Goal: Transaction & Acquisition: Purchase product/service

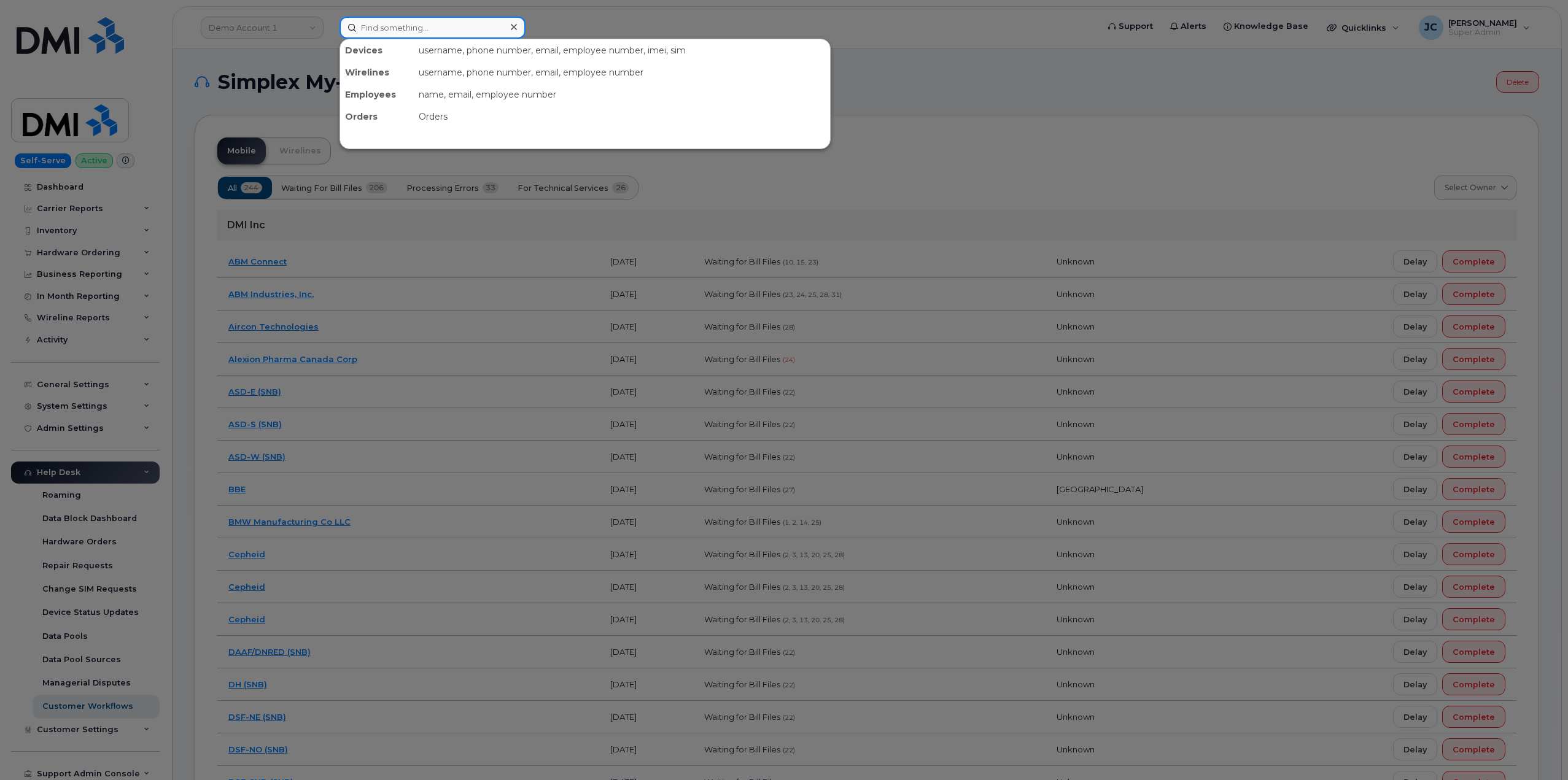
click at [375, 28] on input at bounding box center [432, 27] width 186 height 22
paste input "925.334.6960"
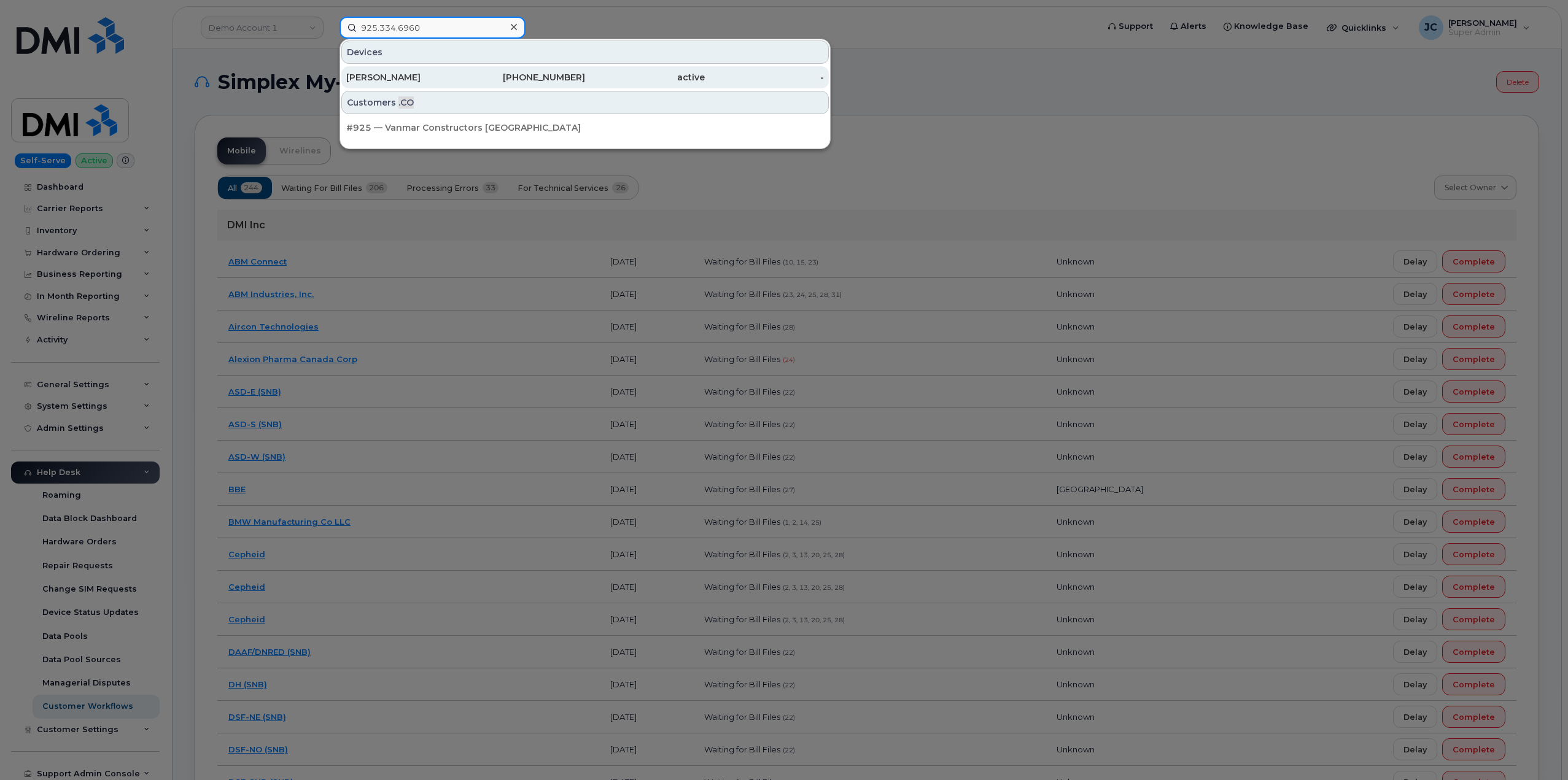
drag, startPoint x: 430, startPoint y: 28, endPoint x: 360, endPoint y: 75, distance: 84.3
click at [409, 29] on input "925.334.6960" at bounding box center [432, 27] width 186 height 22
type input "925.334.6960"
click at [412, 74] on div "[PERSON_NAME]" at bounding box center [406, 78] width 120 height 13
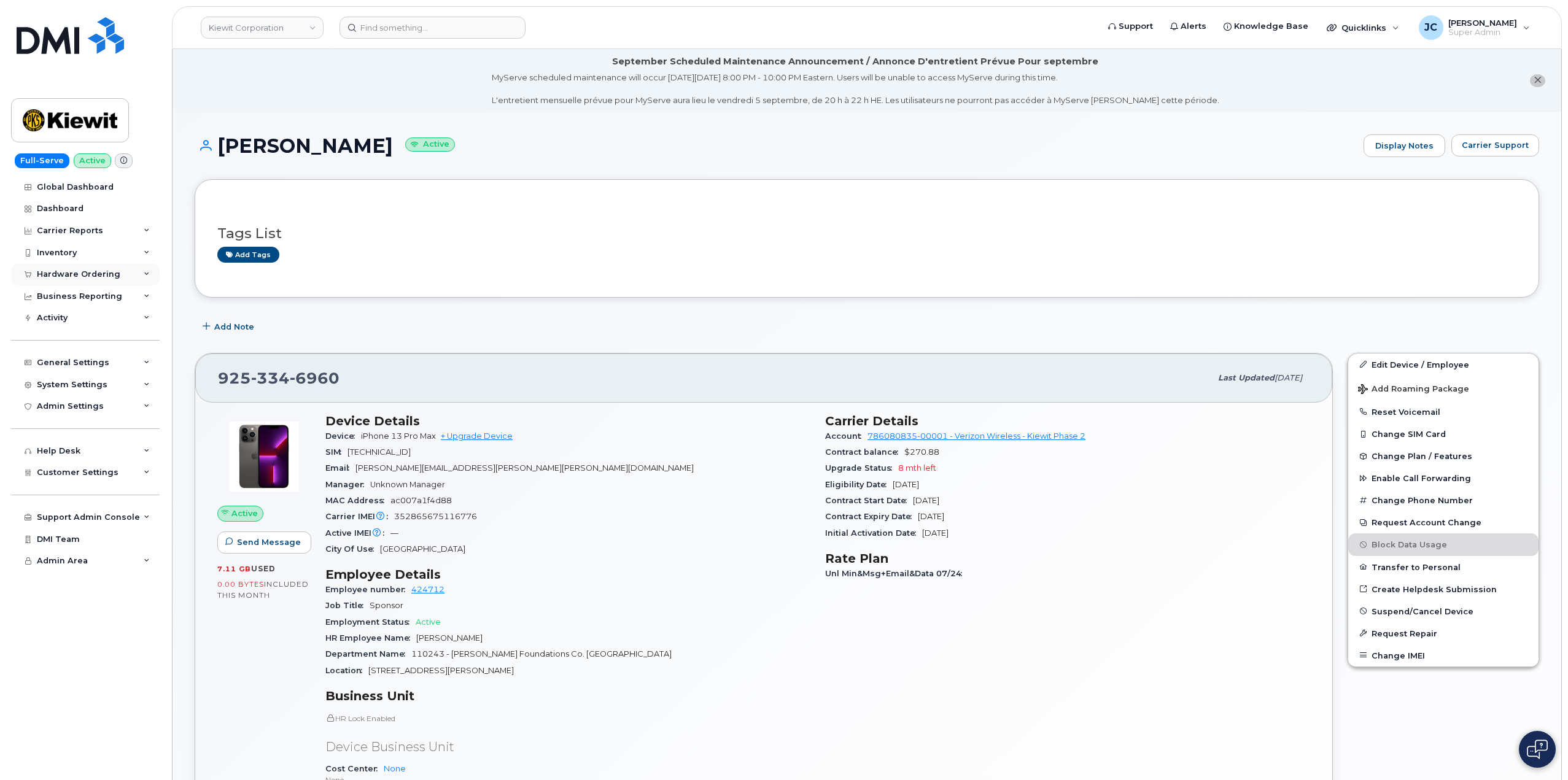
click at [146, 272] on icon at bounding box center [147, 274] width 6 height 6
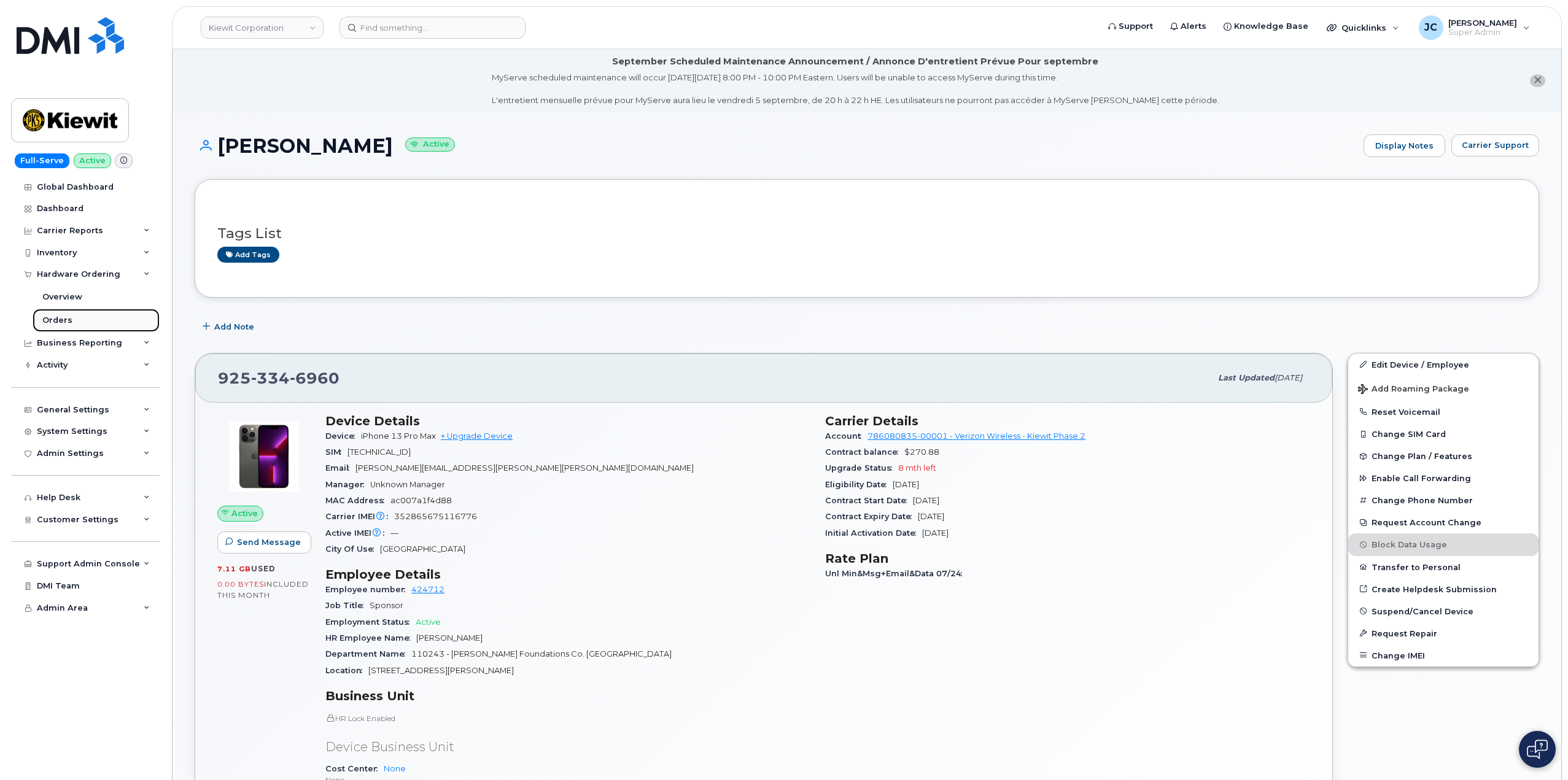
click at [60, 323] on div "Orders" at bounding box center [57, 321] width 30 height 11
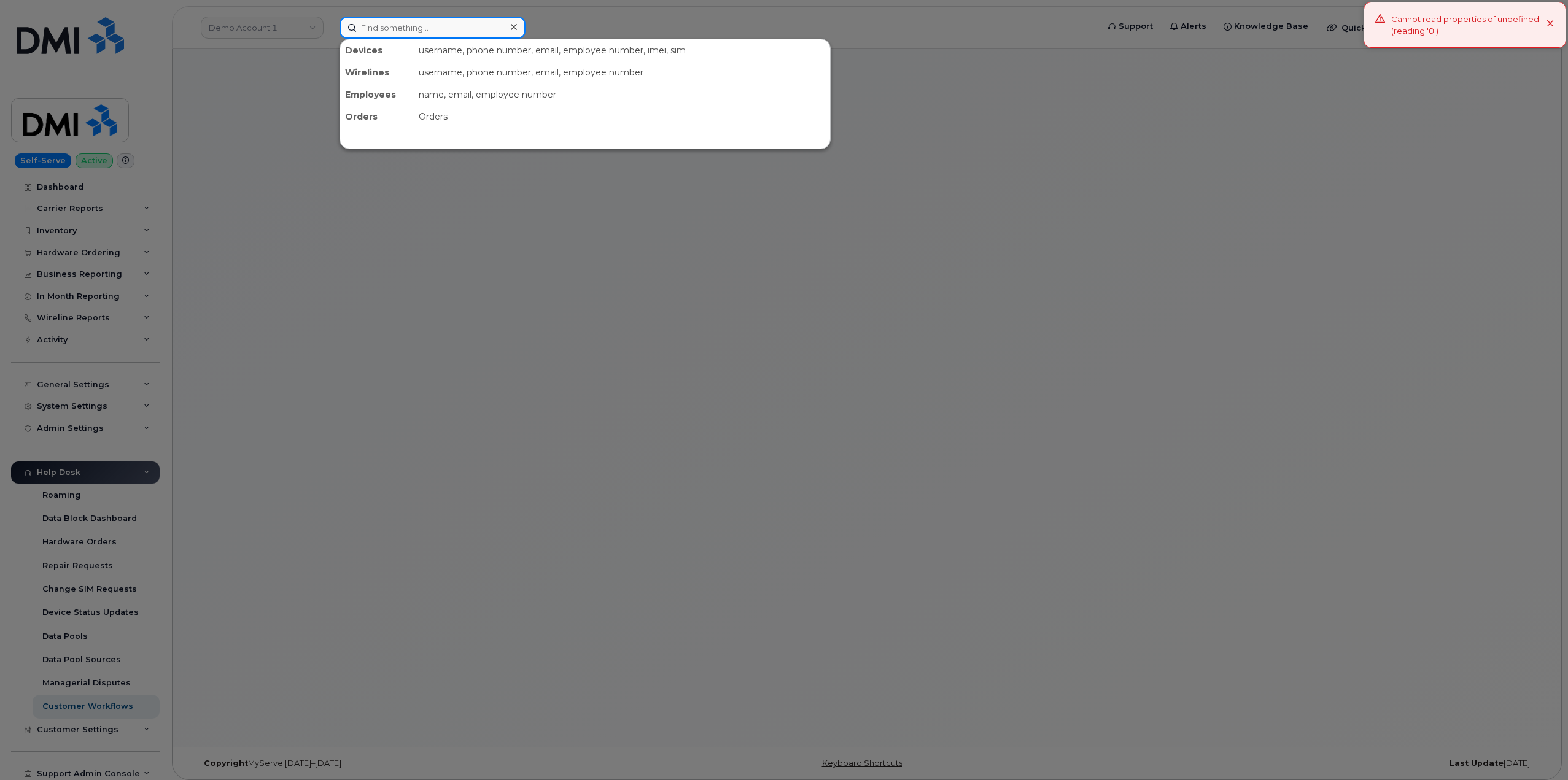
click at [434, 23] on input at bounding box center [432, 27] width 186 height 22
paste input "925.334.6960"
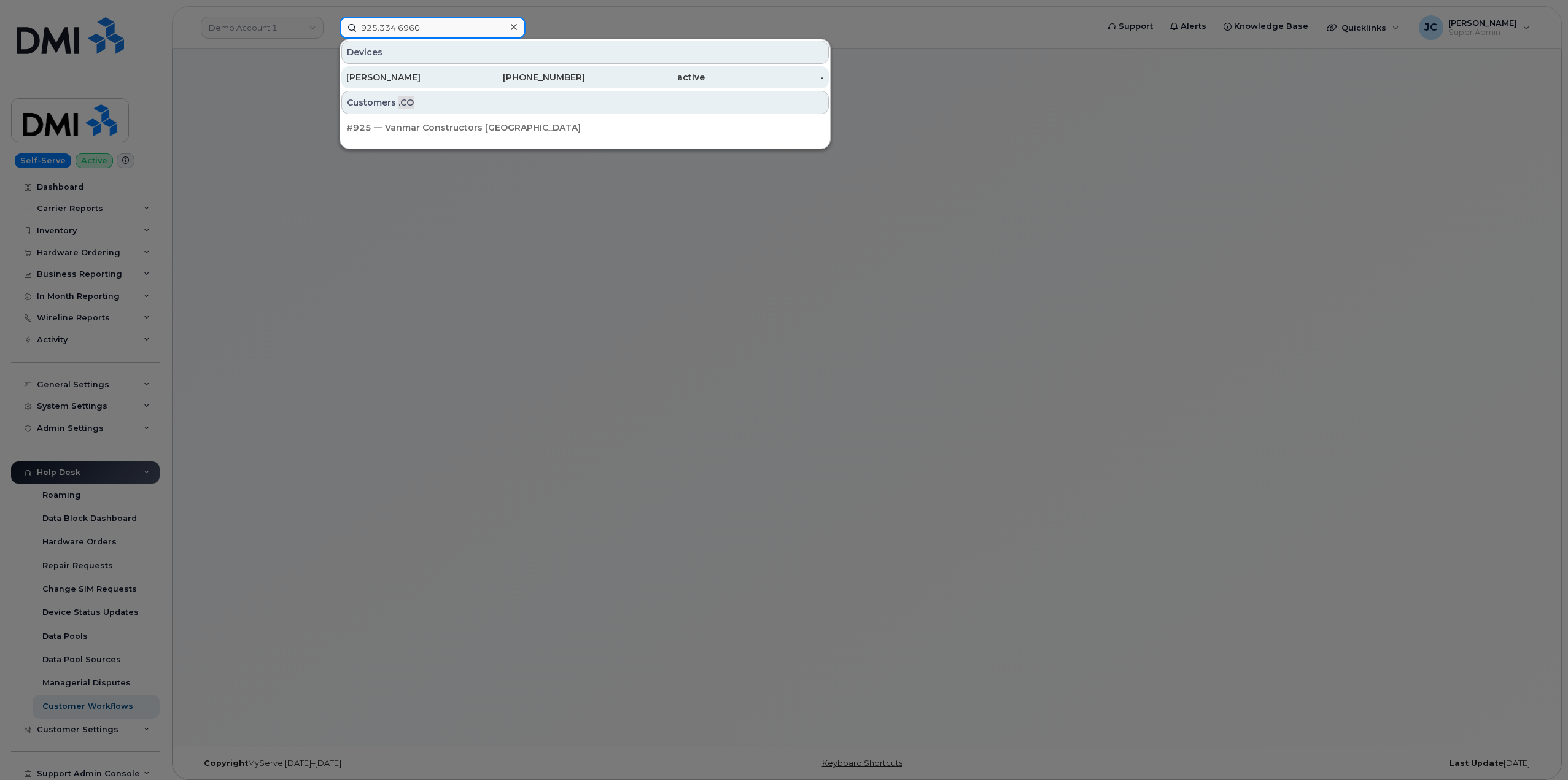
type input "925.334.6960"
click at [402, 76] on div "[PERSON_NAME]" at bounding box center [406, 78] width 120 height 13
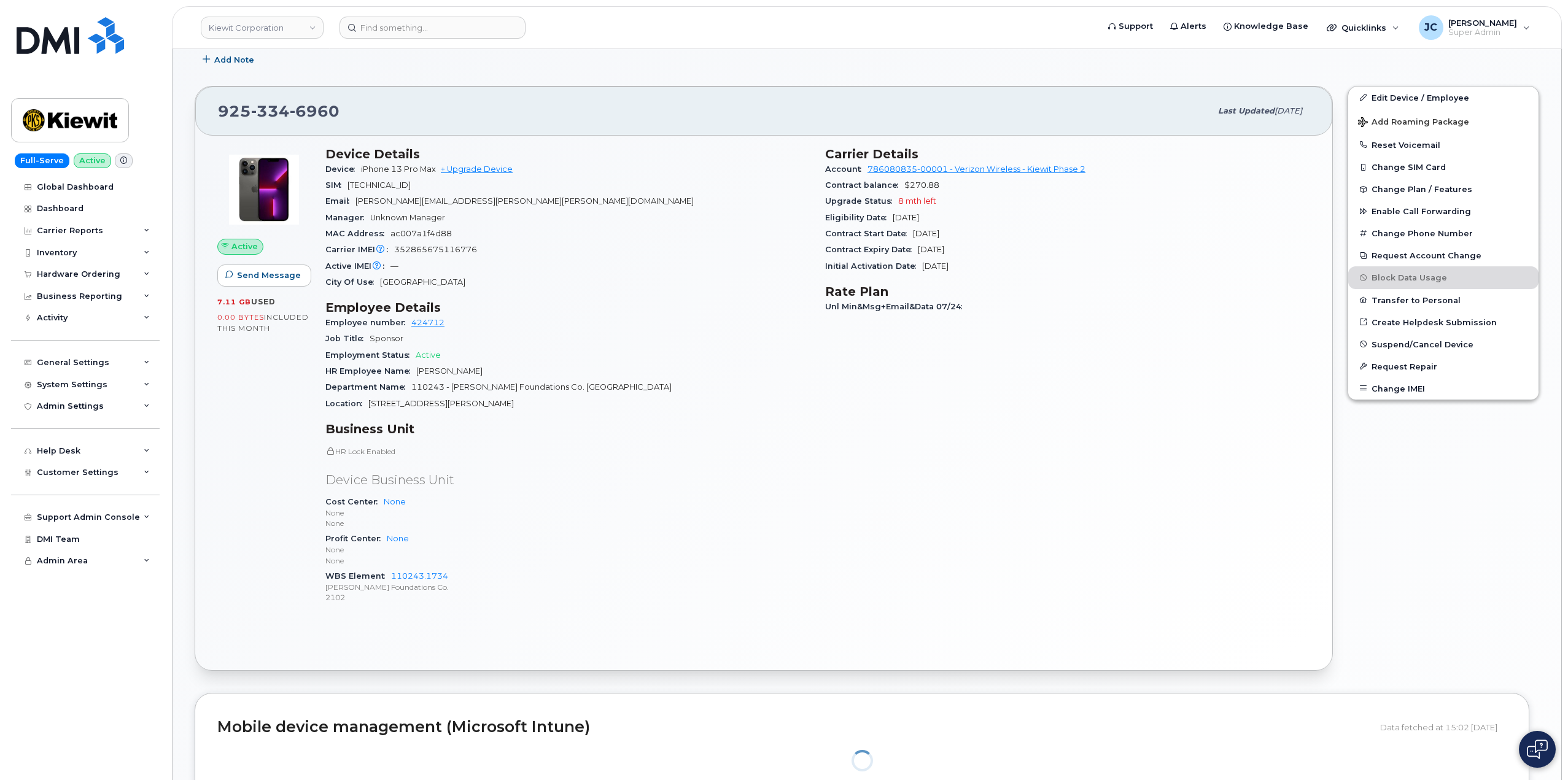
scroll to position [368, 0]
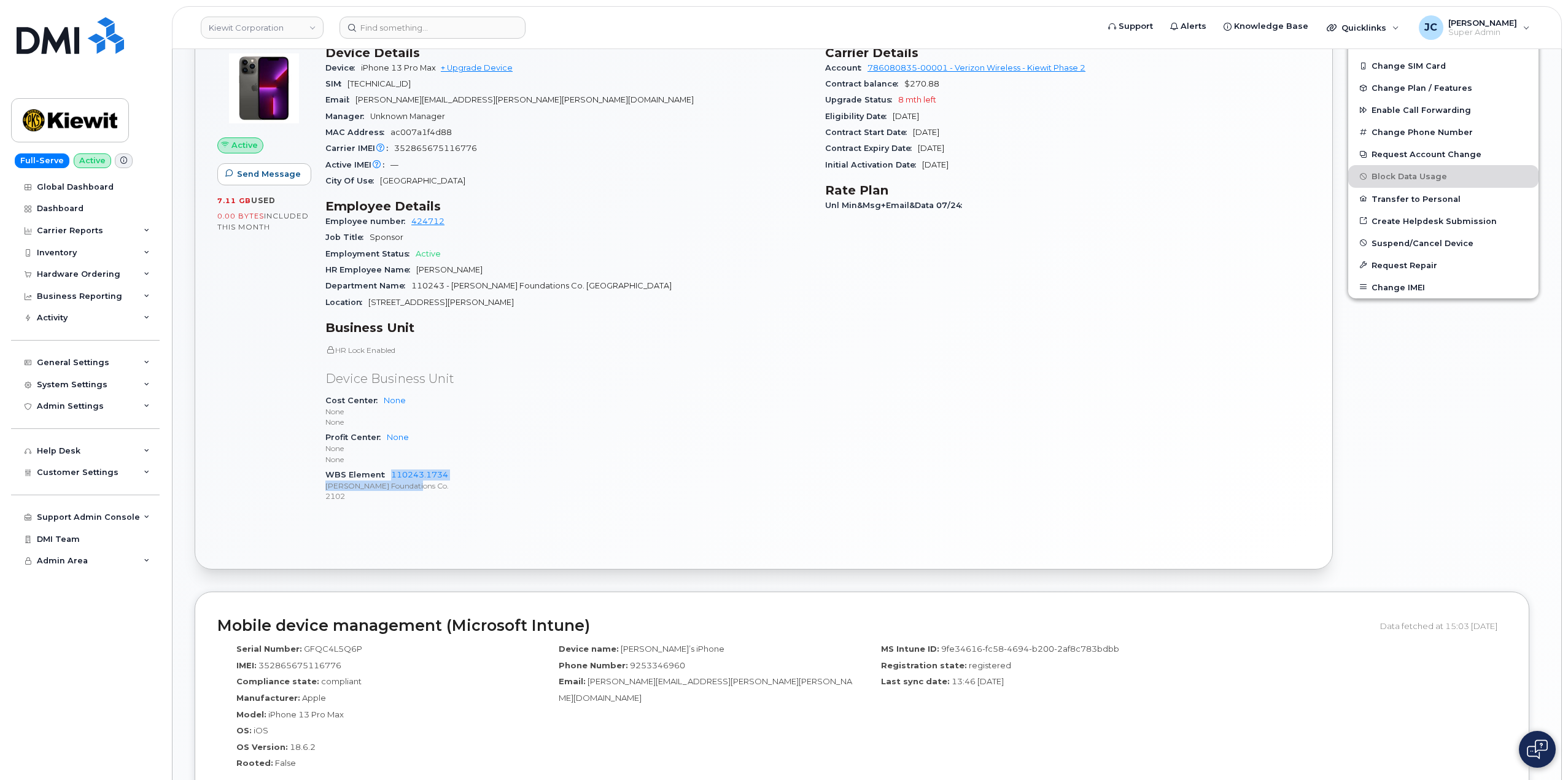
drag, startPoint x: 462, startPoint y: 488, endPoint x: 482, endPoint y: 473, distance: 25.0
click at [391, 473] on span "110243.1734 [PERSON_NAME] Foundations Co. 2102" at bounding box center [568, 486] width 485 height 32
click at [494, 459] on p "None" at bounding box center [568, 459] width 485 height 10
drag, startPoint x: 386, startPoint y: 468, endPoint x: 423, endPoint y: 482, distance: 39.6
click at [448, 475] on div "WBS Element 110243.1734 Kiewit Foundations Co. 2102" at bounding box center [568, 486] width 485 height 38
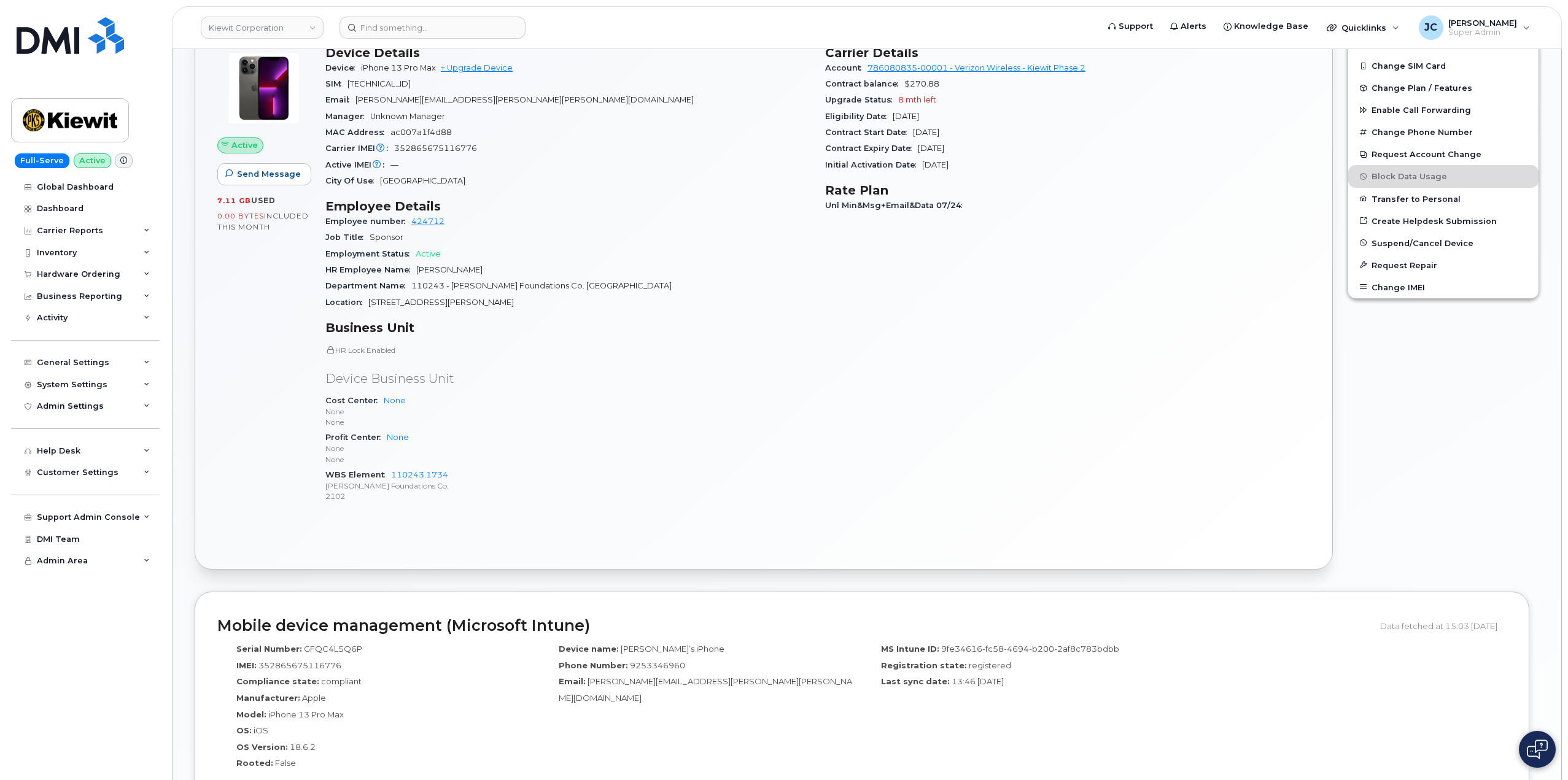
drag, startPoint x: 423, startPoint y: 482, endPoint x: 514, endPoint y: 487, distance: 91.1
click at [514, 487] on p "Kiewit Foundations Co." at bounding box center [568, 485] width 485 height 10
drag, startPoint x: 453, startPoint y: 477, endPoint x: 405, endPoint y: 470, distance: 48.5
click at [392, 470] on div "WBS Element 110243.1734 Kiewit Foundations Co. 2102" at bounding box center [568, 486] width 485 height 38
copy link "110243.1734"
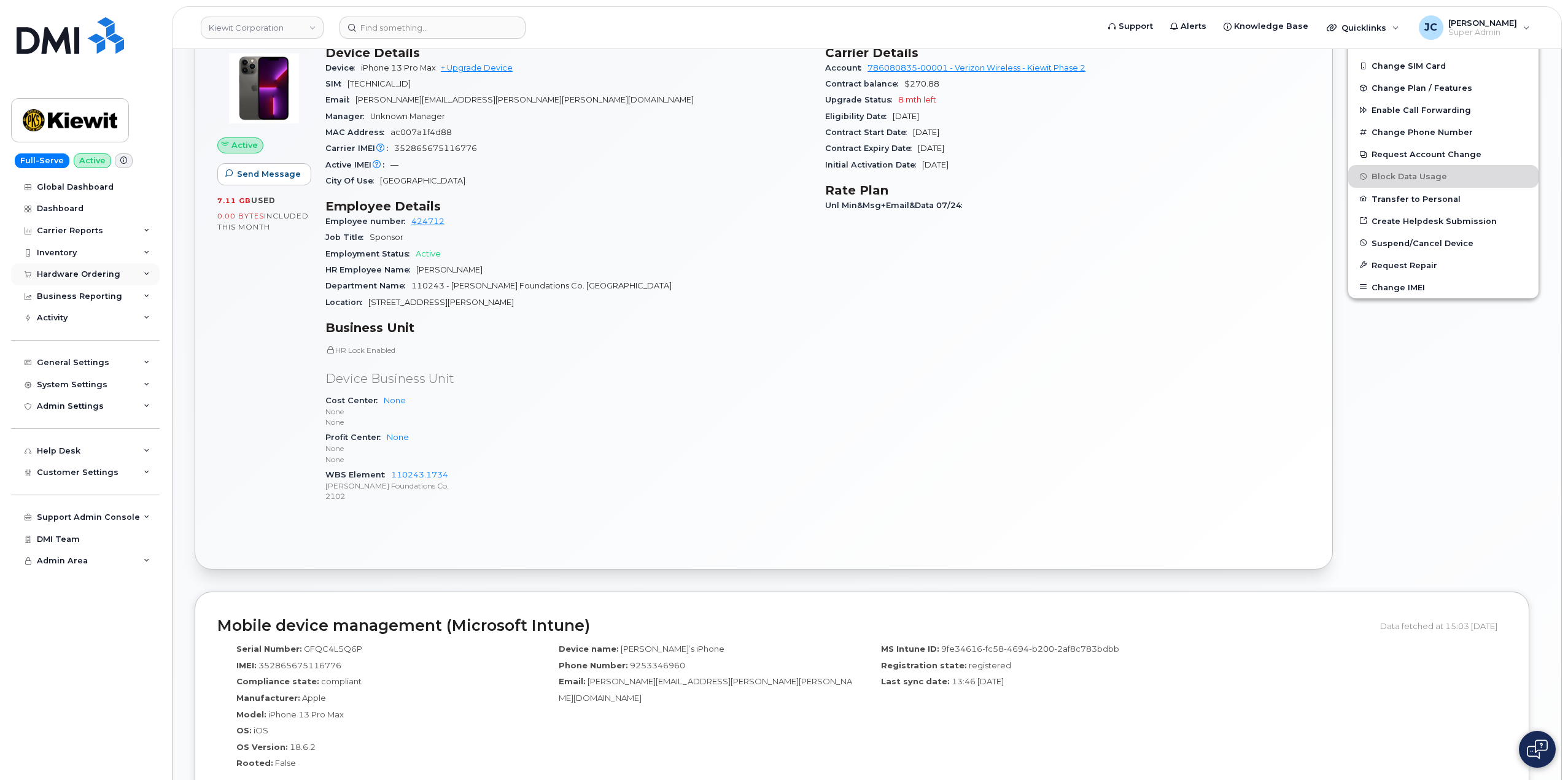
click at [147, 270] on div "Hardware Ordering" at bounding box center [85, 274] width 148 height 22
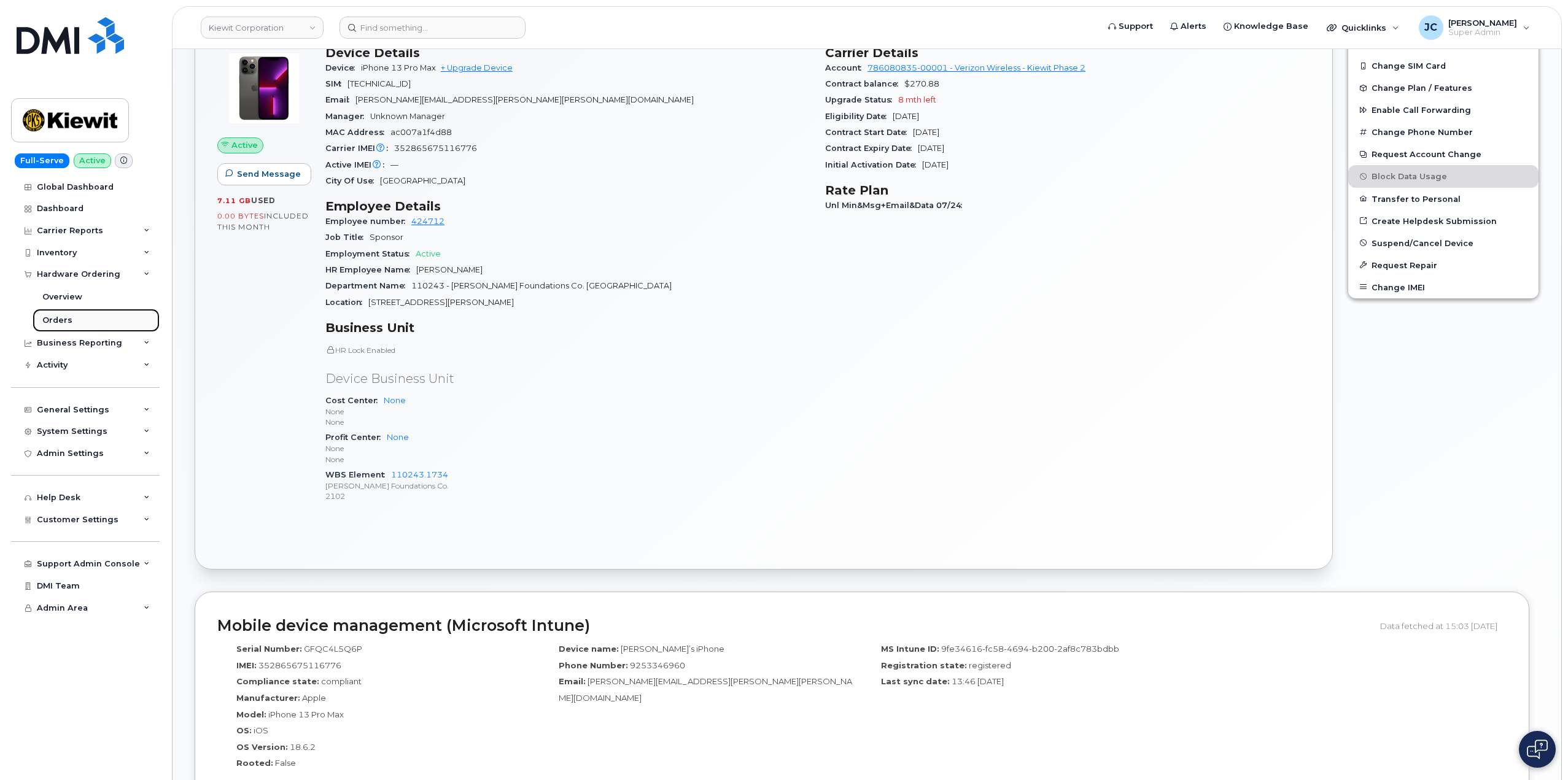
click at [59, 321] on div "Orders" at bounding box center [57, 321] width 30 height 11
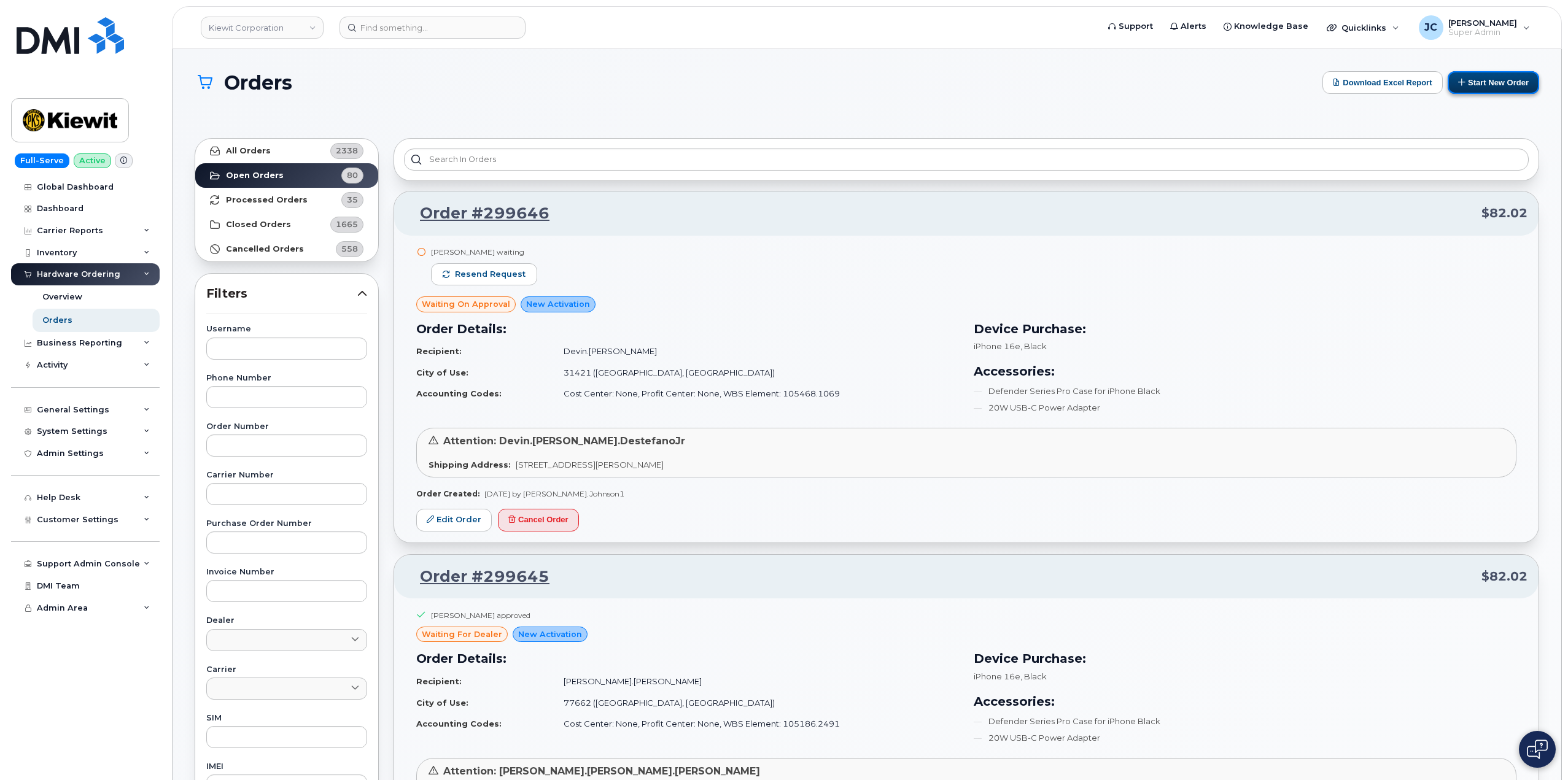
click at [1517, 83] on button "Start New Order" at bounding box center [1493, 82] width 92 height 23
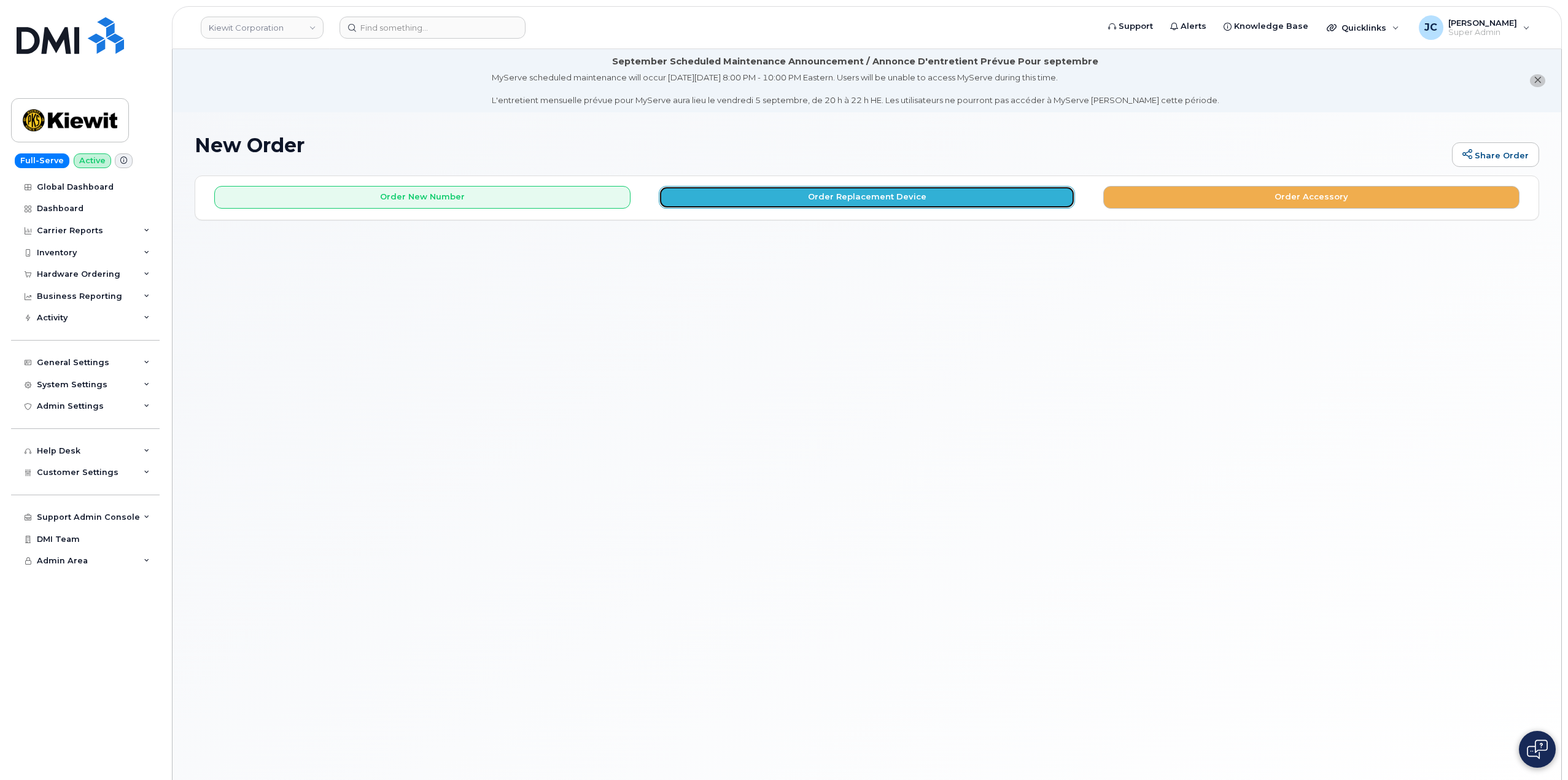
click at [860, 198] on button "Order Replacement Device" at bounding box center [867, 197] width 417 height 23
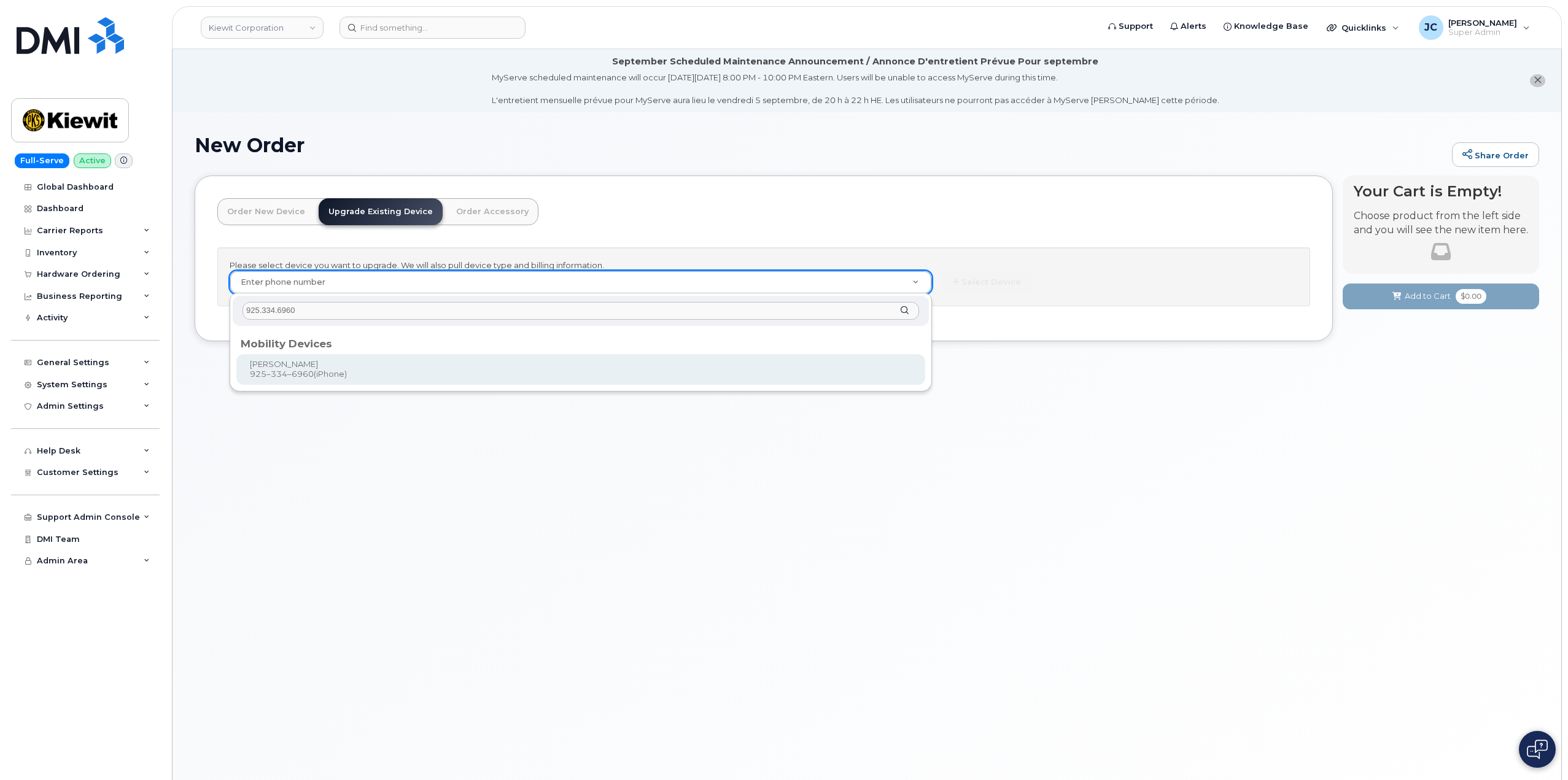
type input "925.334.6960"
type input "1174497"
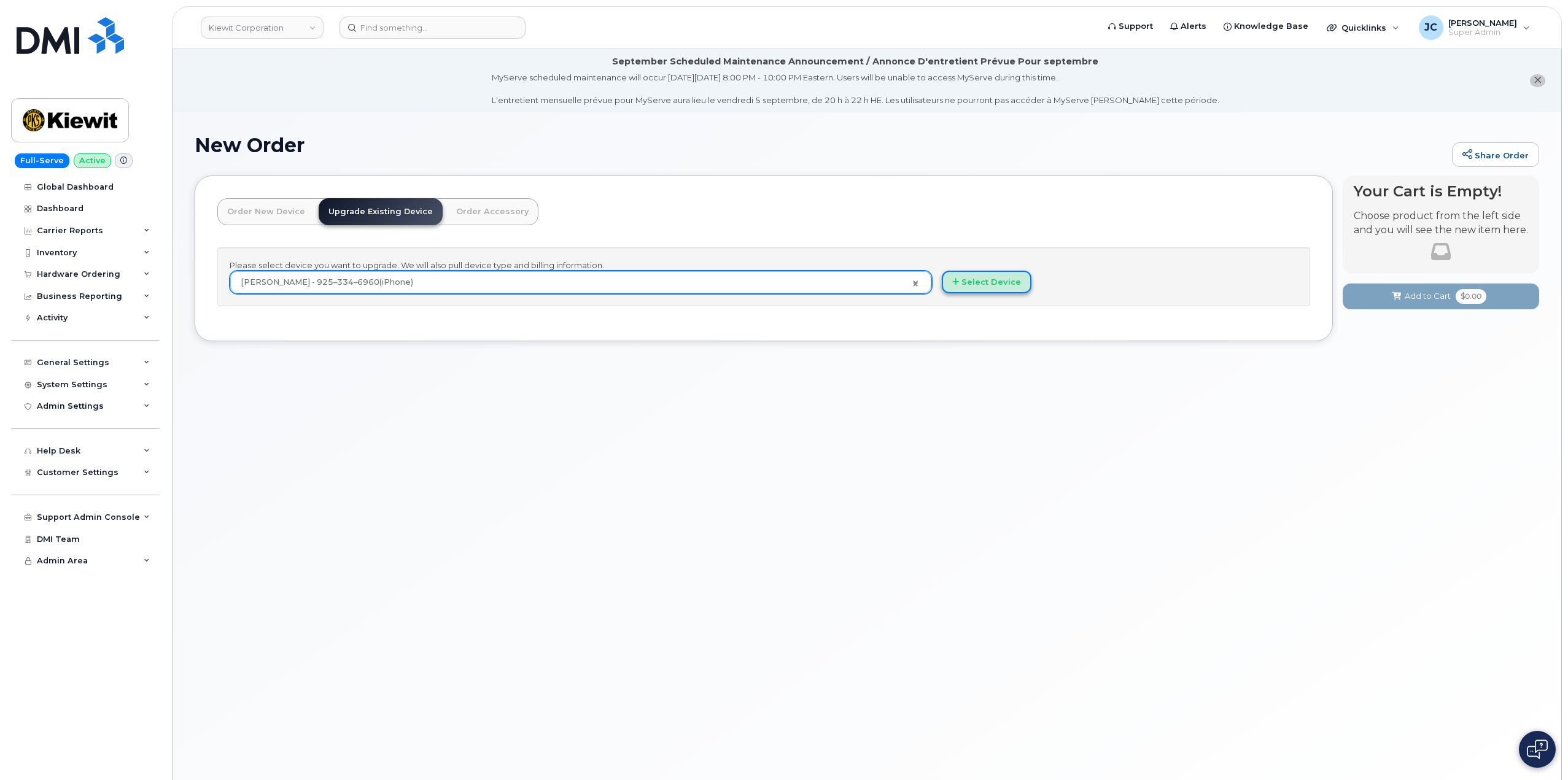
click at [995, 278] on button "Select Device" at bounding box center [987, 281] width 89 height 23
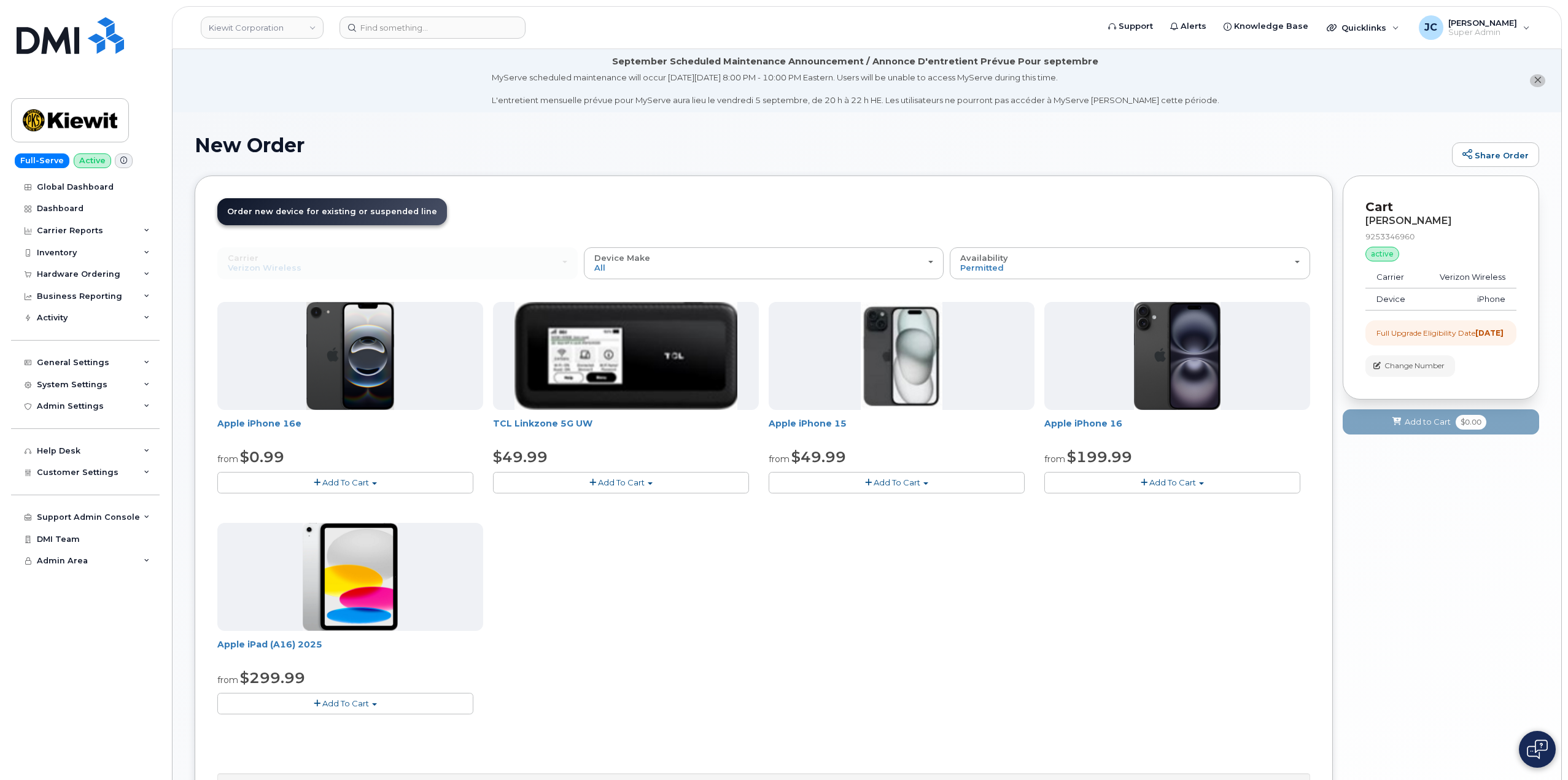
click at [351, 479] on span "Add To Cart" at bounding box center [345, 482] width 46 height 10
click at [337, 502] on link "$0.99 - 2 Year Upgrade (128GB)" at bounding box center [297, 506] width 154 height 16
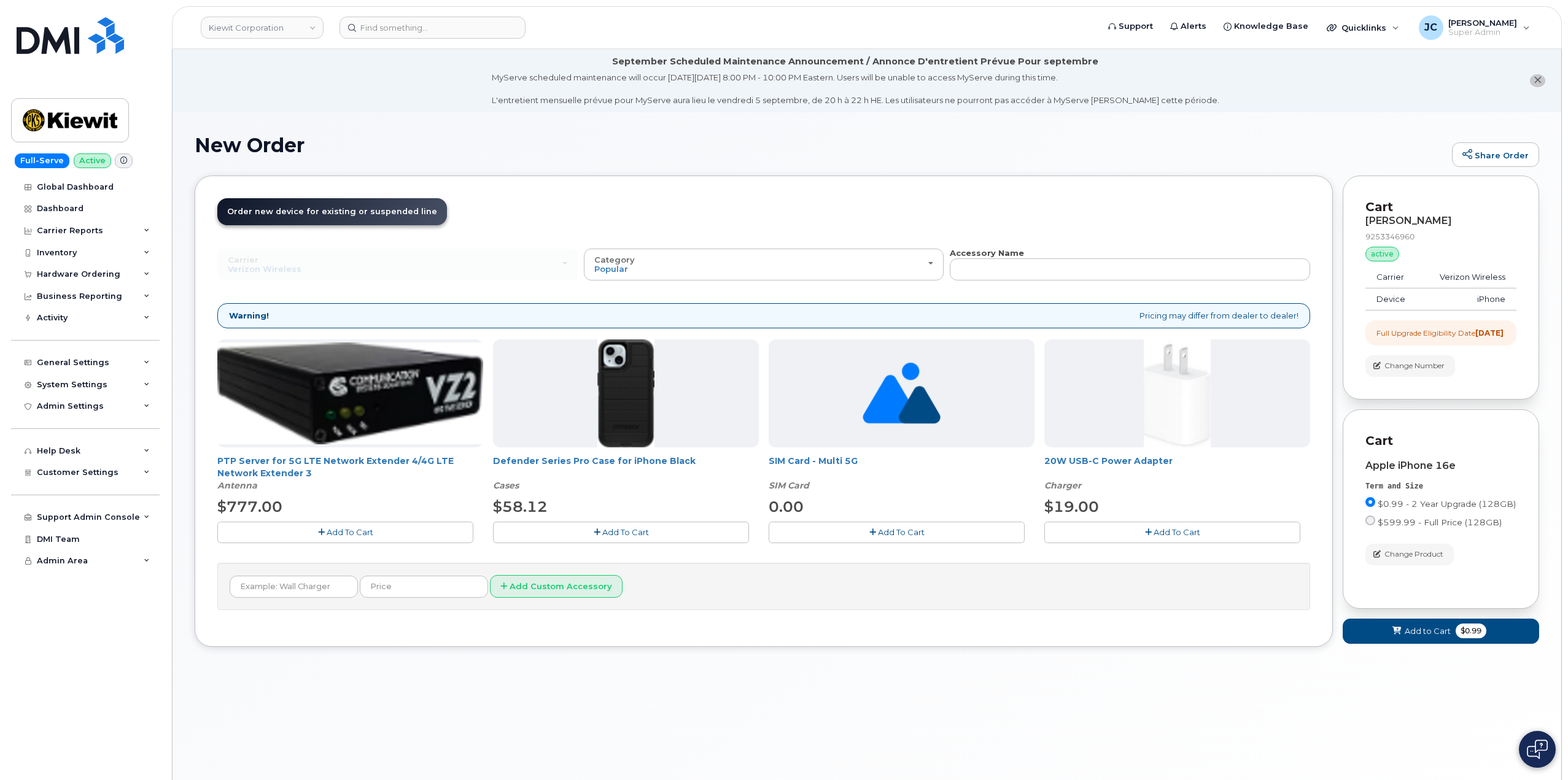
click at [631, 535] on span "Add To Cart" at bounding box center [625, 531] width 46 height 10
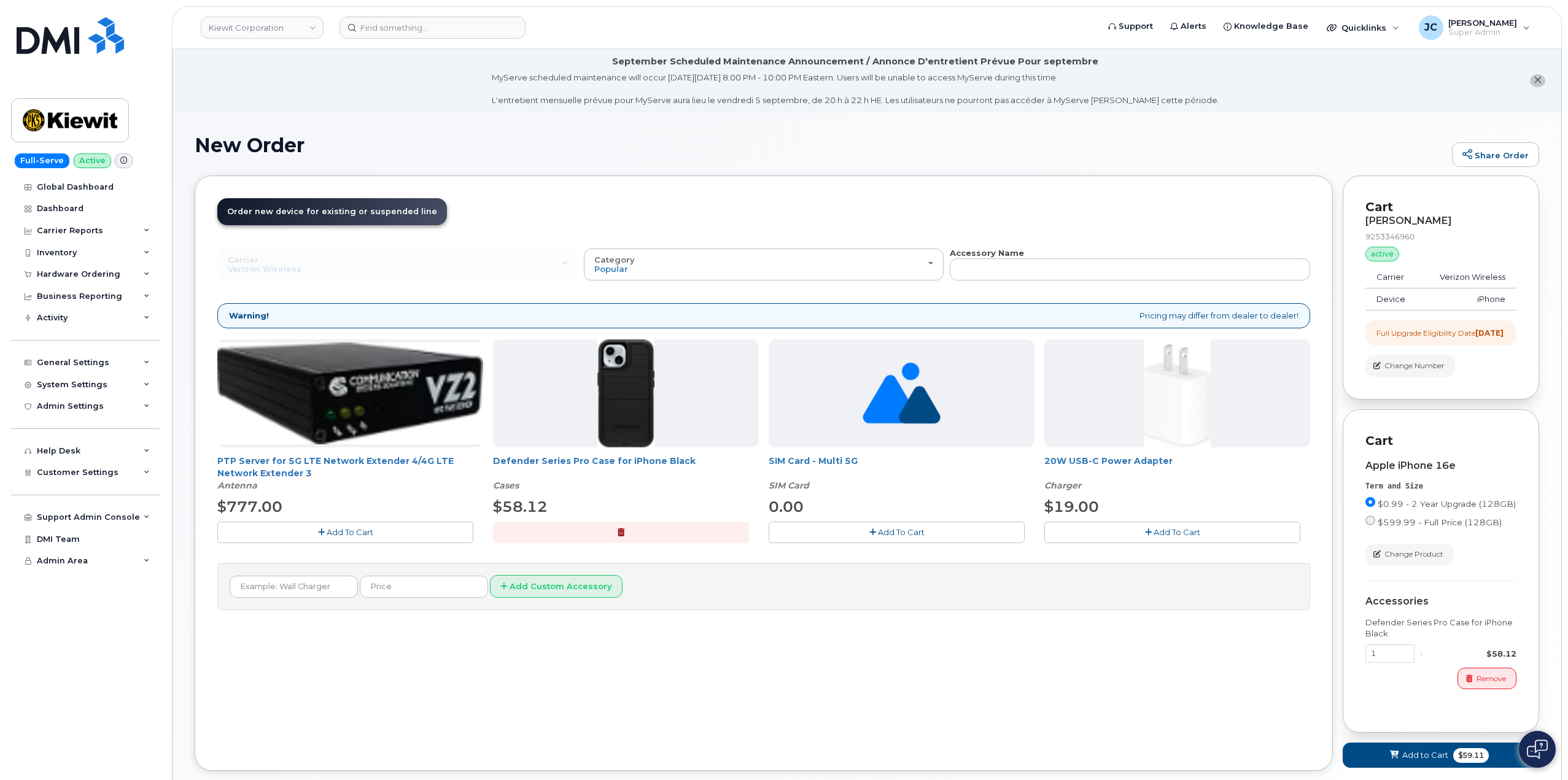
click at [1187, 535] on span "Add To Cart" at bounding box center [1177, 531] width 46 height 10
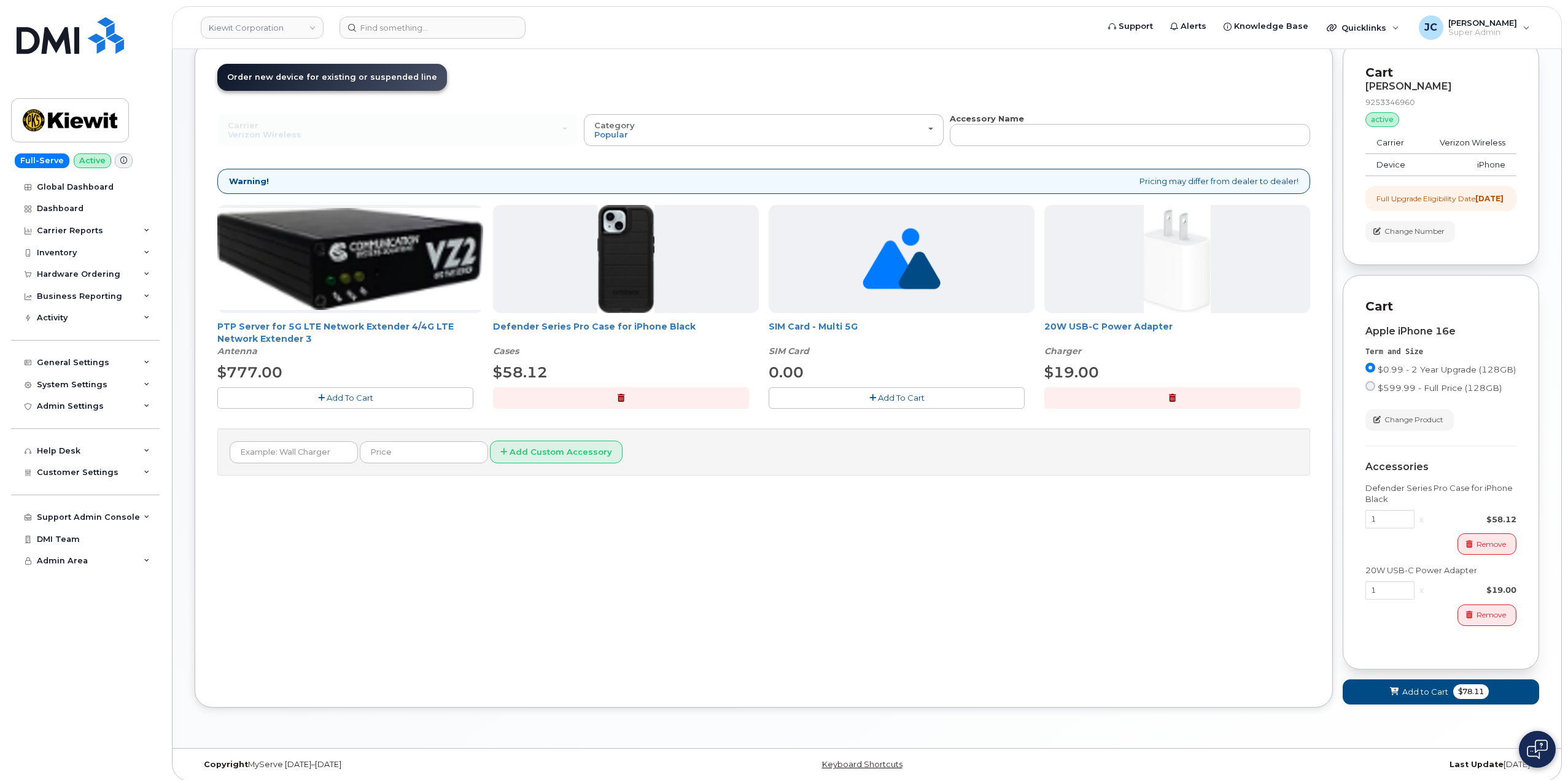
scroll to position [152, 0]
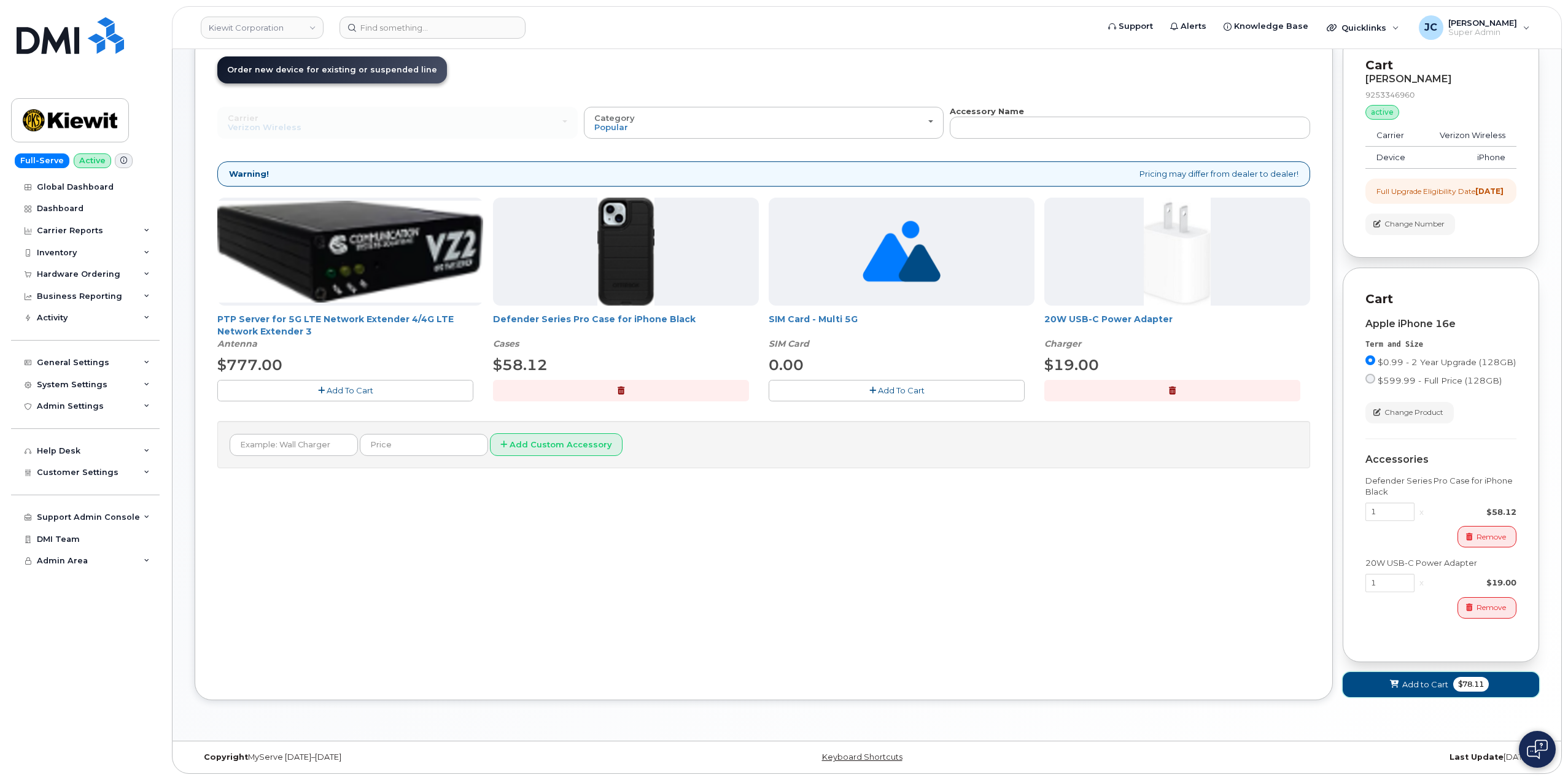
click at [1439, 692] on button "Add to Cart $78.11" at bounding box center [1441, 684] width 196 height 25
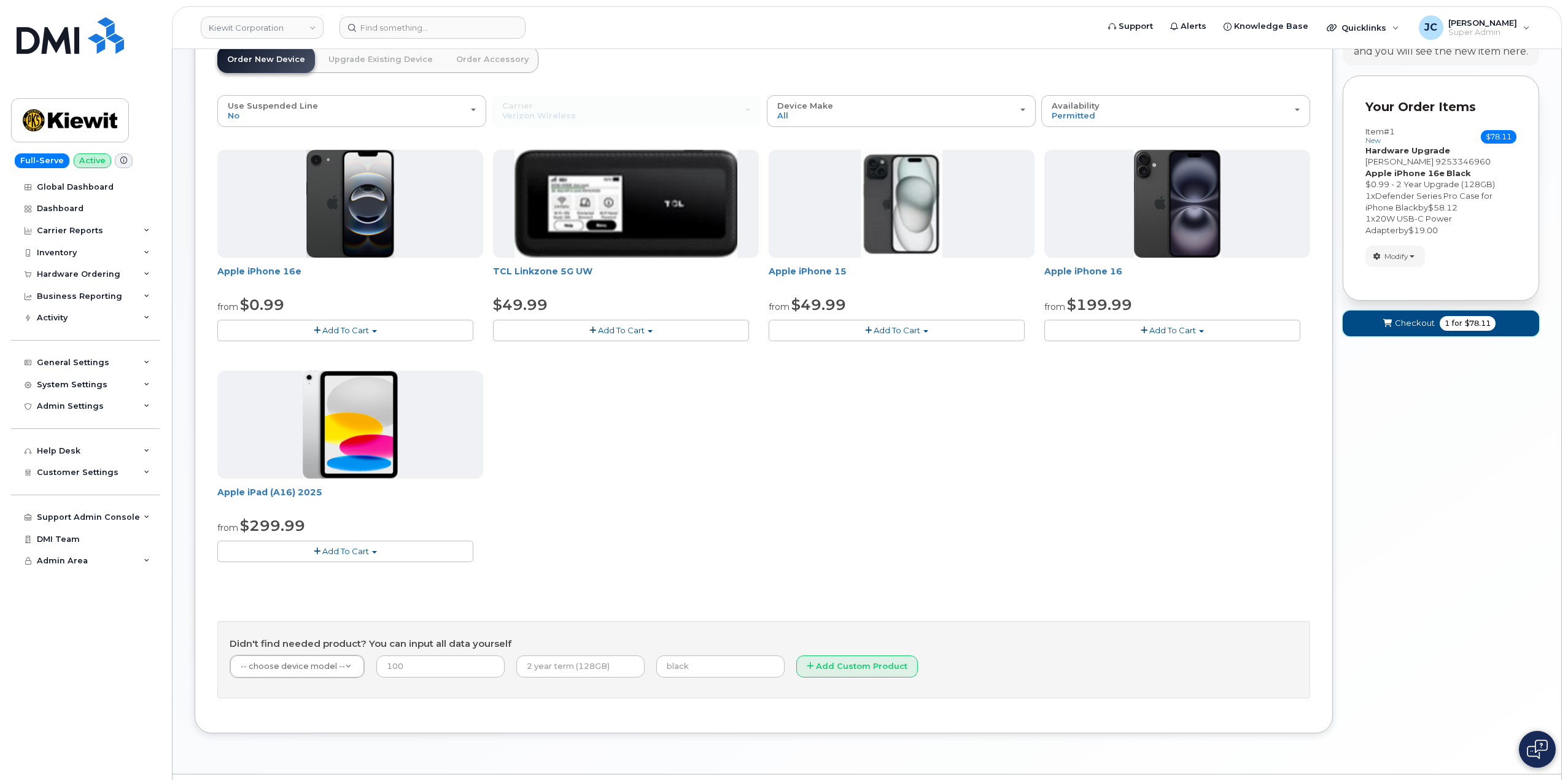
click at [1392, 323] on icon "submit" at bounding box center [1387, 324] width 9 height 8
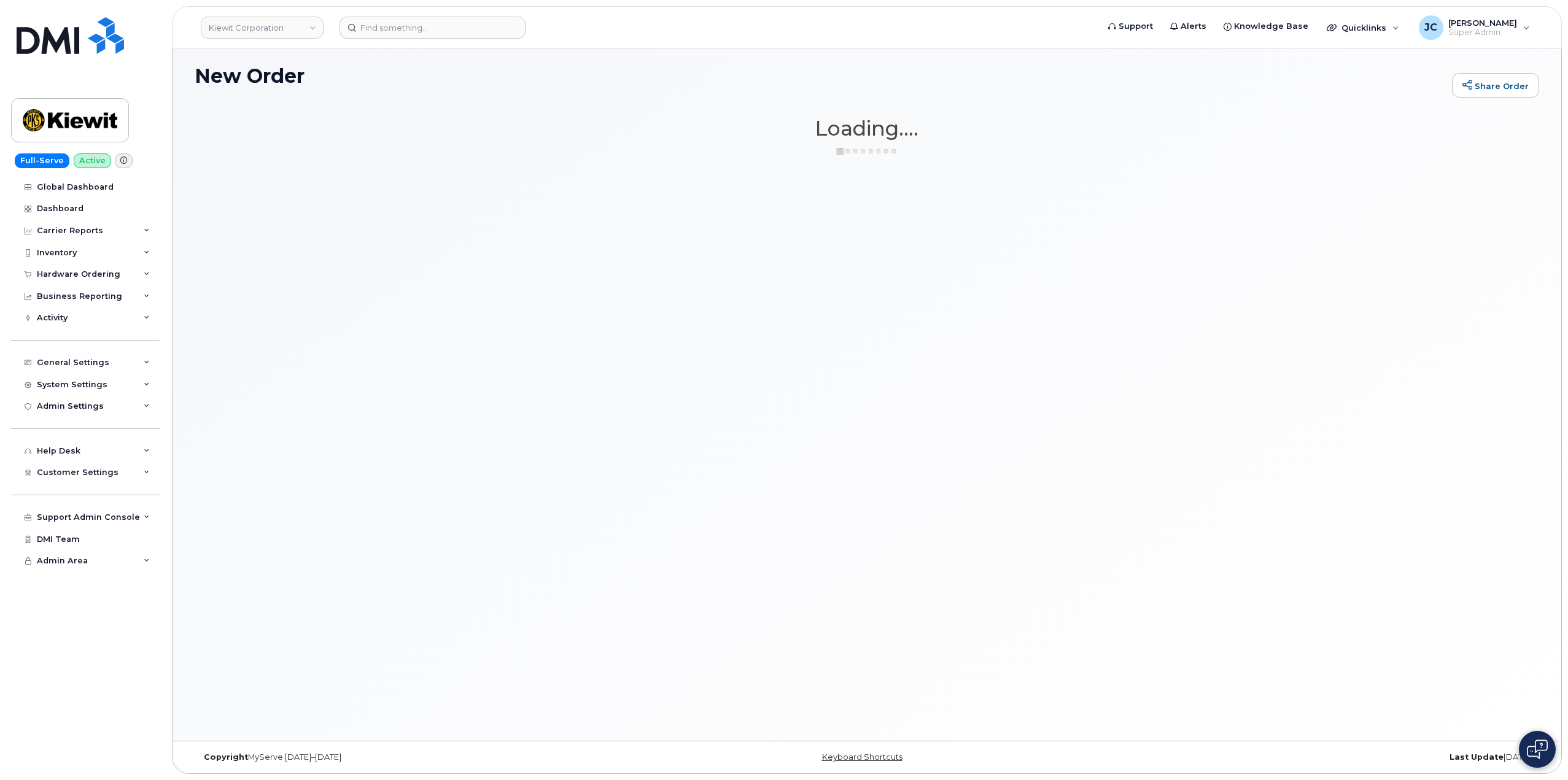
scroll to position [69, 0]
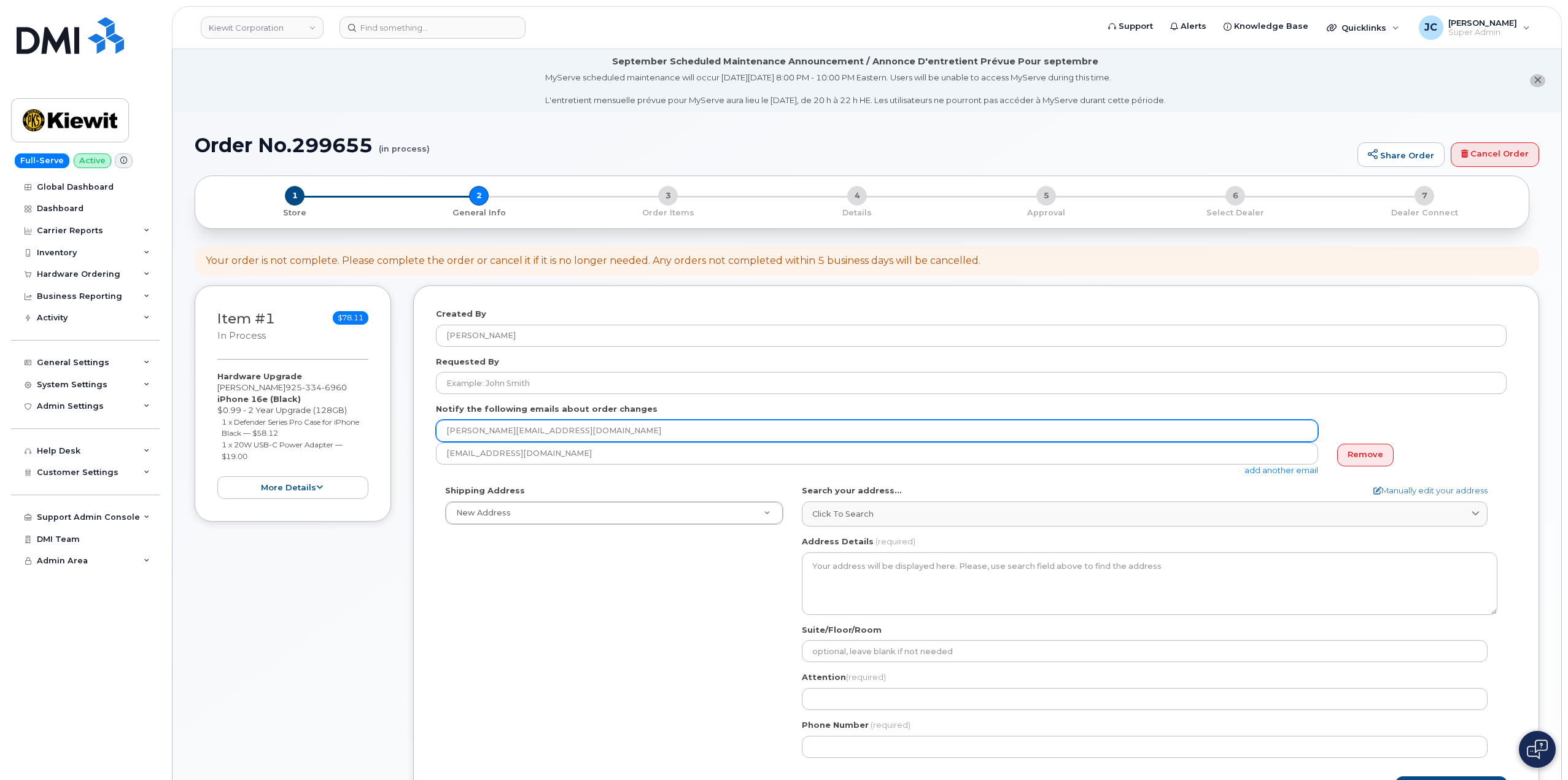
drag, startPoint x: 613, startPoint y: 428, endPoint x: 349, endPoint y: 423, distance: 264.0
click at [349, 423] on div "Item #1 in process $78.11 Hardware Upgrade [PERSON_NAME] [PHONE_NUMBER] iPhone …" at bounding box center [867, 562] width 1344 height 554
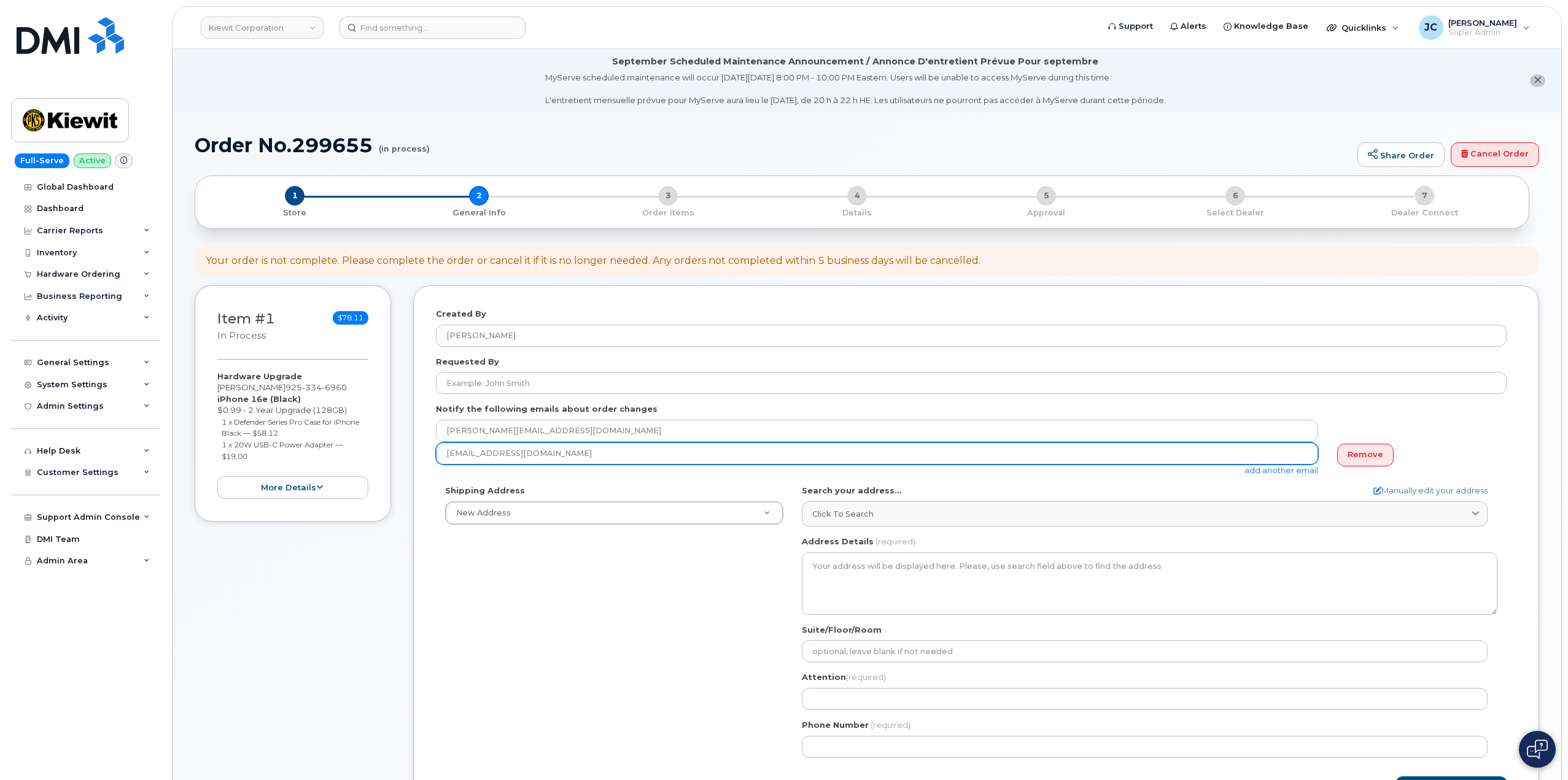
click at [535, 453] on input "[EMAIL_ADDRESS][DOMAIN_NAME]" at bounding box center [877, 453] width 882 height 22
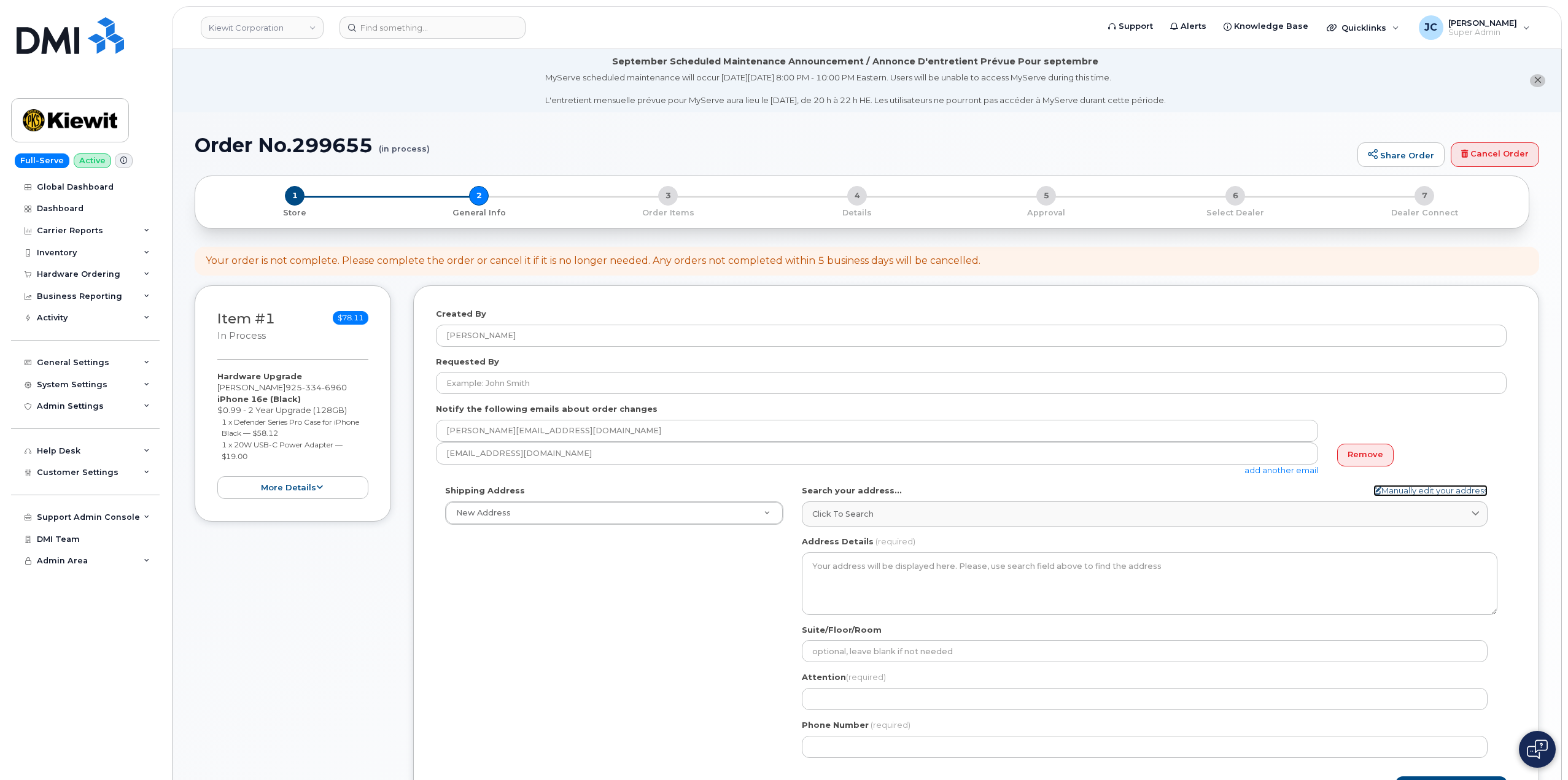
click at [1373, 488] on icon at bounding box center [1377, 491] width 8 height 8
select select
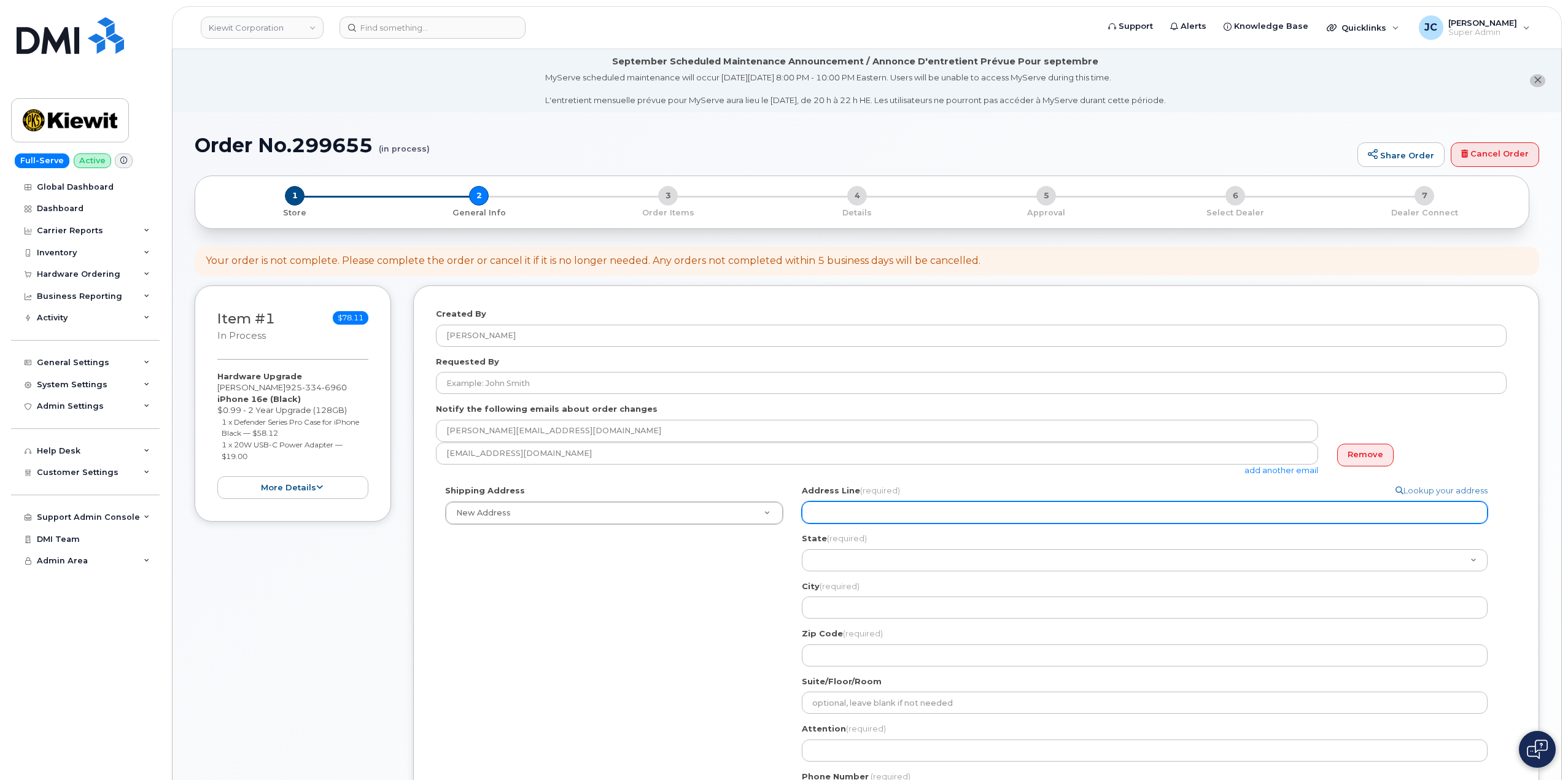
click at [855, 521] on input "Address Line (required)" at bounding box center [1144, 512] width 686 height 22
select select
type input "8"
select select
type input "87"
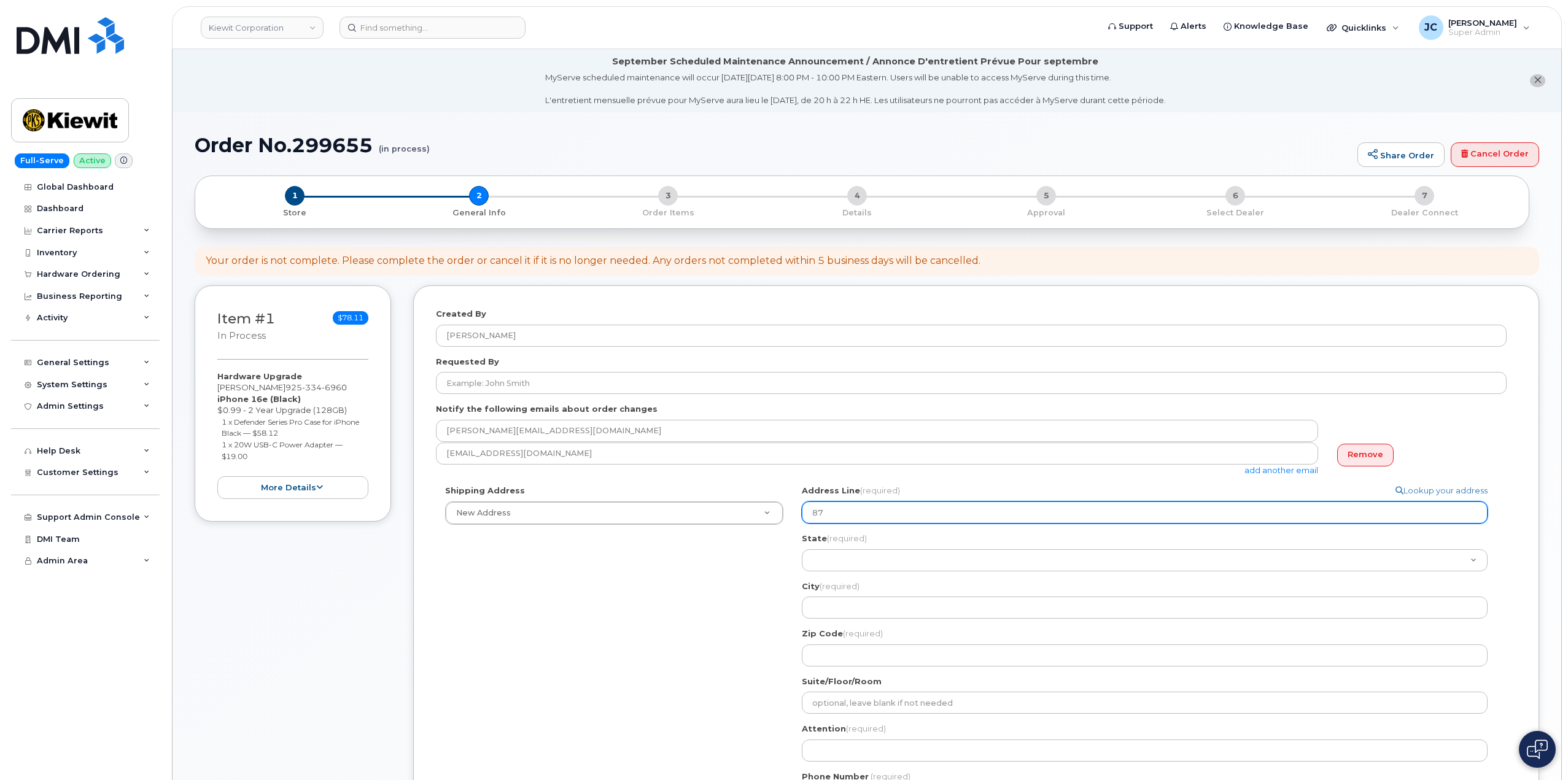
select select
type input "870"
select select
type input "870 S"
select select
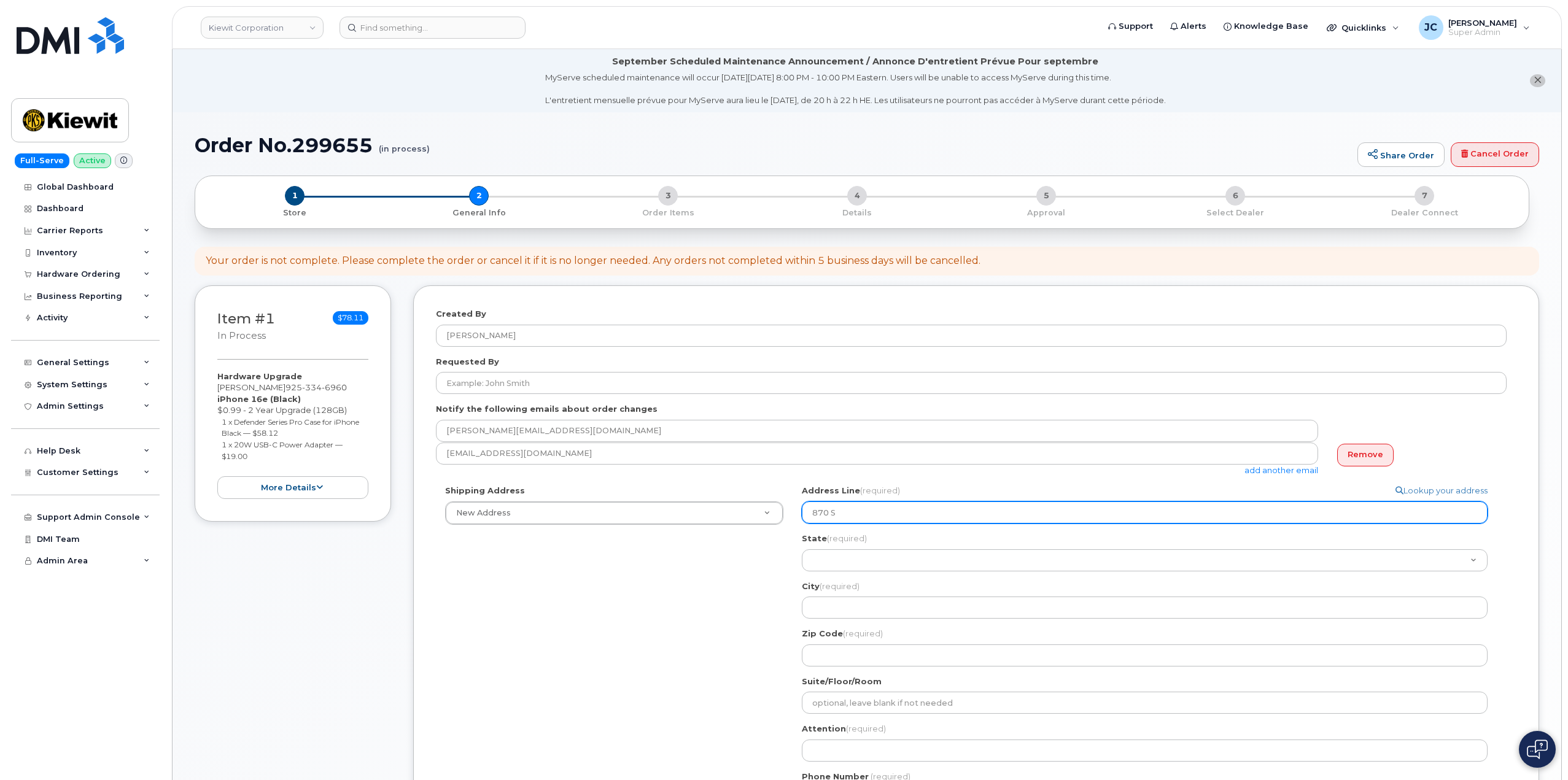
type input "870 Sa"
select select
type input "870 San"
select select
type input "870 Sanf"
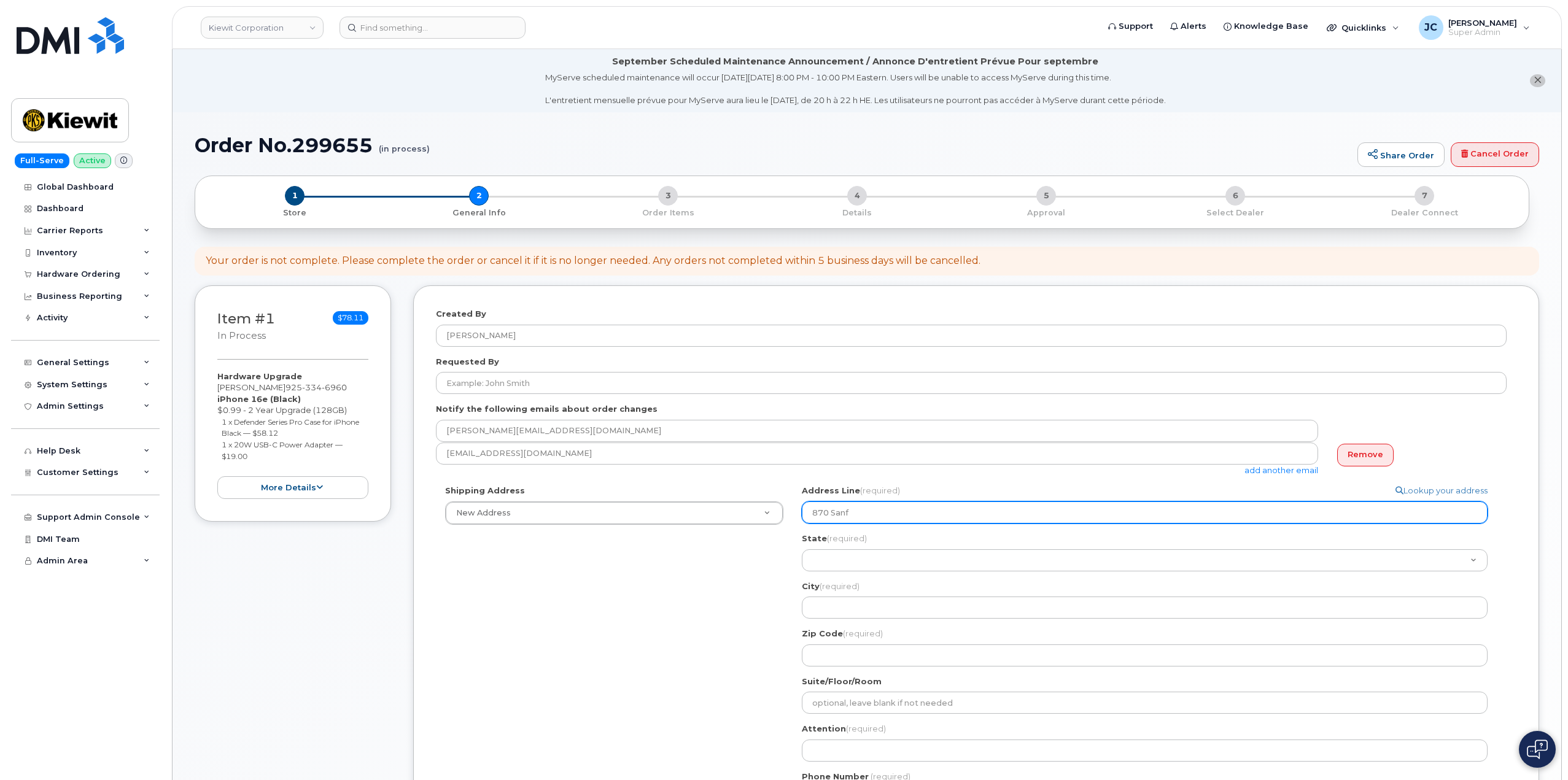
select select
type input "870 San"
select select
type input "870 San F"
select select
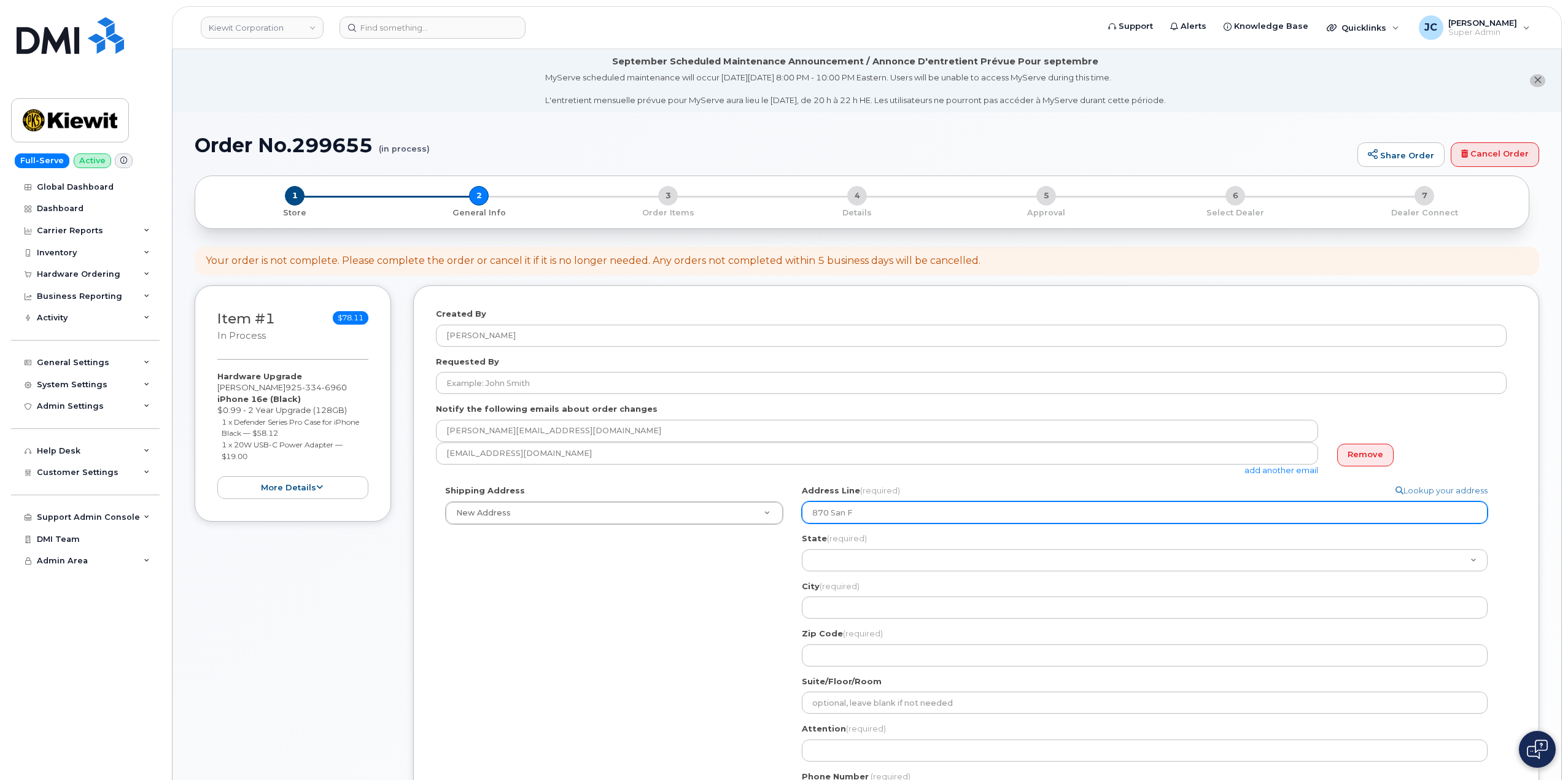
type input "870 San Fe"
select select
type input "870 San Fer"
select select
type input "870 San Fern"
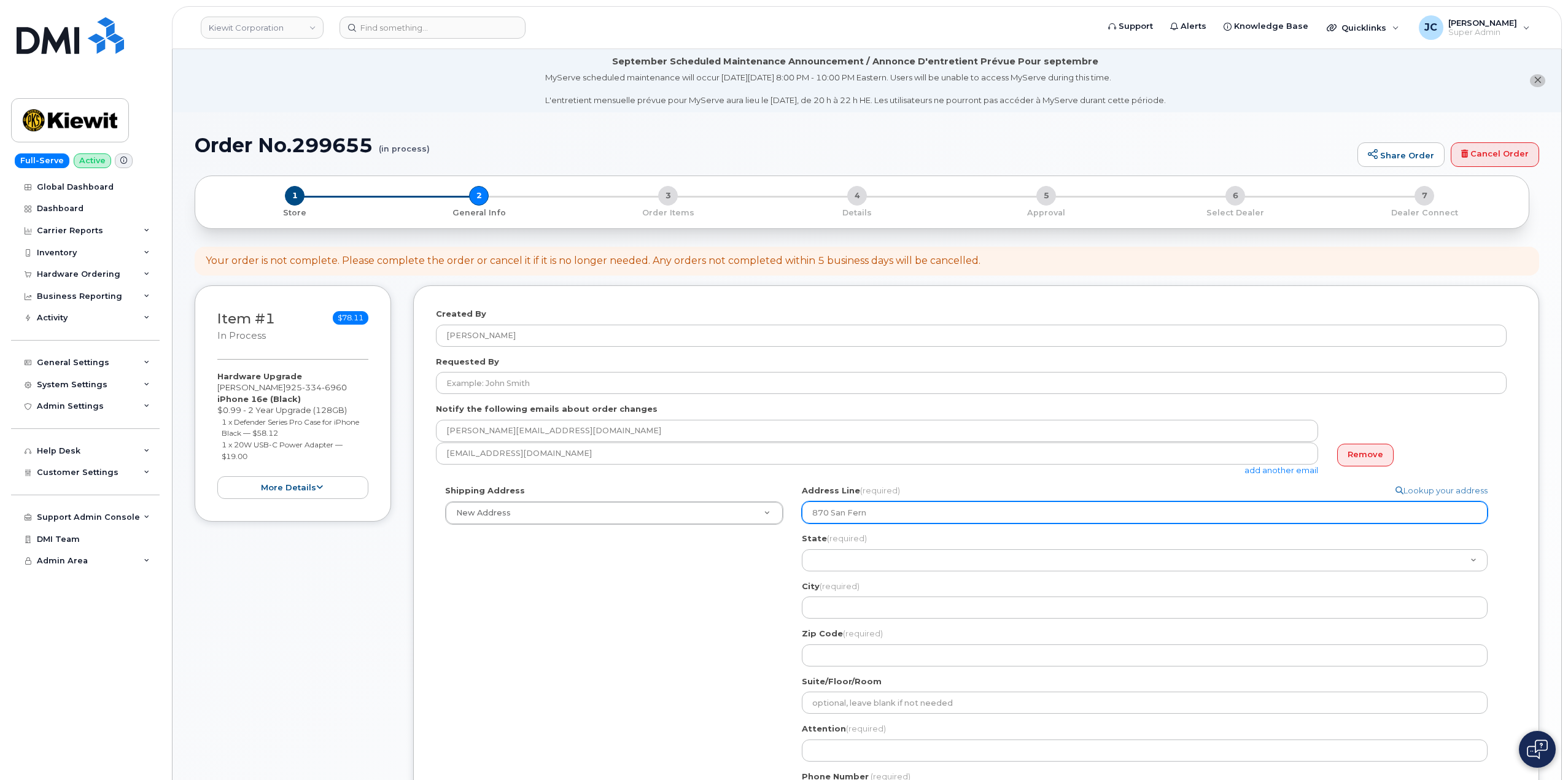
select select
type input "870 San Ferna"
select select
type input "870 San Fernan"
select select
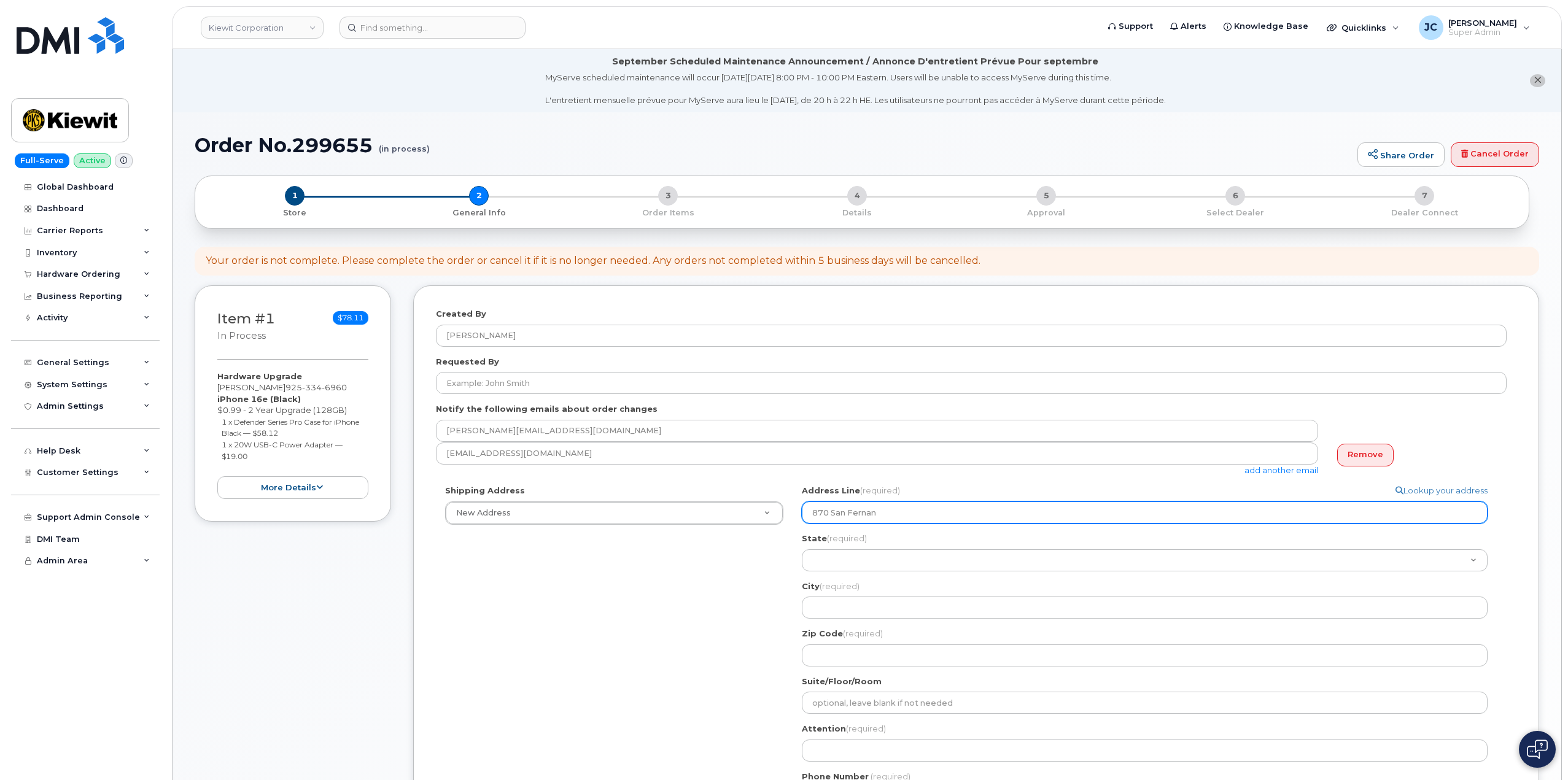
type input "870 San Fernand"
select select
type input "870 San Fernando"
select select
type input "870 San Fernando L"
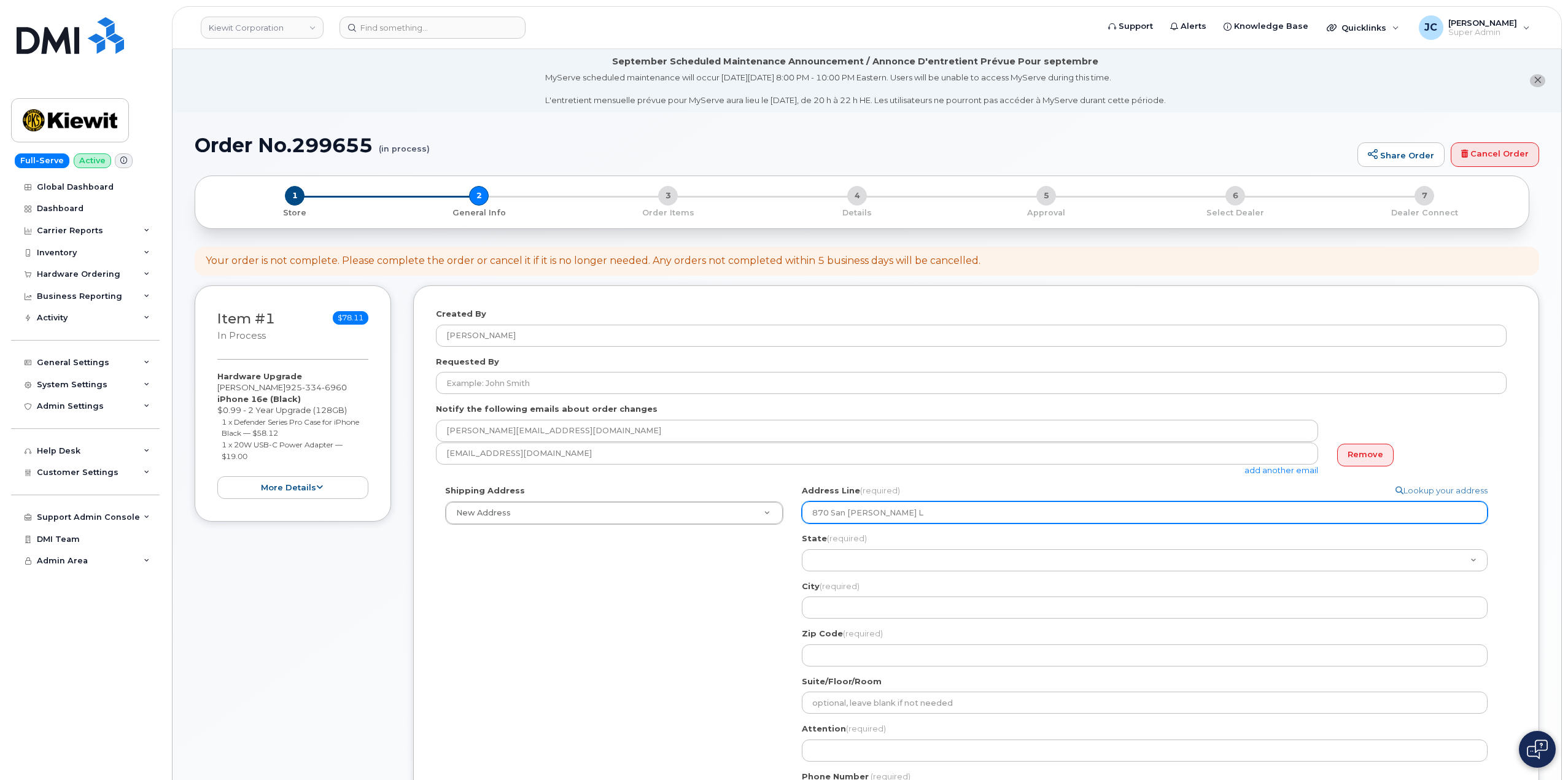
select select
type input "870 San Fernando La"
select select
type input "870 San Fernando Lan"
select select
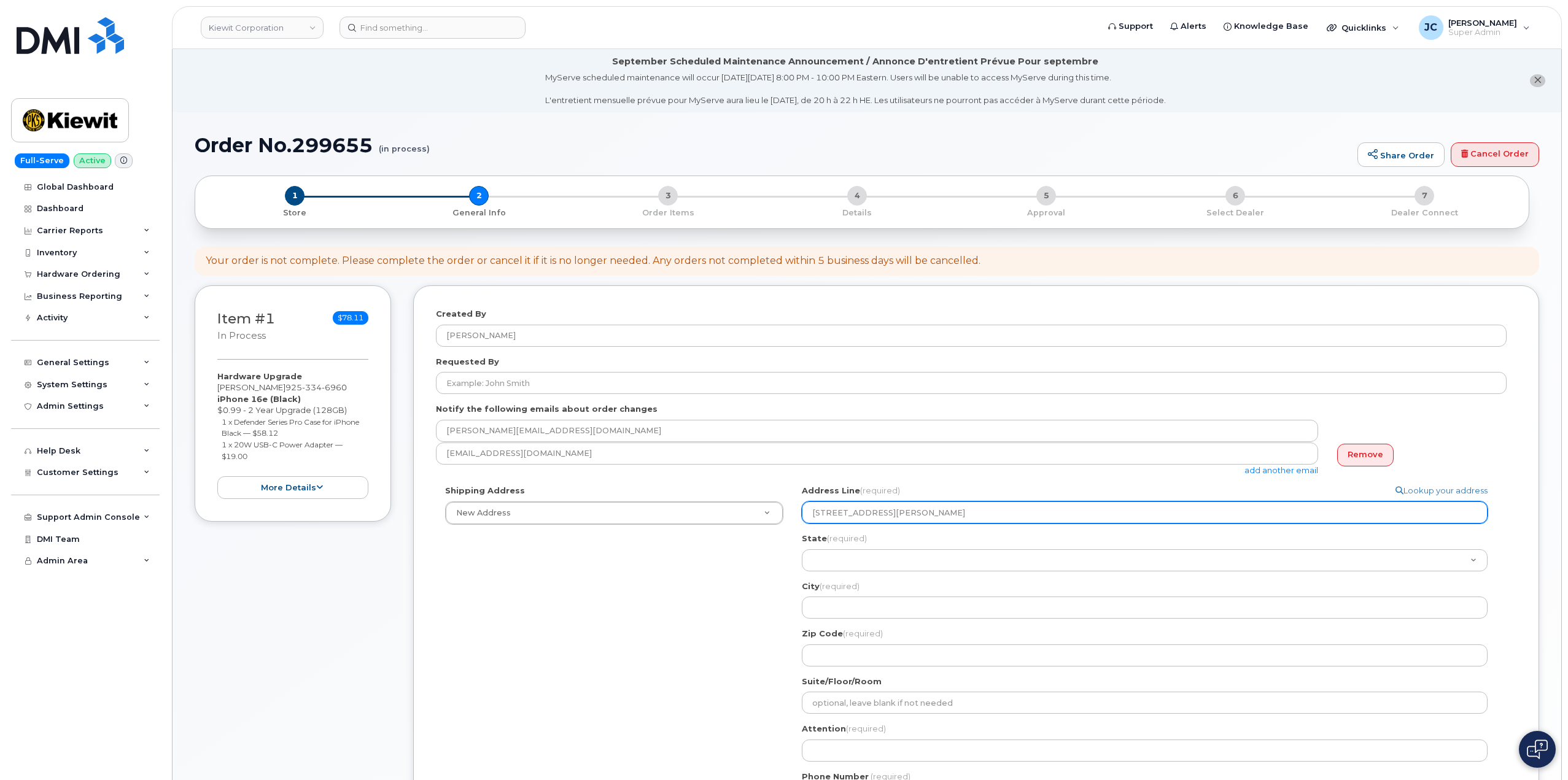
type input "870 San Fernando Lane"
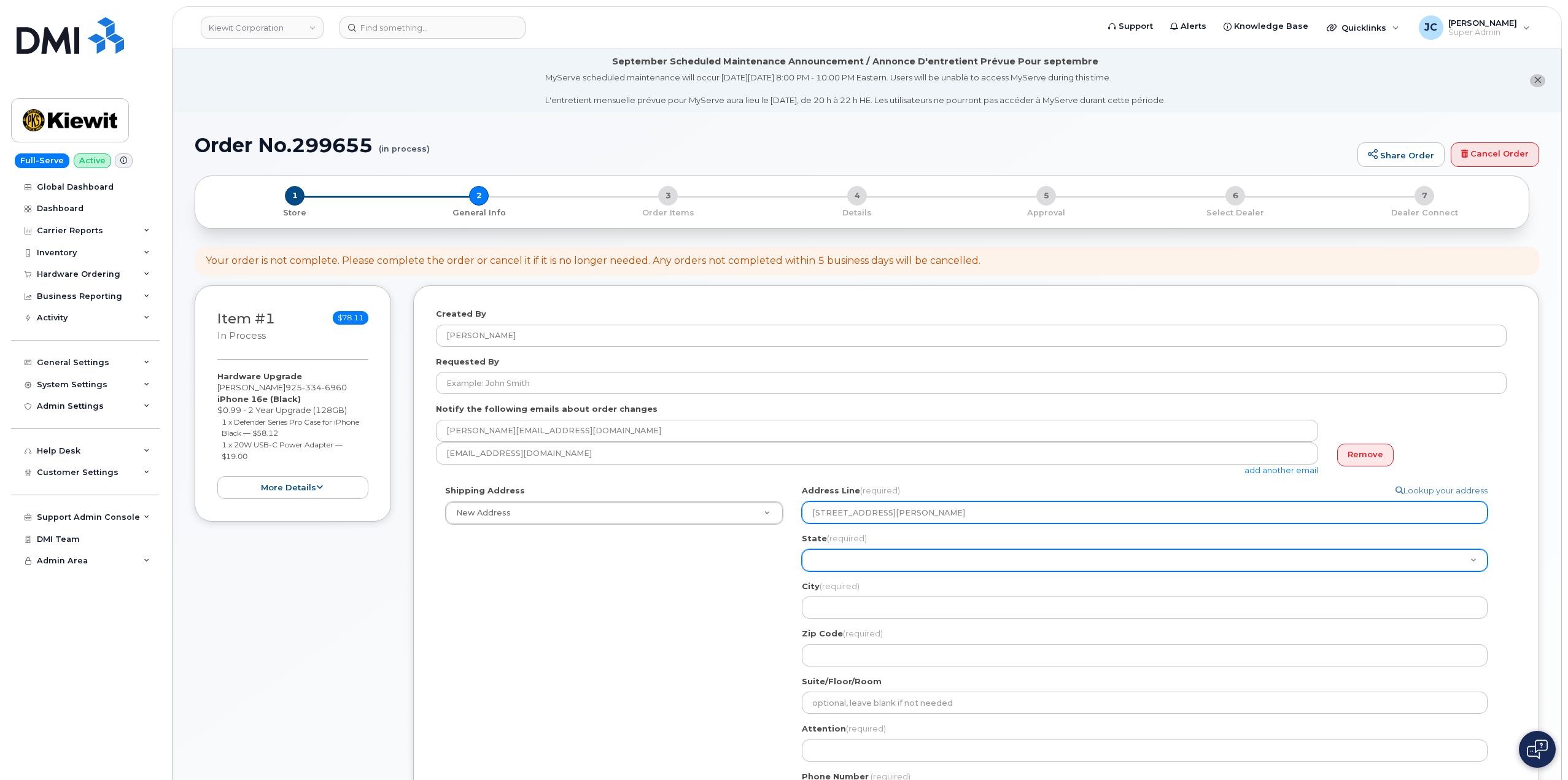
select select "TN"
select select
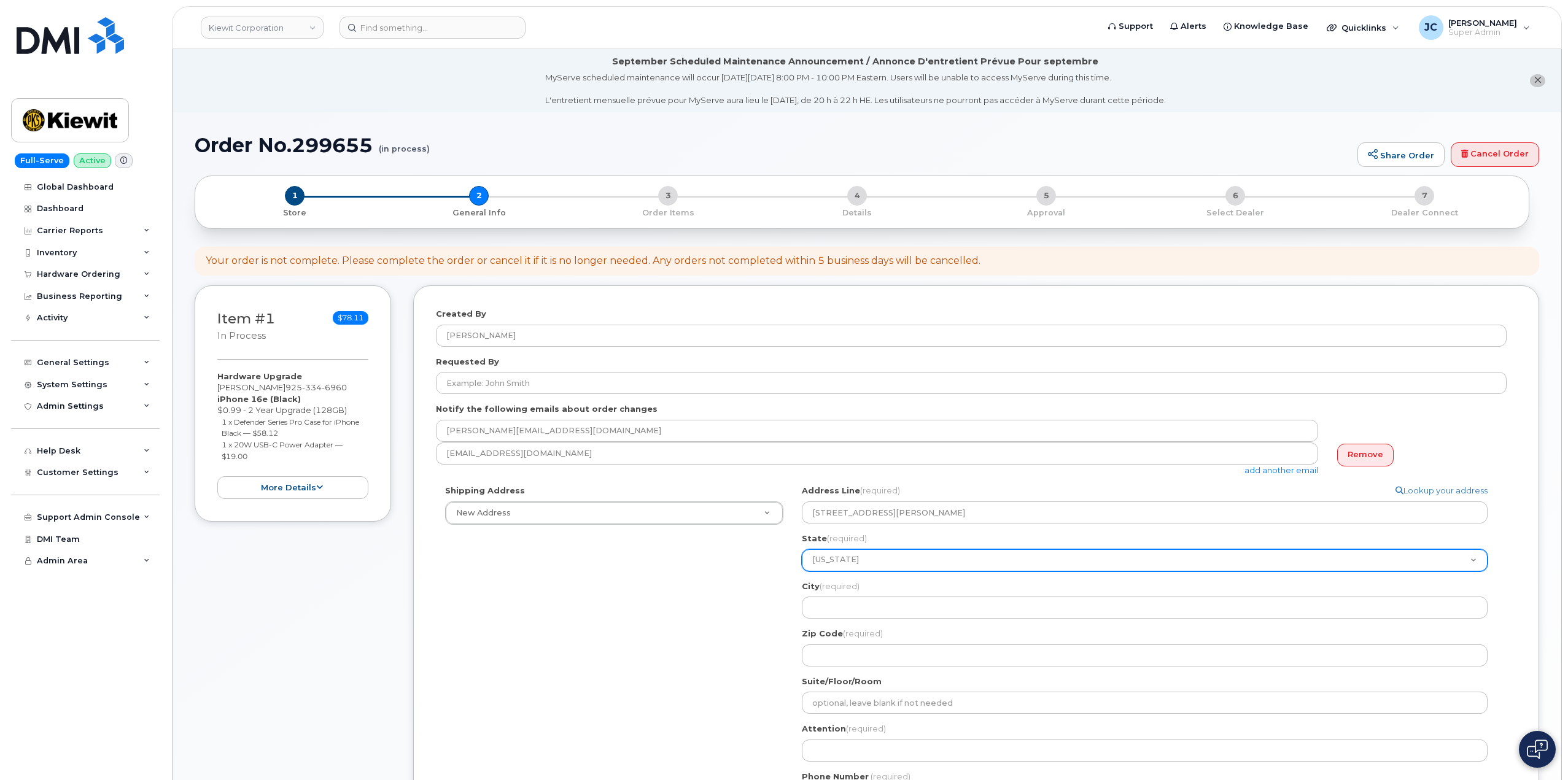
click at [854, 557] on select "Alabama Alaska American Samoa Arizona Arkansas California Colorado Connecticut …" at bounding box center [1144, 561] width 686 height 22
select select "TX"
click at [802, 550] on select "Alabama Alaska American Samoa Arizona Arkansas California Colorado Connecticut …" at bounding box center [1144, 561] width 686 height 22
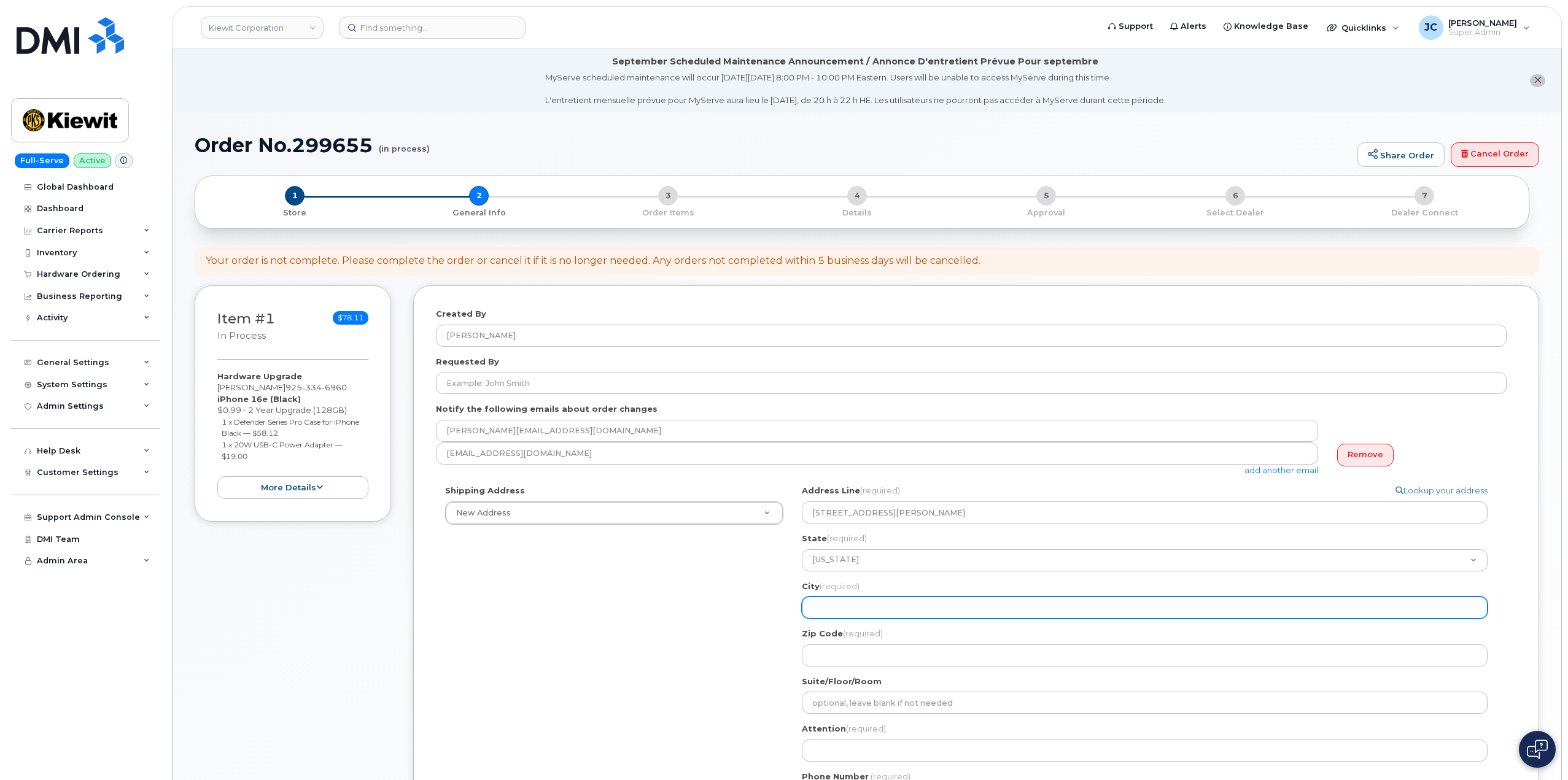
click at [883, 604] on input "City (required)" at bounding box center [1144, 608] width 686 height 22
select select
type input "N"
select select
type input "Ne"
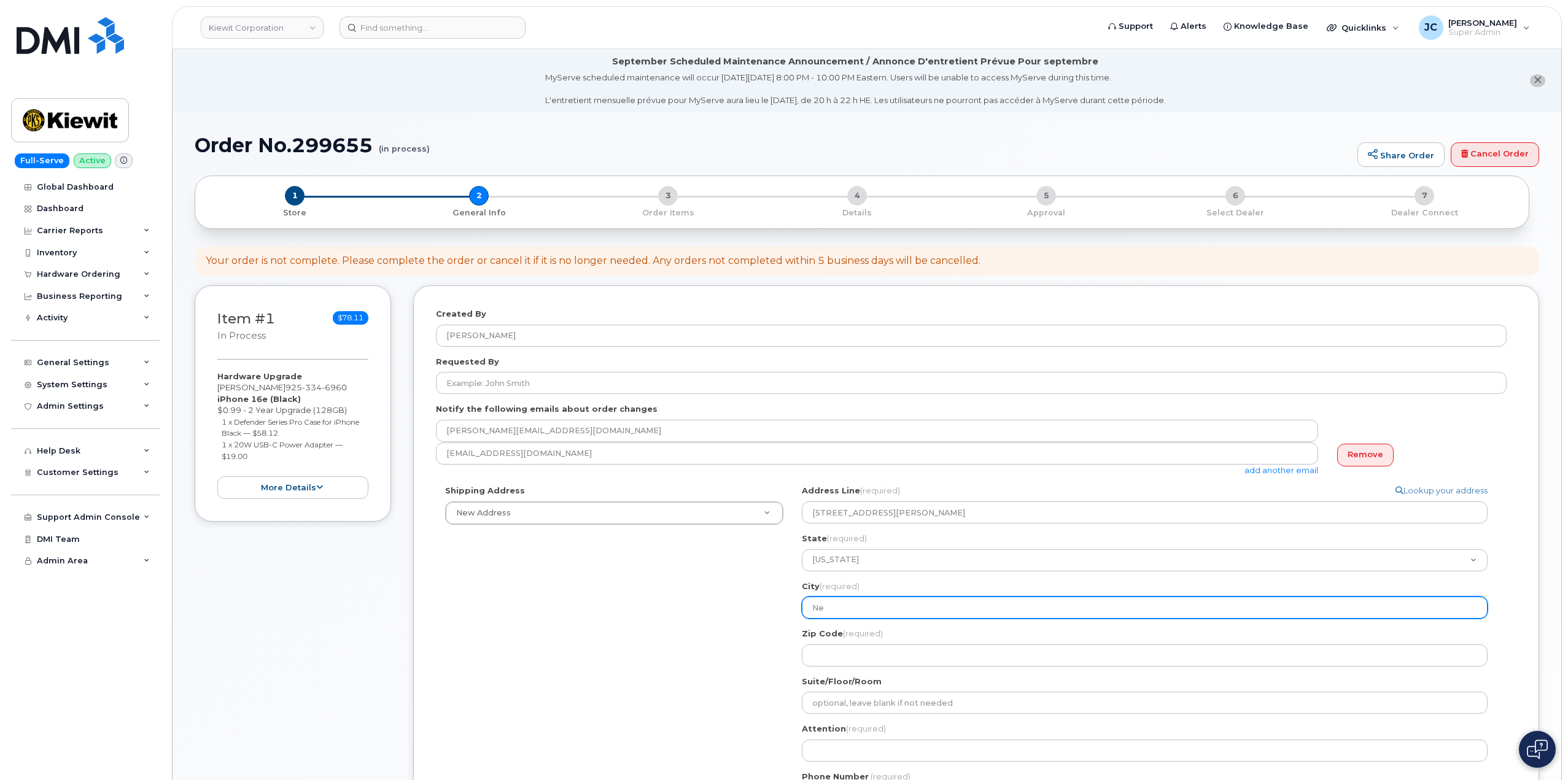
select select
type input "New"
select select
type input "New B"
select select
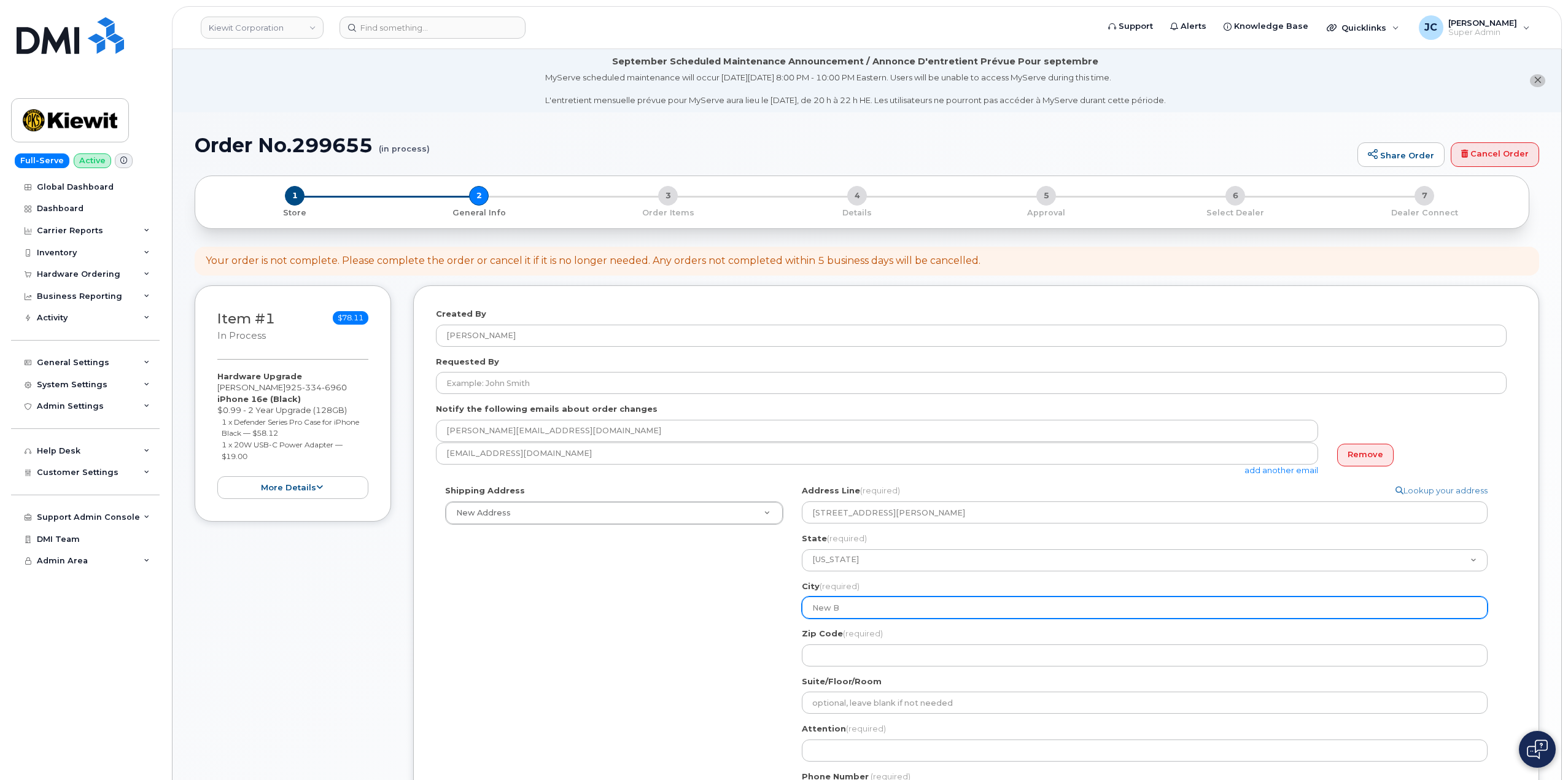
type input "New Br"
select select
type input "New Bra"
select select
type input "New Brau"
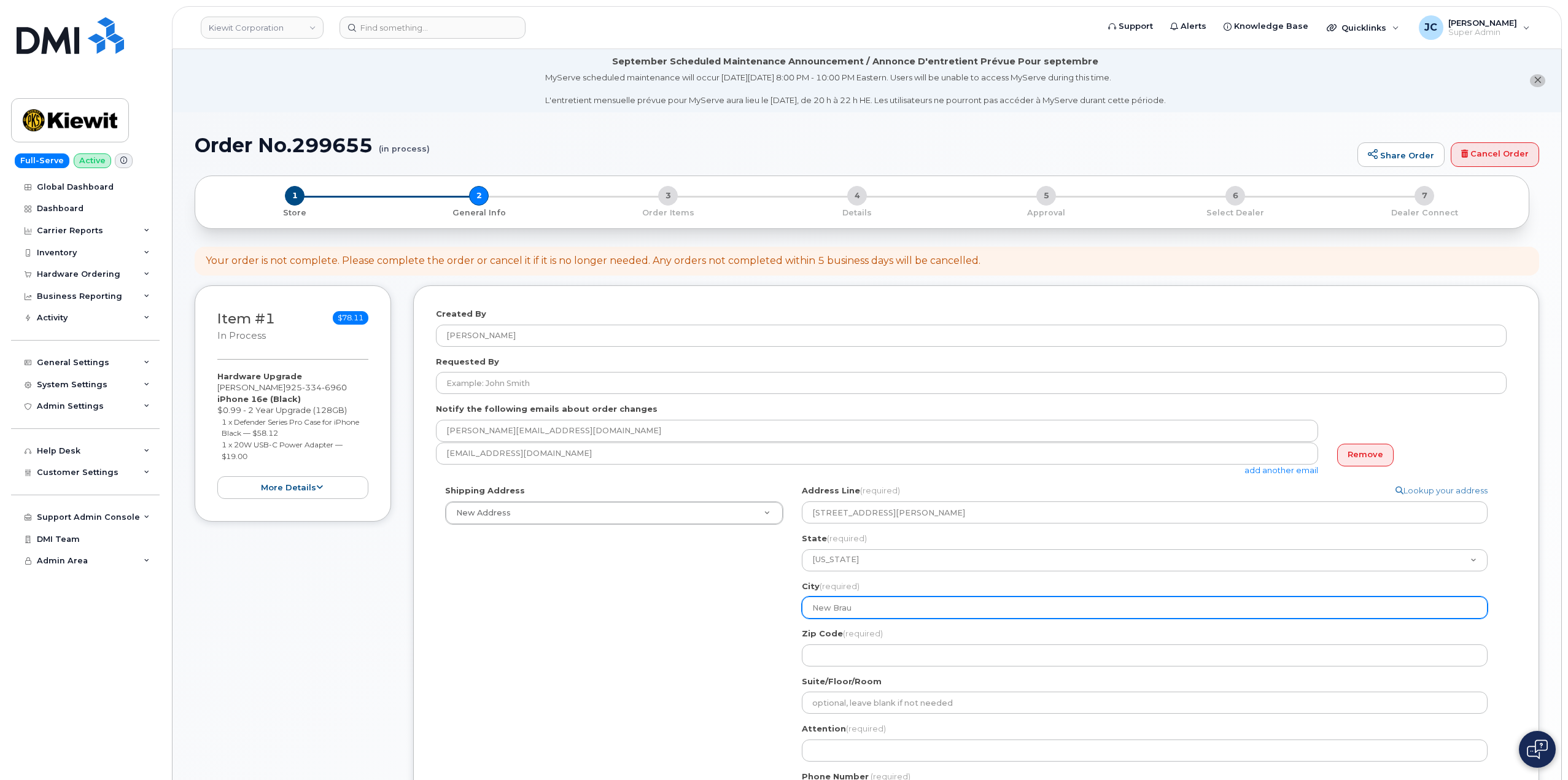
select select
type input "New Braun"
select select
type input "New Braunf"
select select
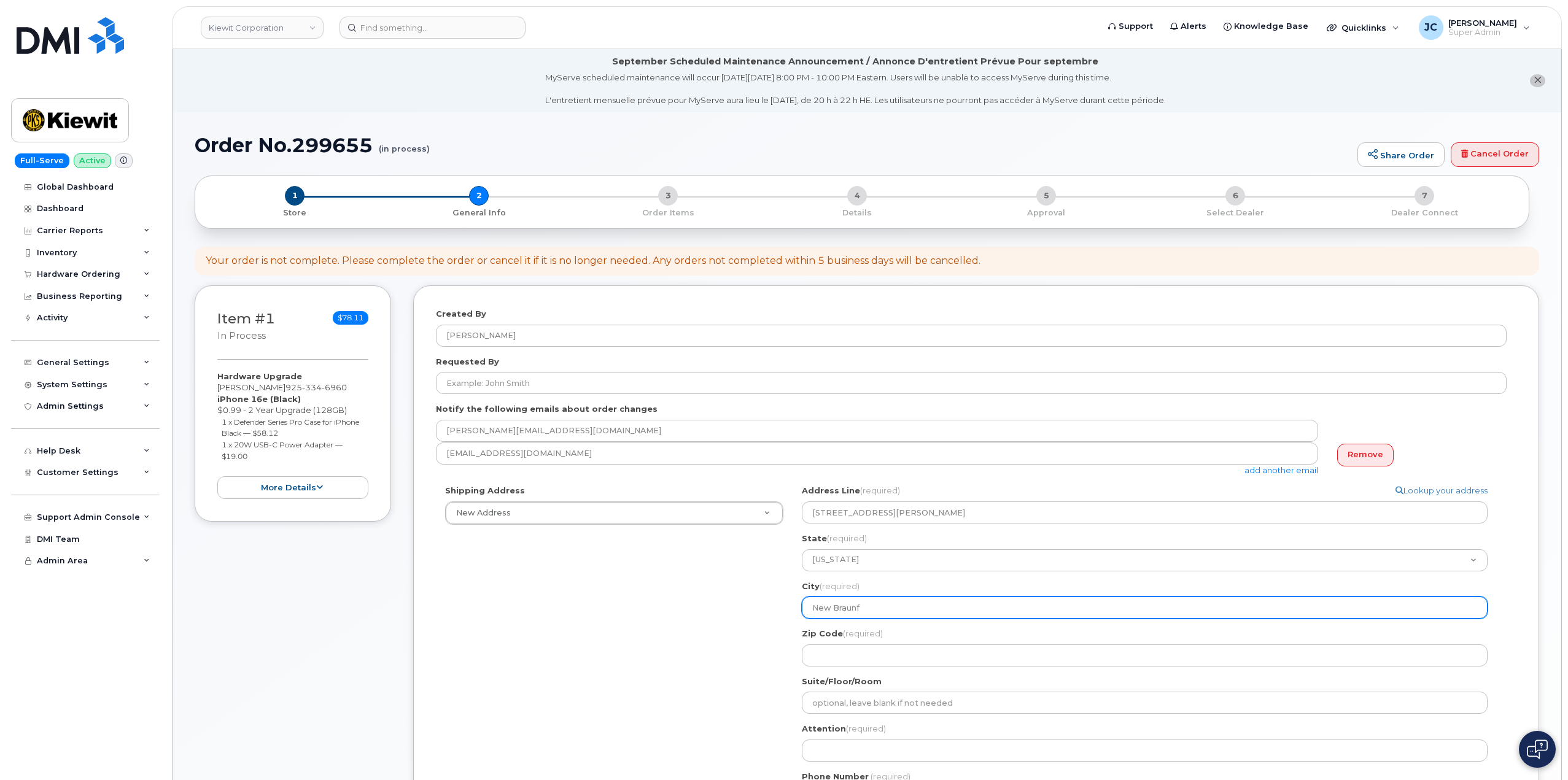
type input "New Braunfe"
select select
type input "New Braunfel"
select select
type input "New Braunfels"
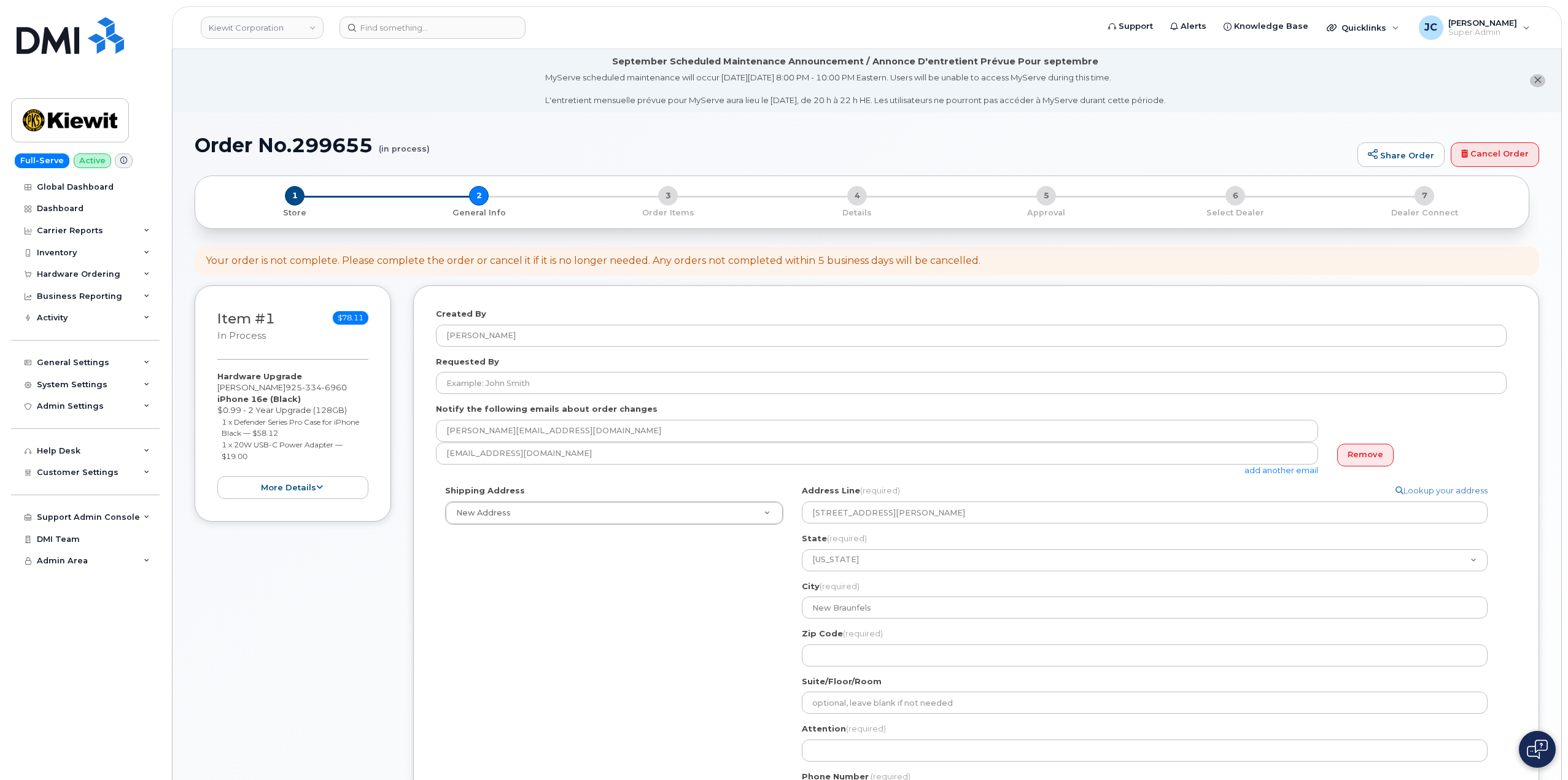
click at [839, 640] on div "Zip Code (required)" at bounding box center [1149, 647] width 696 height 38
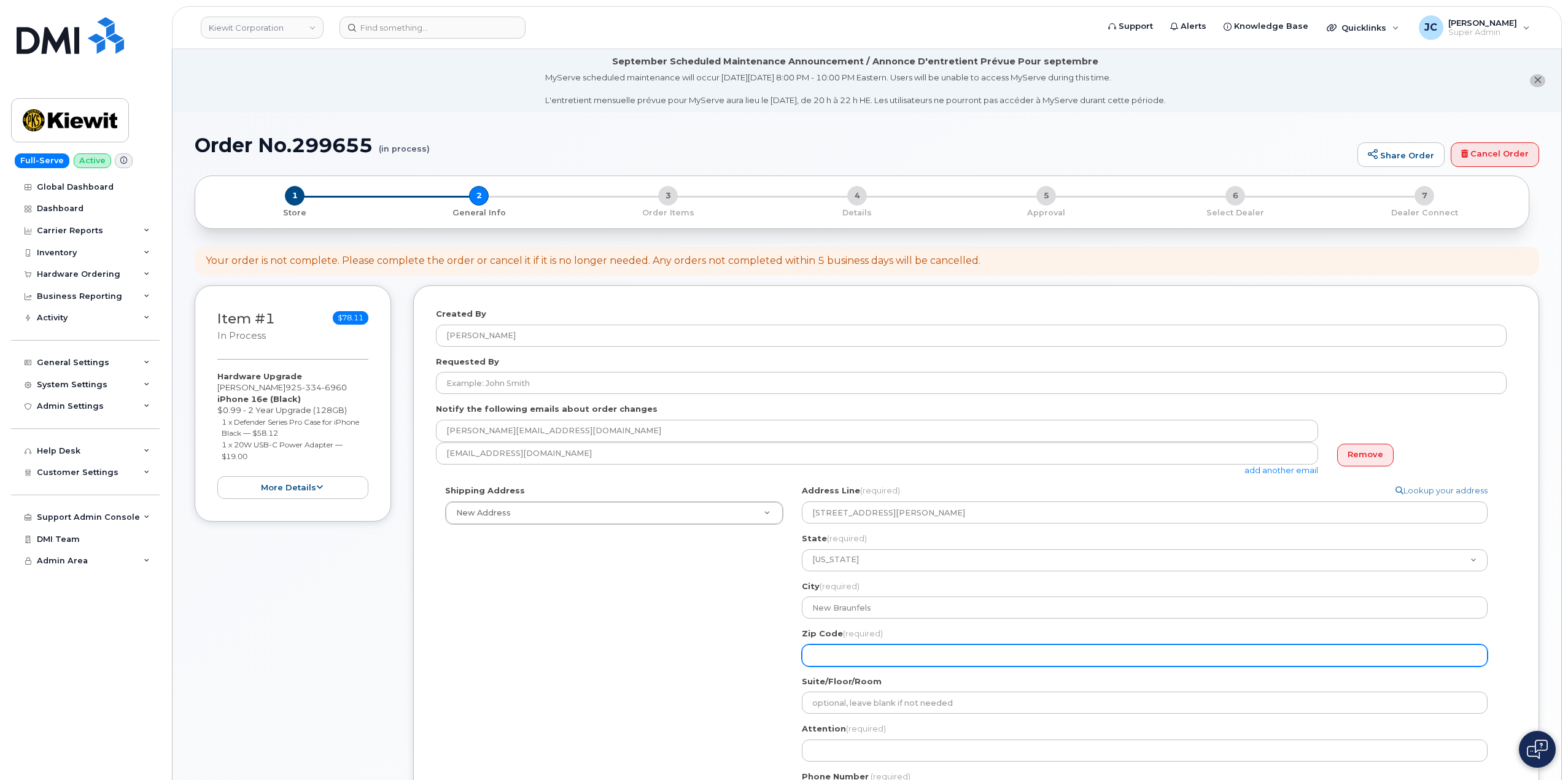
click at [831, 664] on input "Zip Code (required)" at bounding box center [1144, 655] width 686 height 22
select select
type input "7"
select select
type input "78"
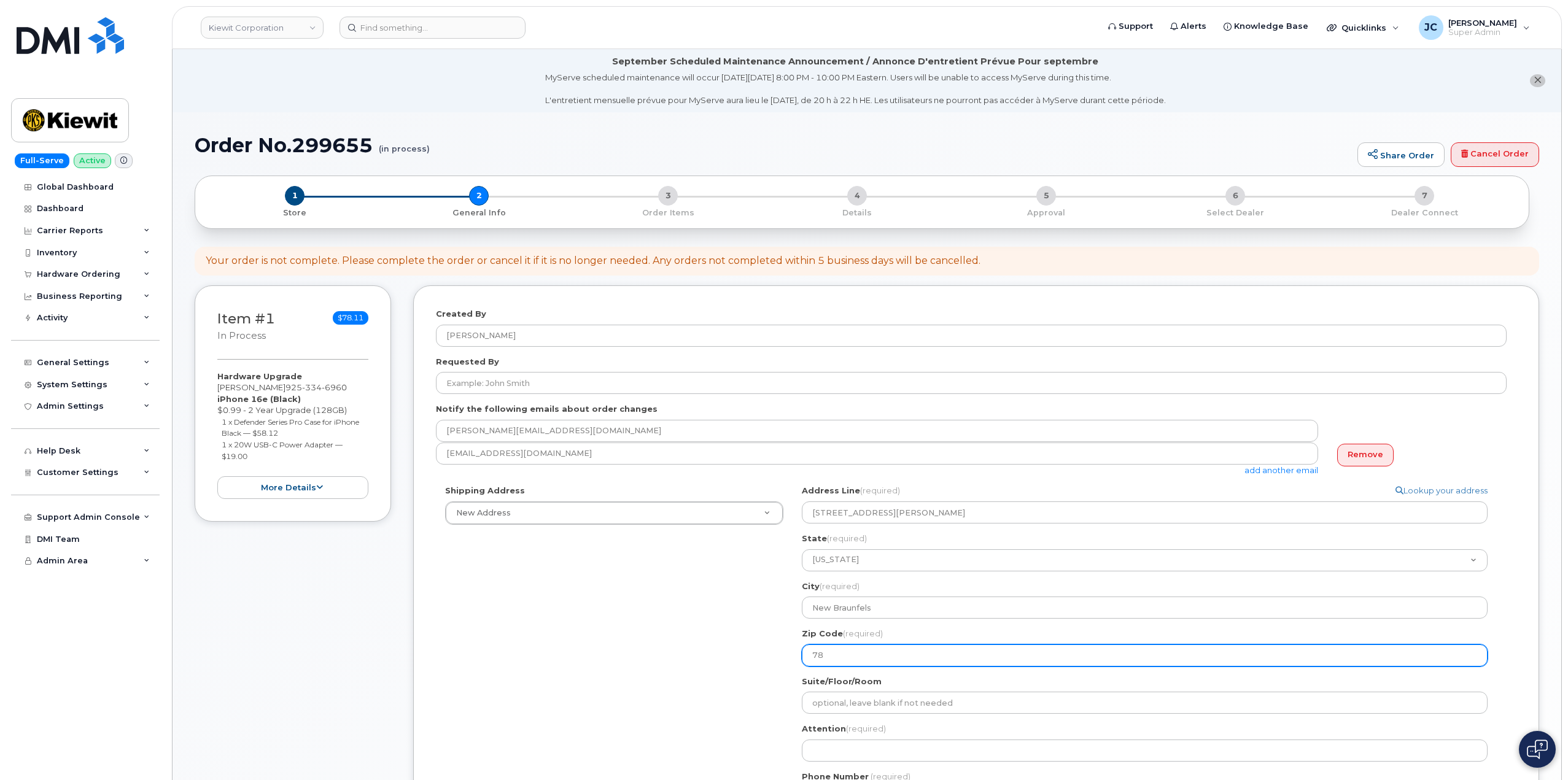
select select
type input "781"
select select
type input "7813"
select select
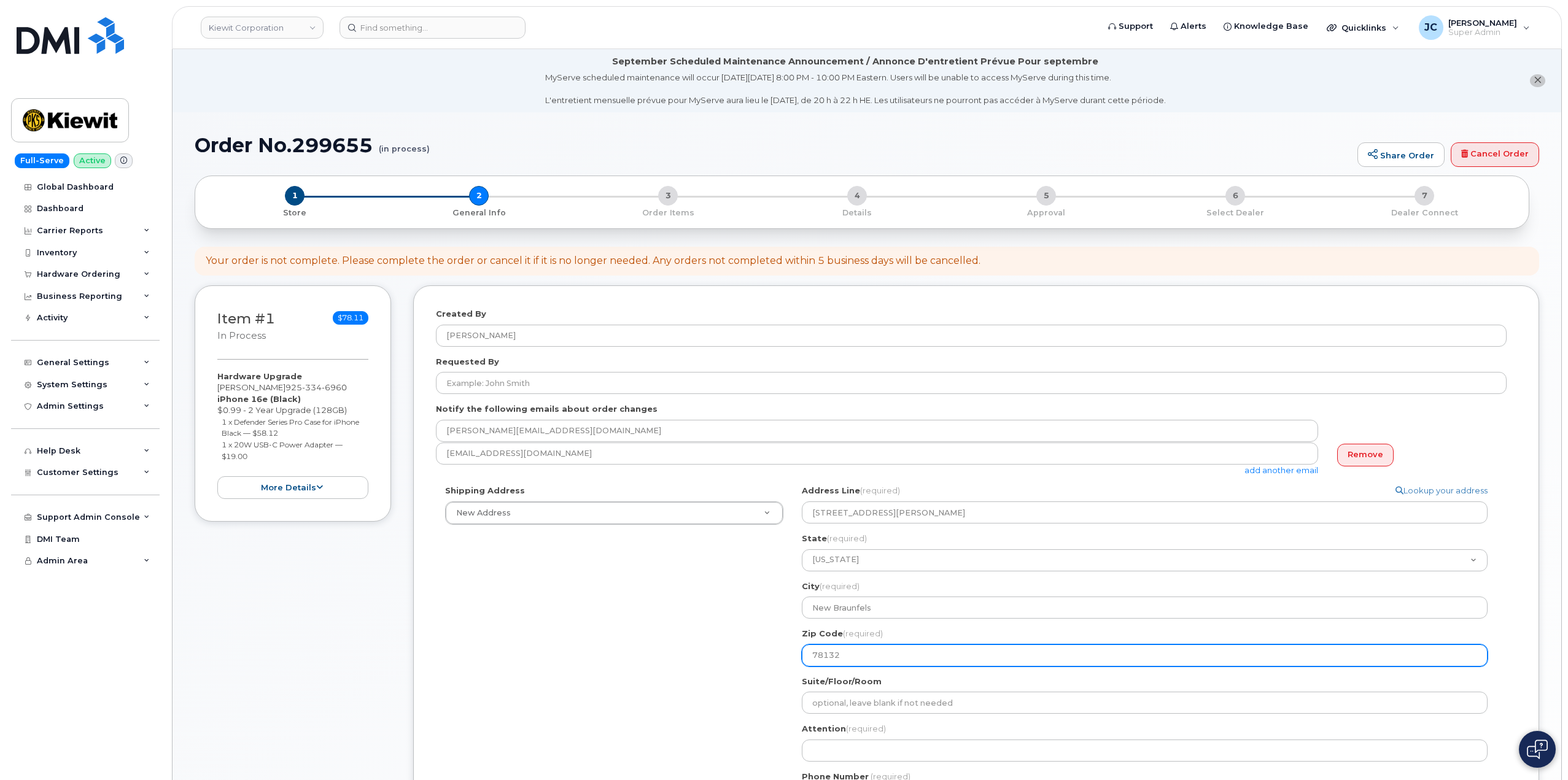
click at [865, 659] on input "78132" at bounding box center [1144, 655] width 686 height 22
type input "78132"
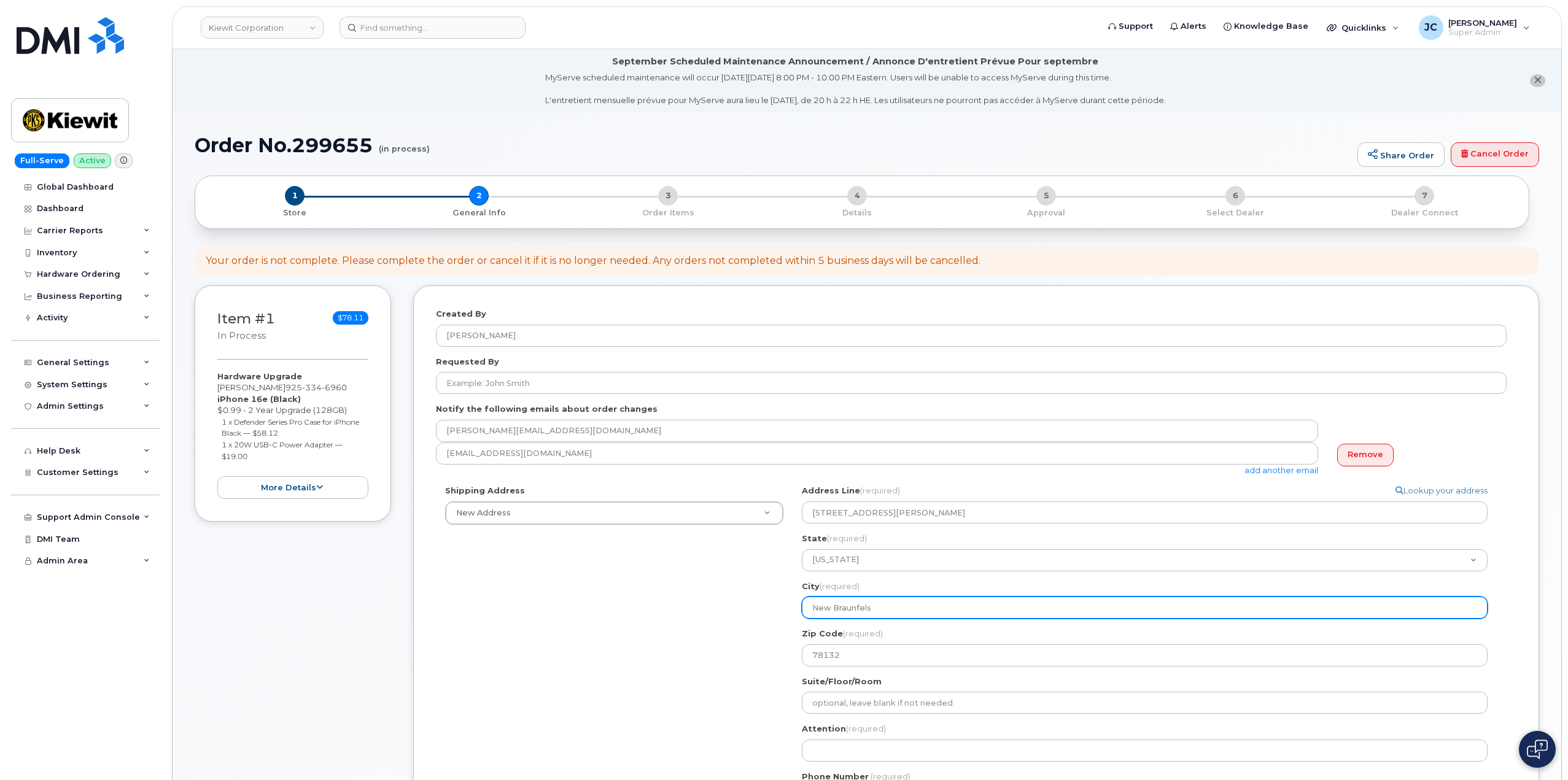
click at [879, 609] on input "New Braunfels" at bounding box center [1144, 608] width 686 height 22
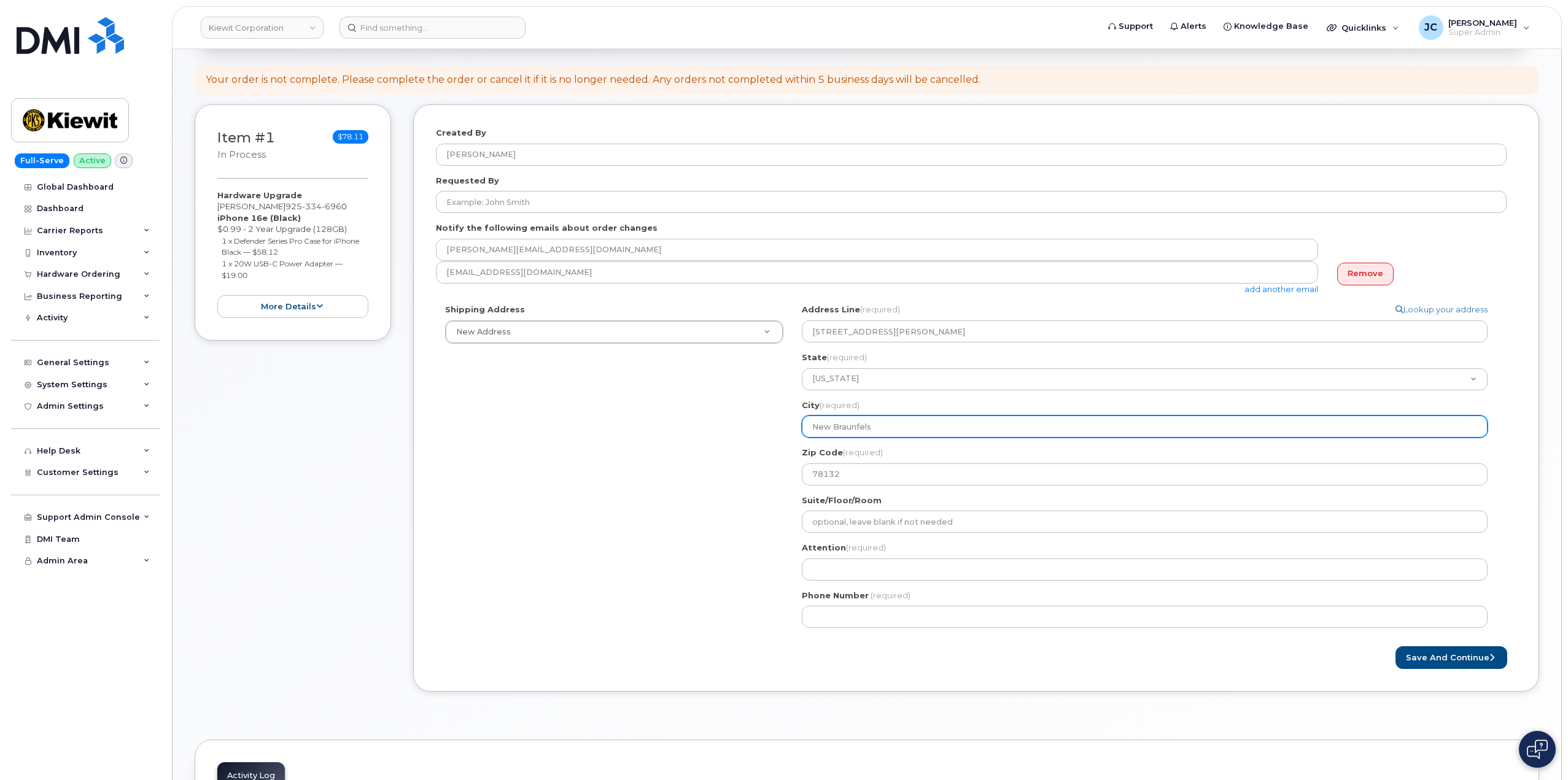
scroll to position [184, 0]
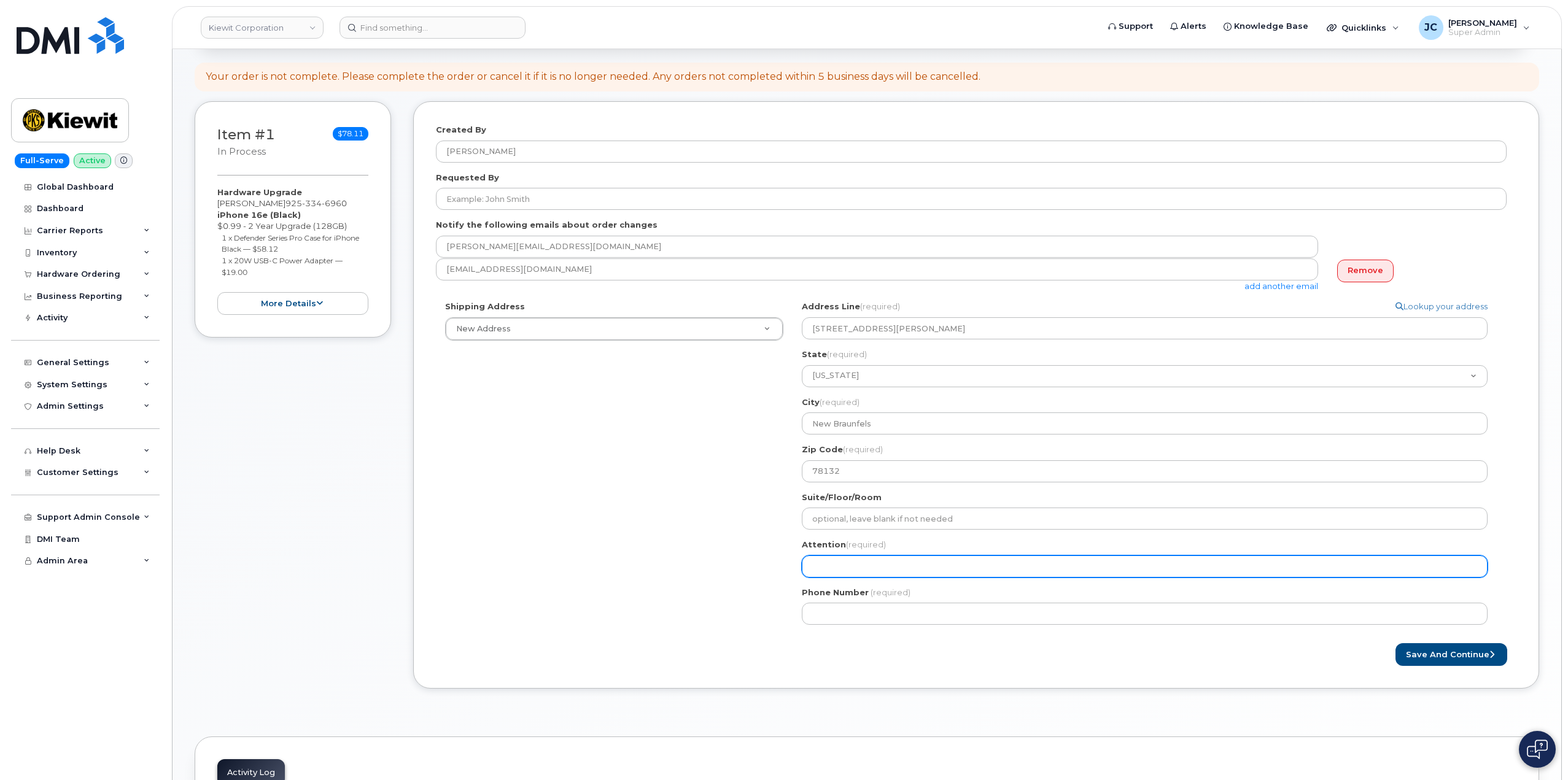
click at [908, 568] on input "Attention (required)" at bounding box center [1144, 566] width 686 height 22
select select
type input "A"
select select
type input "AT"
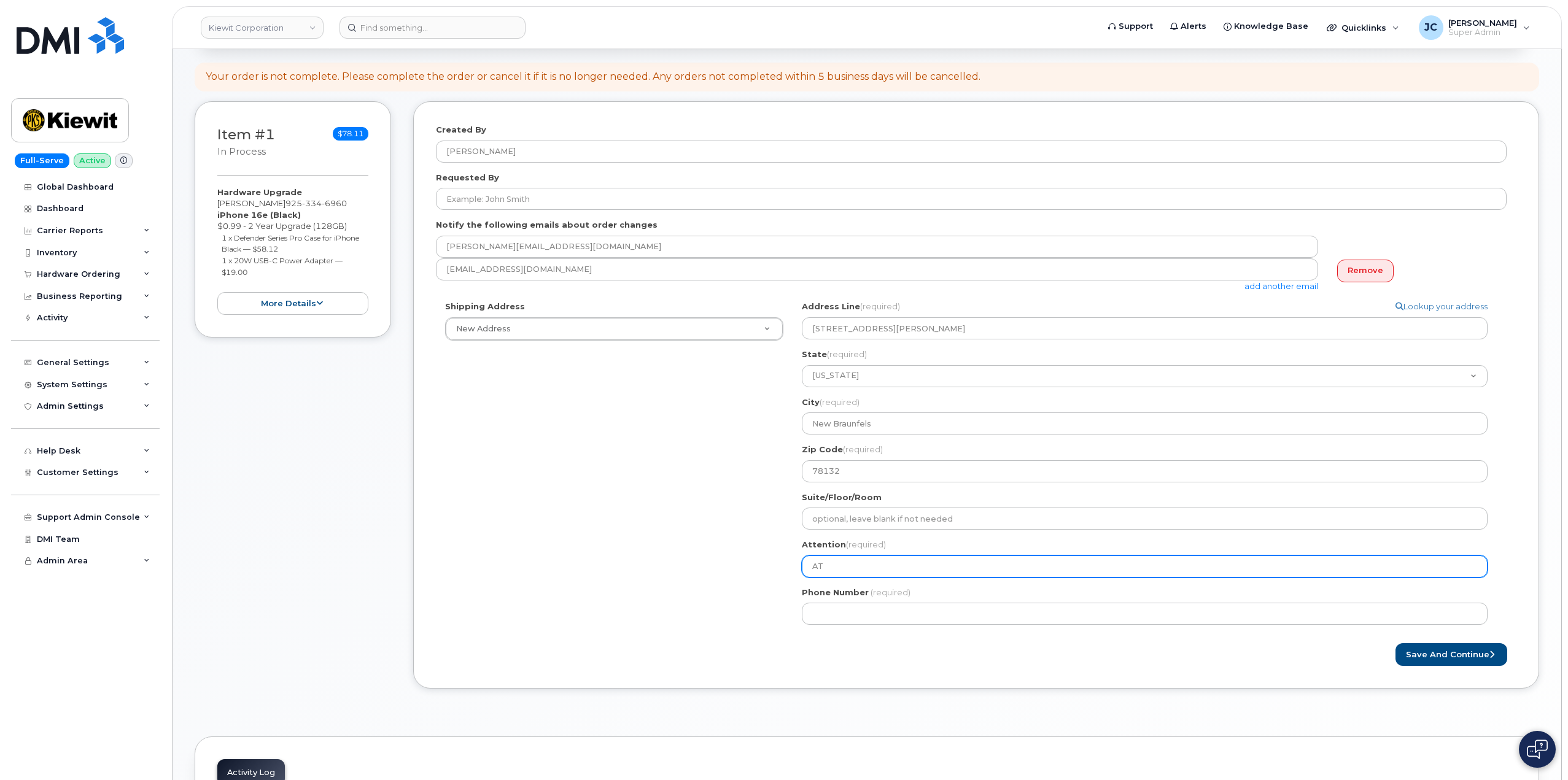
select select
type input "ATT"
select select
type input "ATTN"
select select
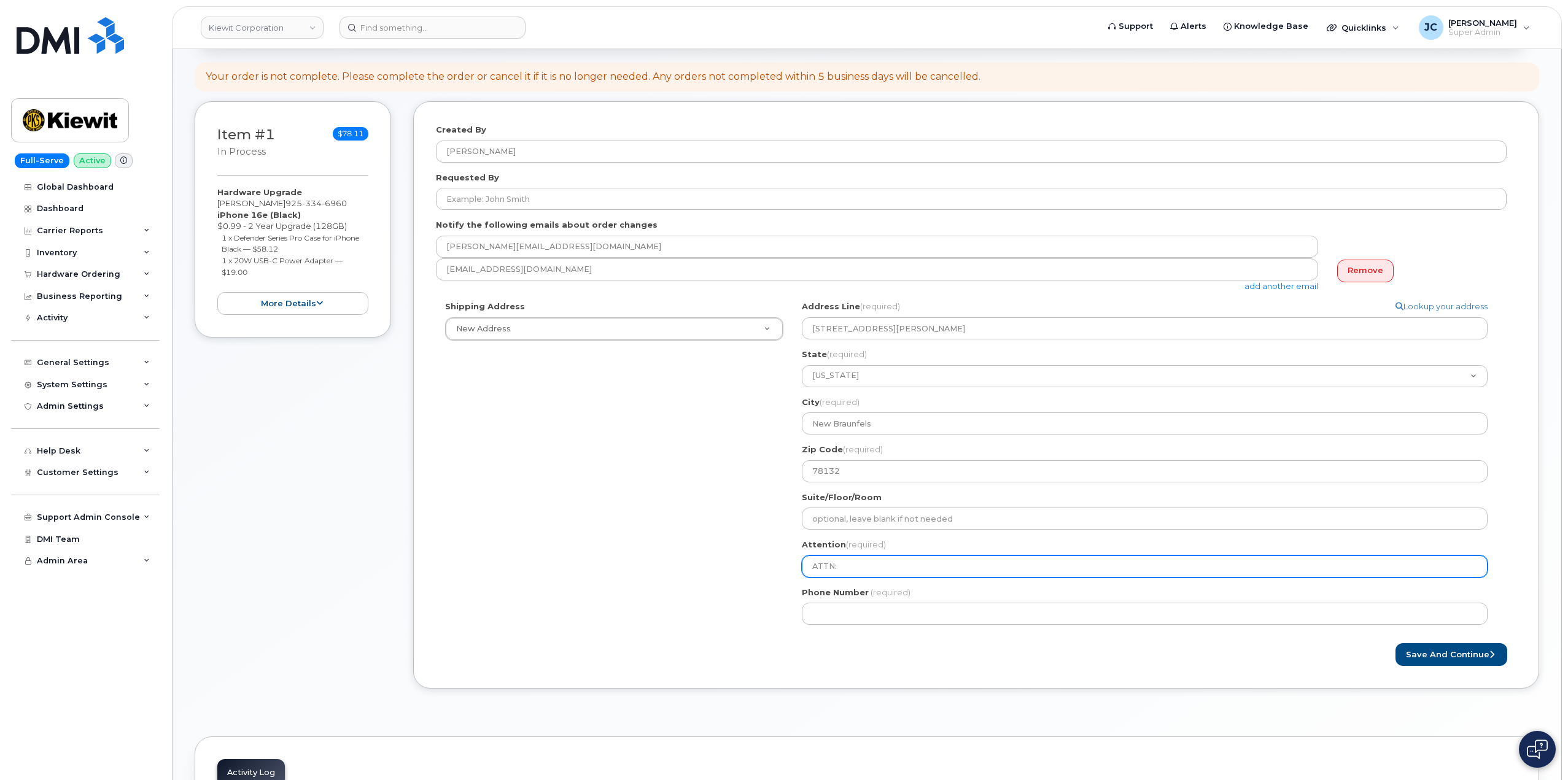
type input "ATTN:"
select select
type input "ATTN: A"
select select
type input "ATTN: Am"
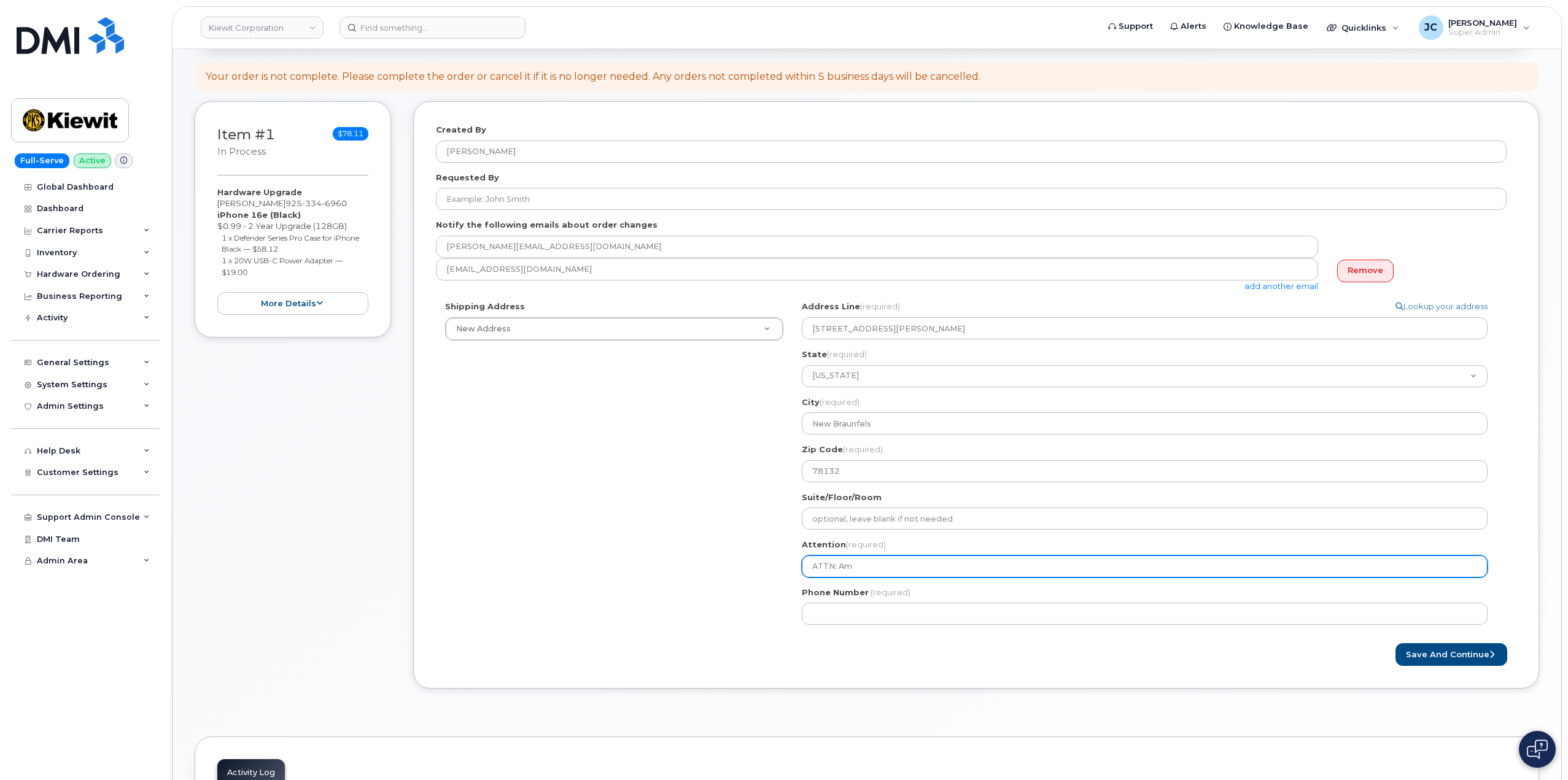
select select
type input "ATTN: A"
select select
type input "ATTN: An"
select select
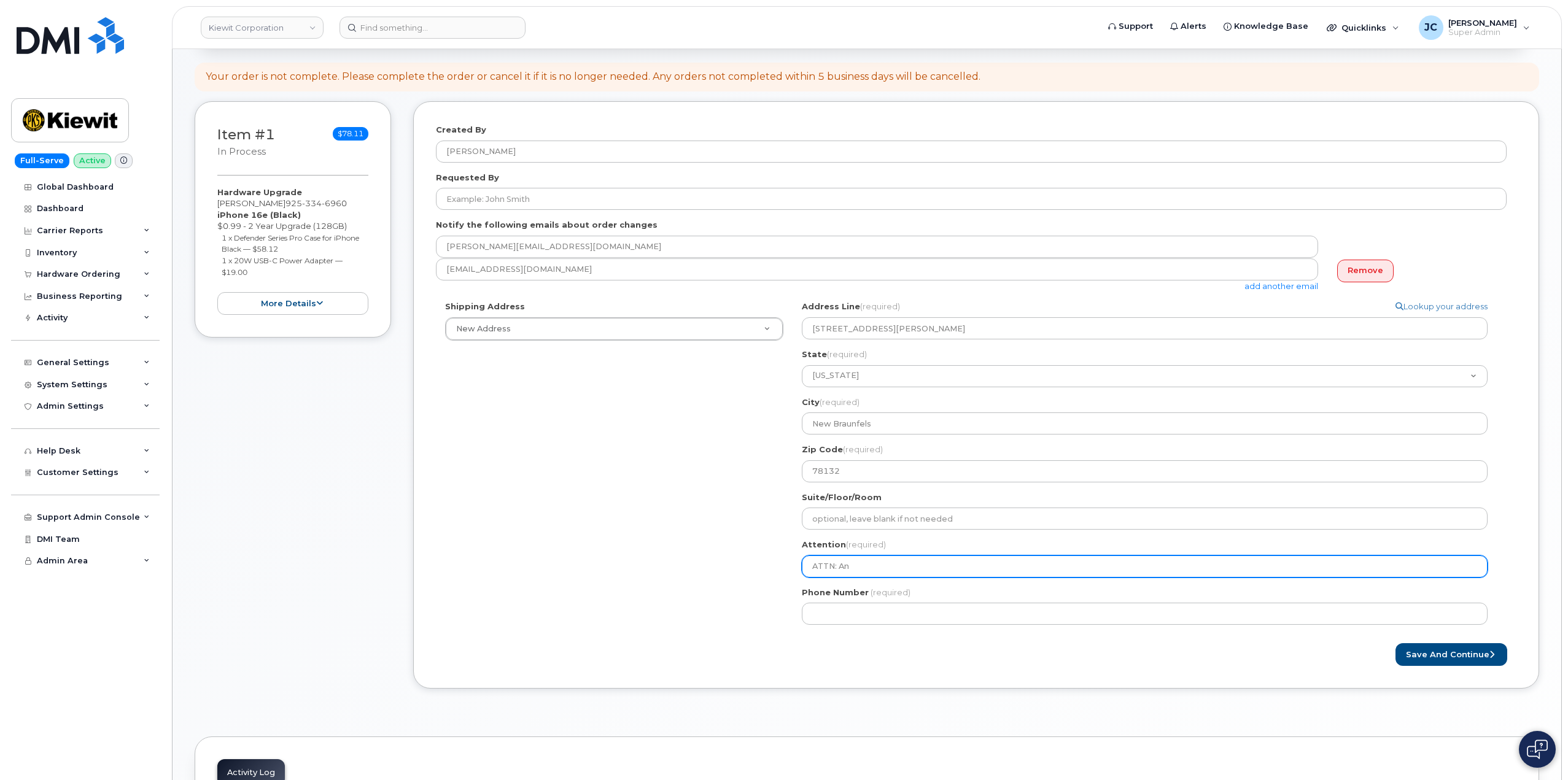
type input "ATTN: And"
select select
type input "ATTN: Andy"
select select
type input "ATTN: Andy A"
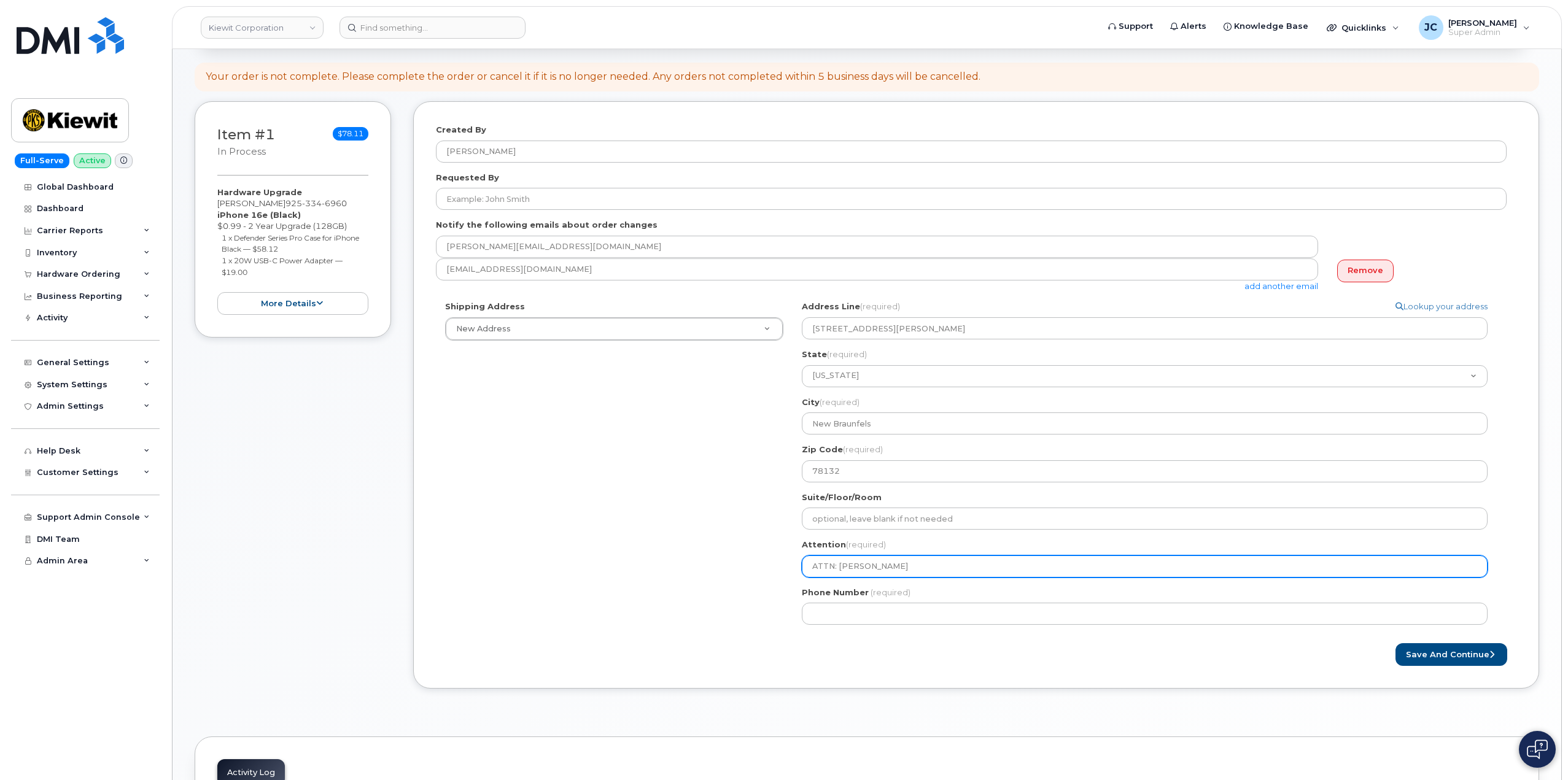
select select
type input "ATTN: Andy An"
select select
type input "ATTN: Andy And"
select select
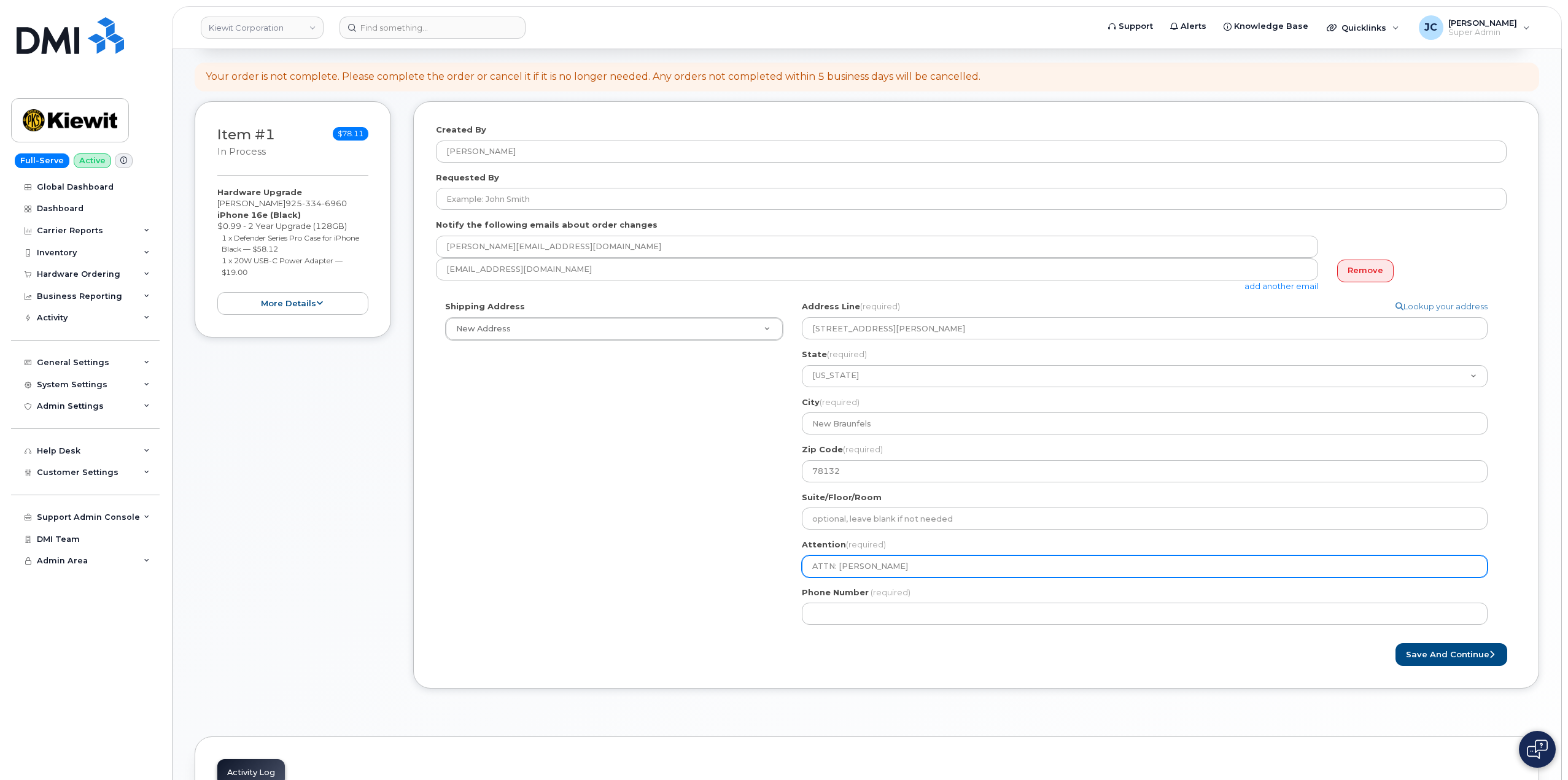
type input "ATTN: Andy Ande"
select select
type input "ATTN: Andy Ander"
select select
type input "ATTN: Andy Anders"
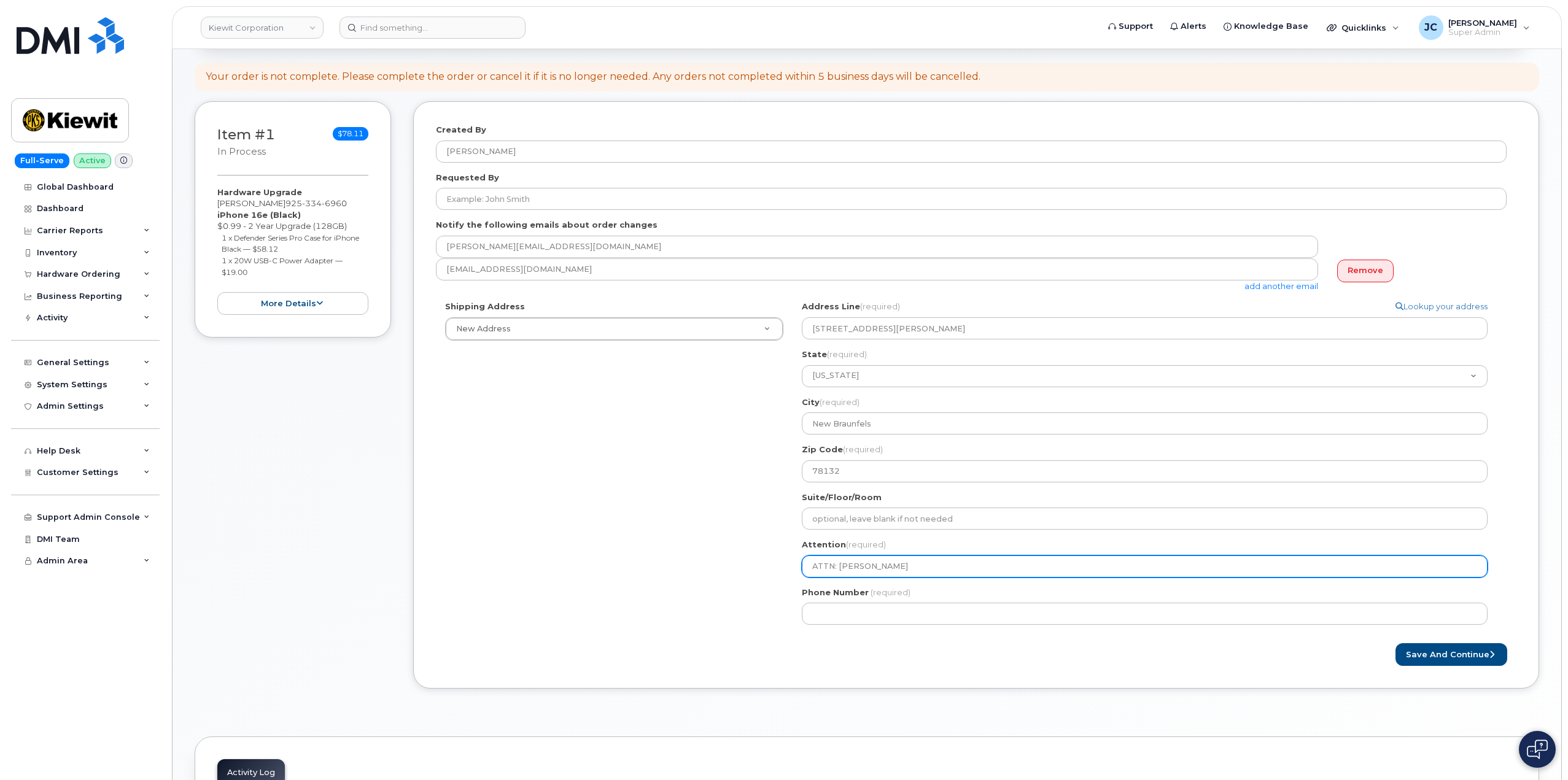
select select
type input "ATTN: Andy Anderso"
select select
type input "ATTN: Andy Andersop"
select select
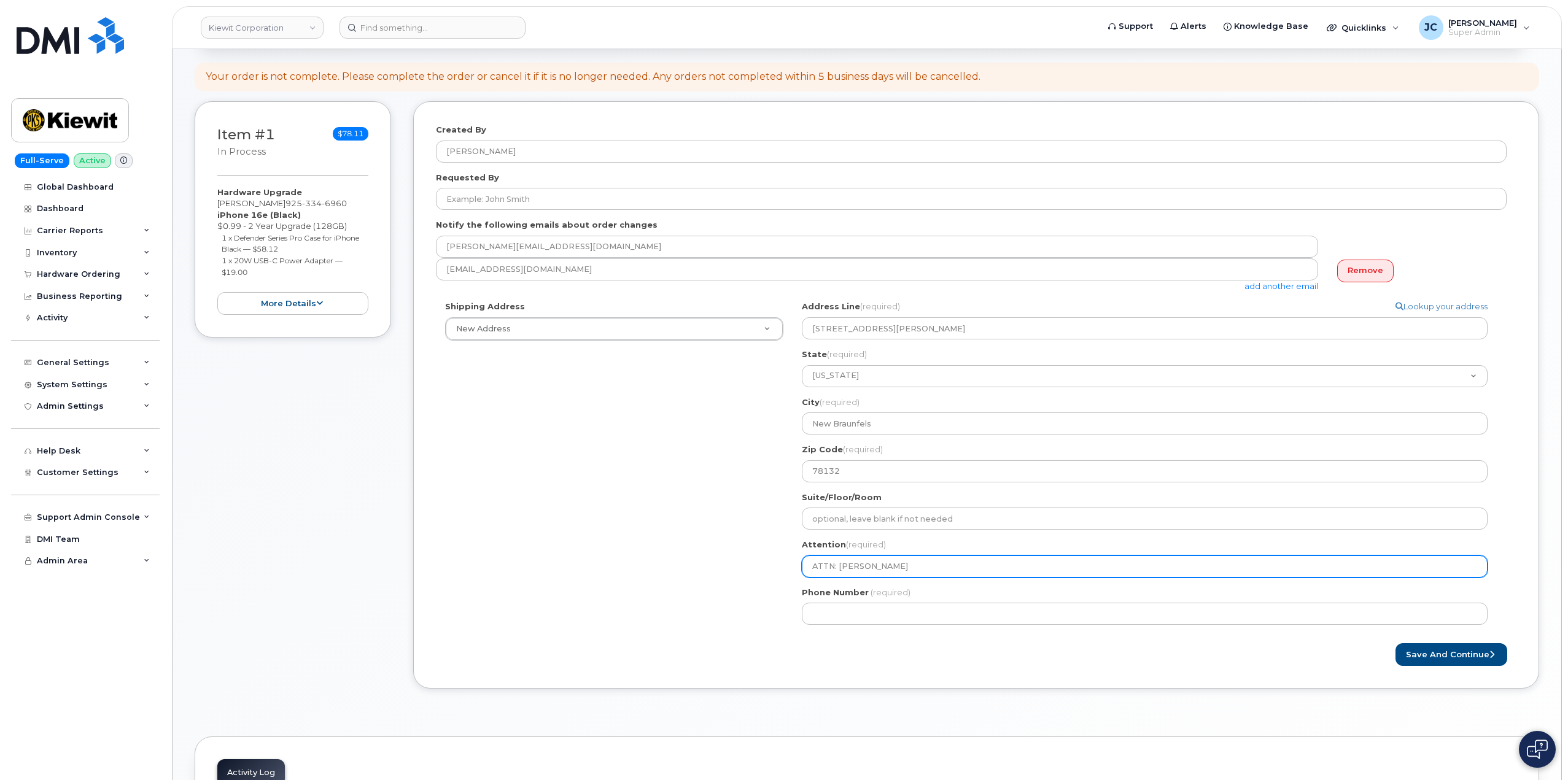
type input "ATTN: Andy Andersopn"
select select
type input "ATTN: Andy Andersopnm"
select select
type input "ATTN: Andy Andersopn"
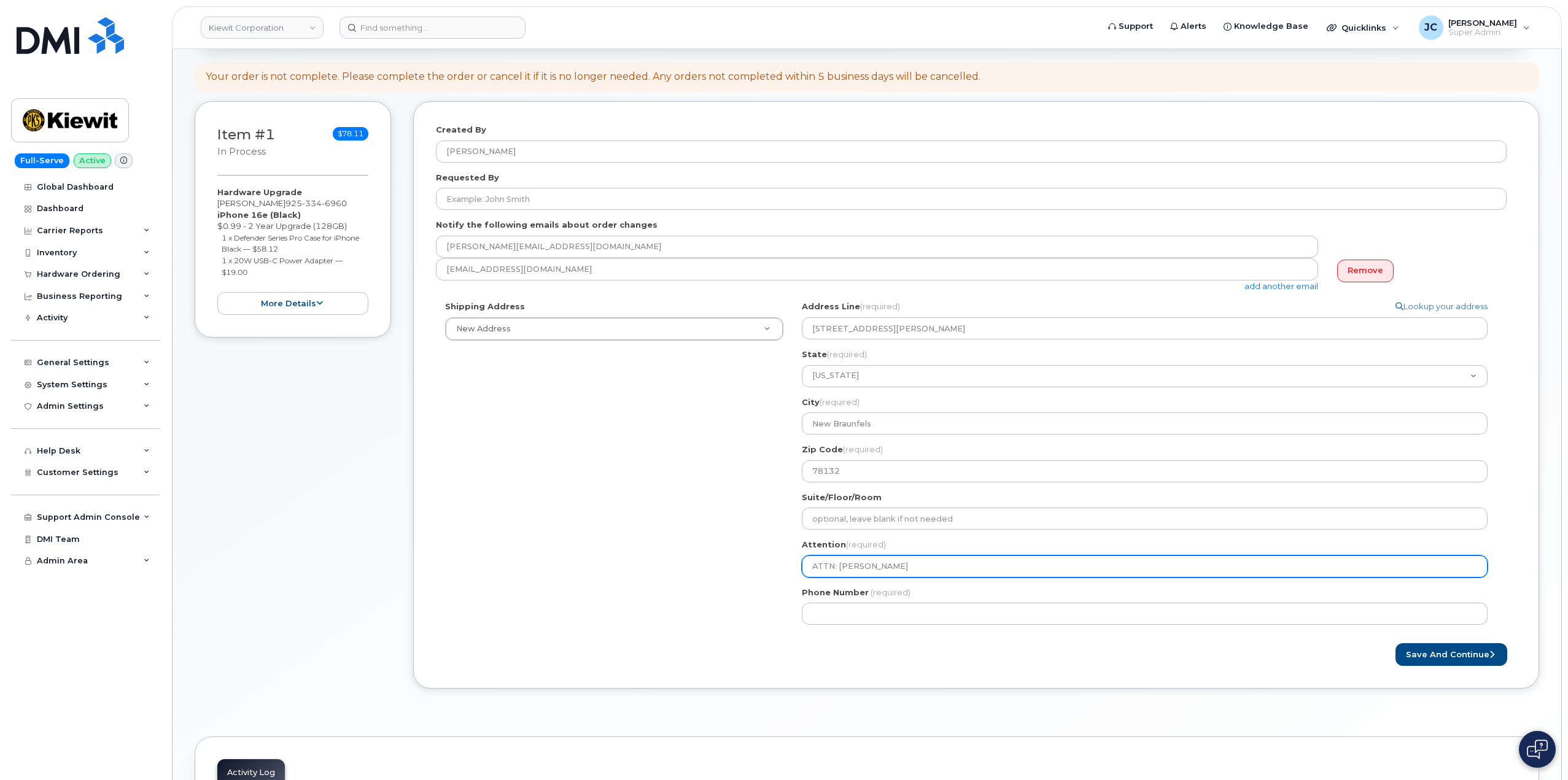
select select
type input "ATTN: Andy Andersop"
select select
type input "ATTN: Andy Anderso"
select select
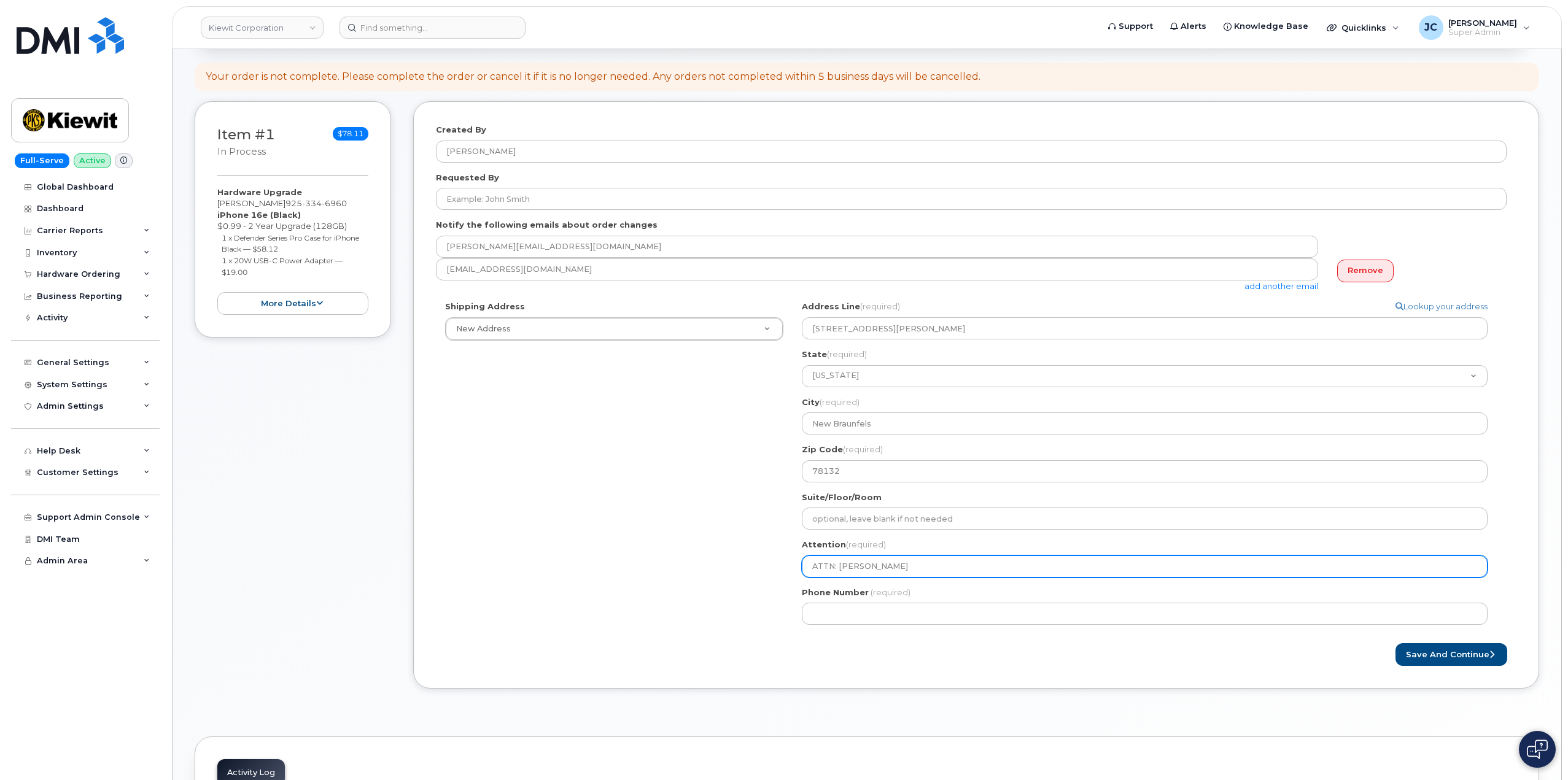
type input "ATTN: Andy Anders"
select select
type input "ATTN: Andy Anderso"
select select
type input "ATTN: [PERSON_NAME]"
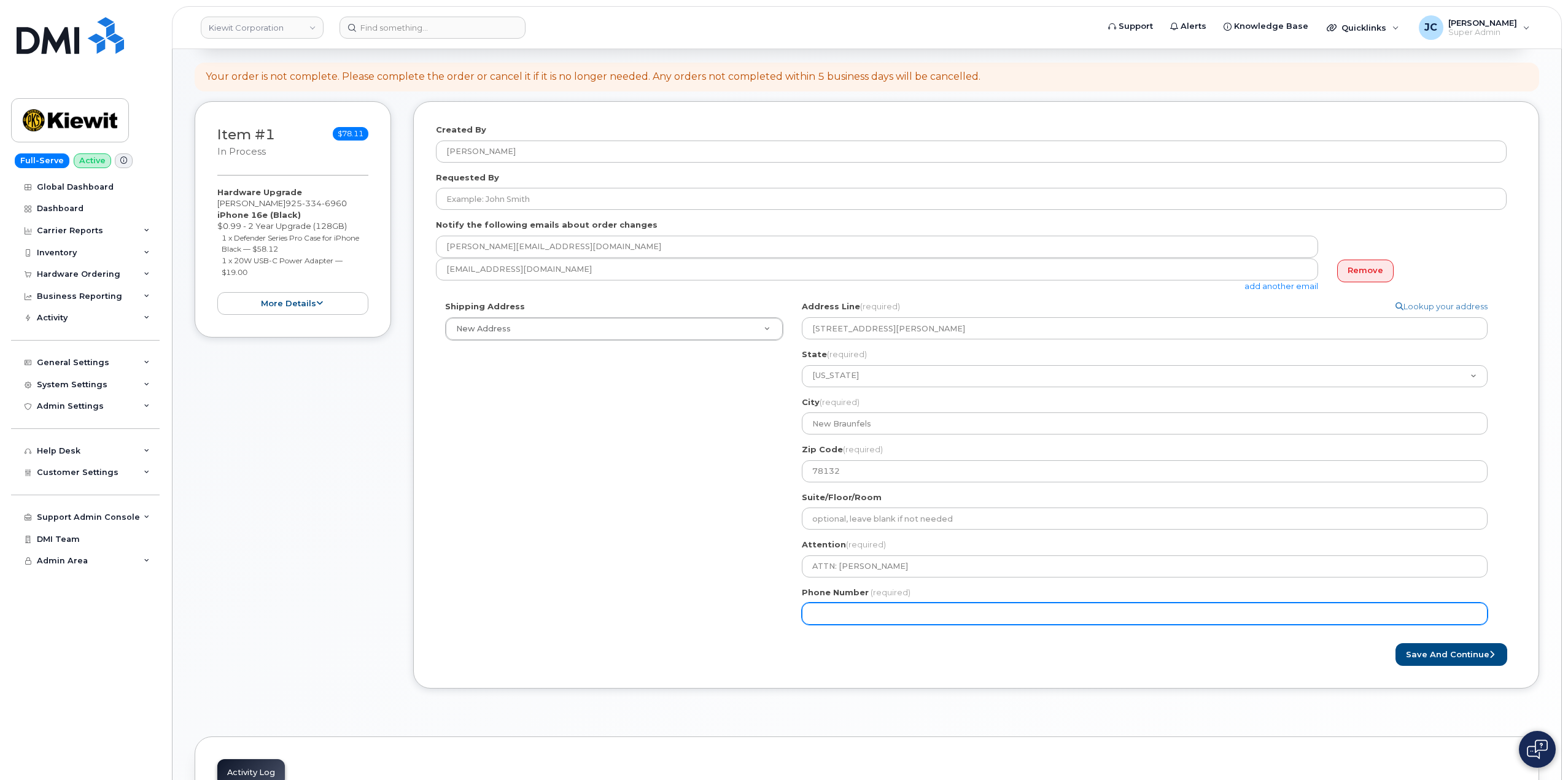
drag, startPoint x: 818, startPoint y: 633, endPoint x: 829, endPoint y: 622, distance: 15.6
click at [824, 628] on div "TX New Braunfels Search your address... Manually edit your address Click to sea…" at bounding box center [1149, 467] width 714 height 333
click at [830, 619] on input "Phone Number" at bounding box center [1144, 614] width 686 height 22
paste input "425.3891030"
type input "425.3891030"
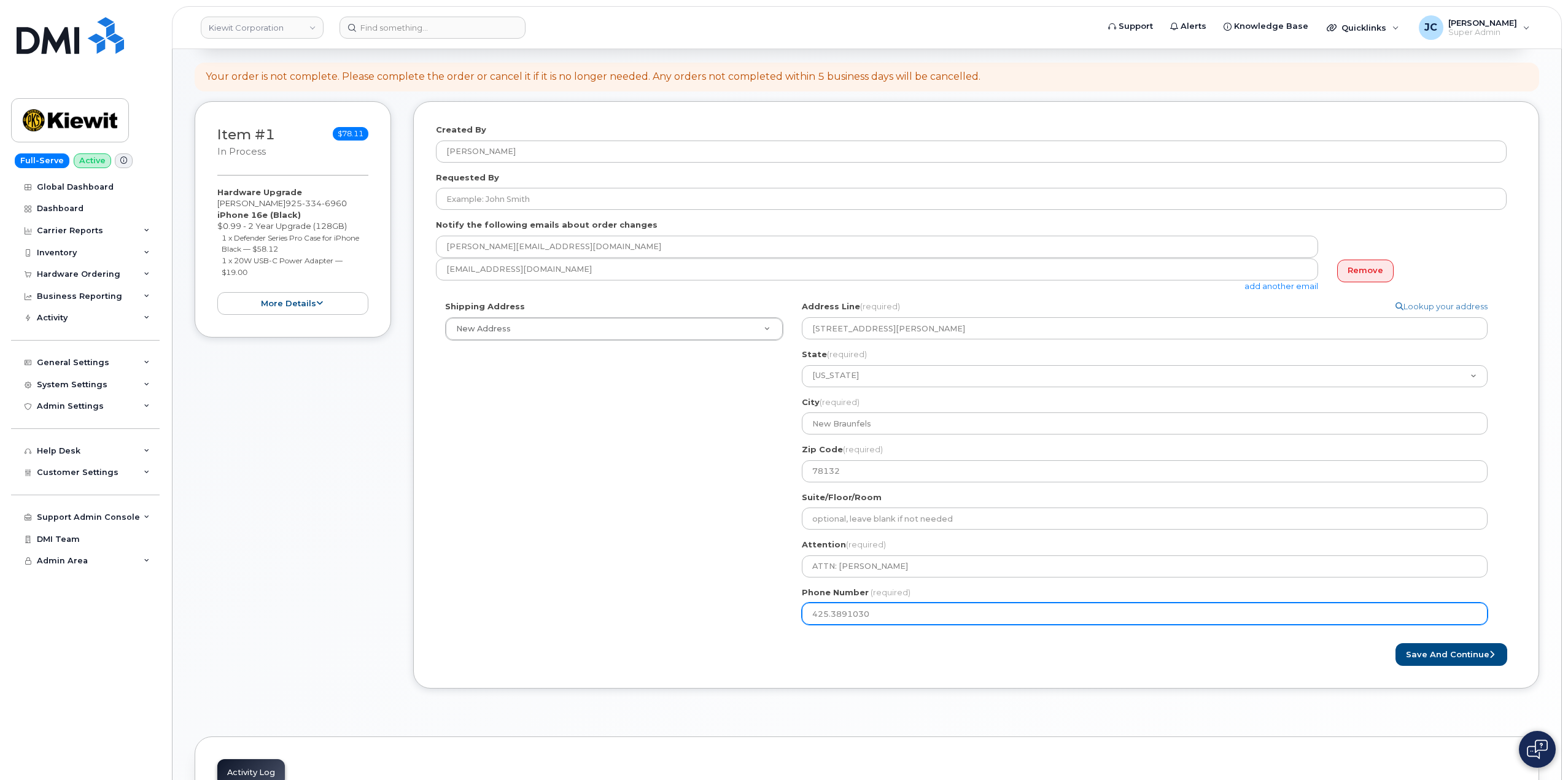
click at [832, 620] on input "425.3891030" at bounding box center [1144, 614] width 686 height 22
select select
type input "425.891030"
select select
type input "425891030"
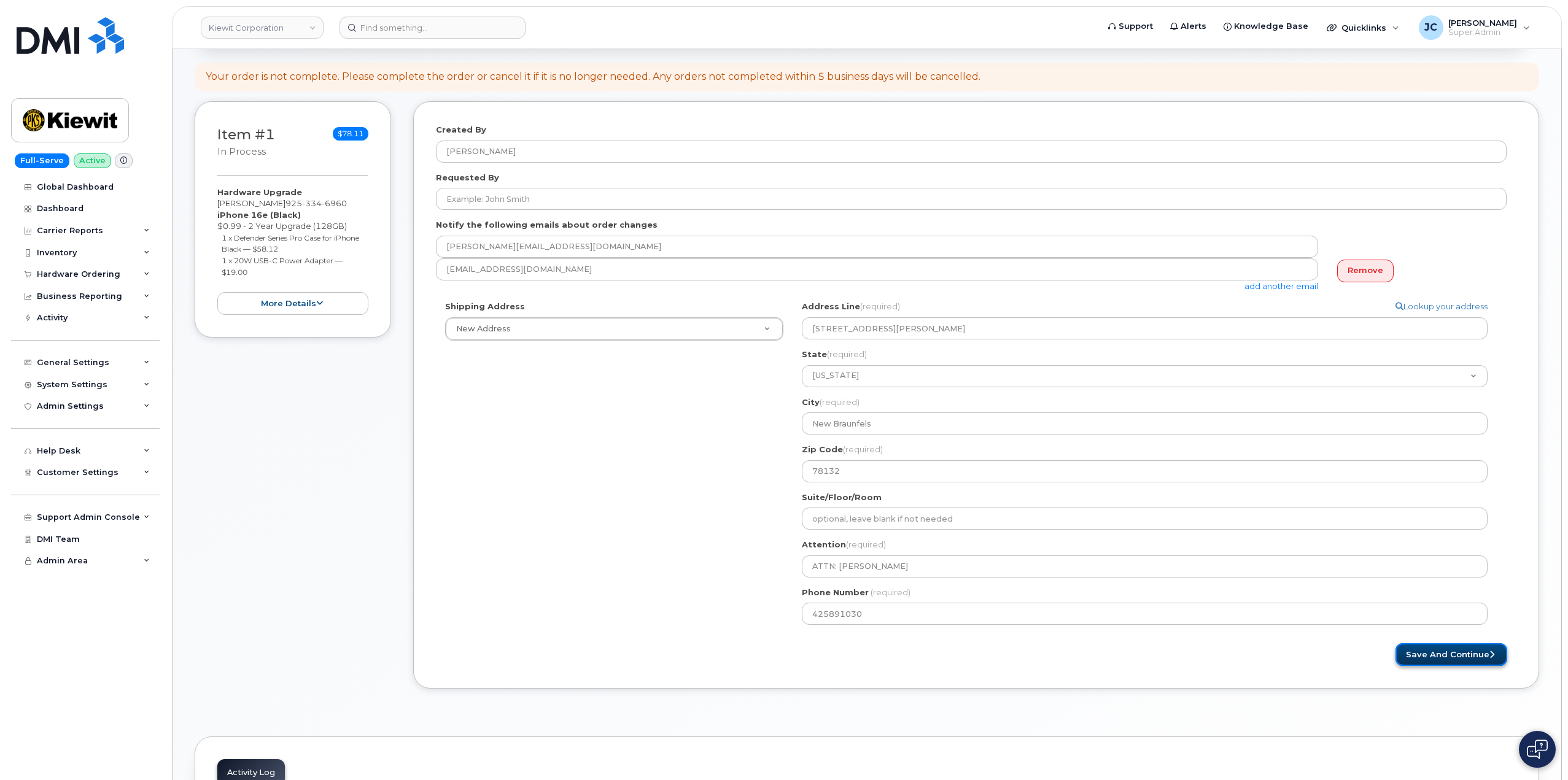
click at [1471, 648] on button "Save and Continue" at bounding box center [1451, 654] width 111 height 23
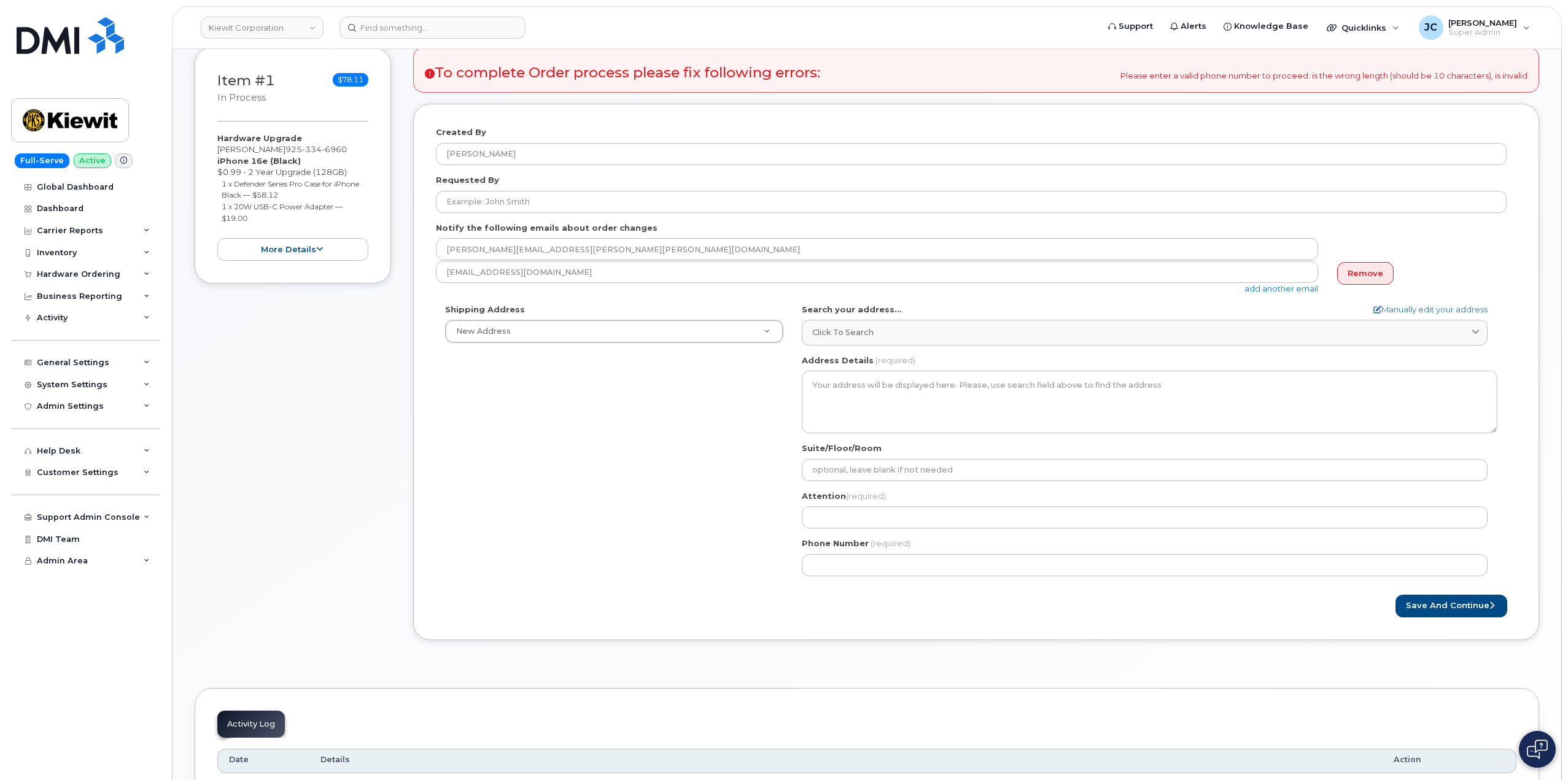
scroll to position [245, 0]
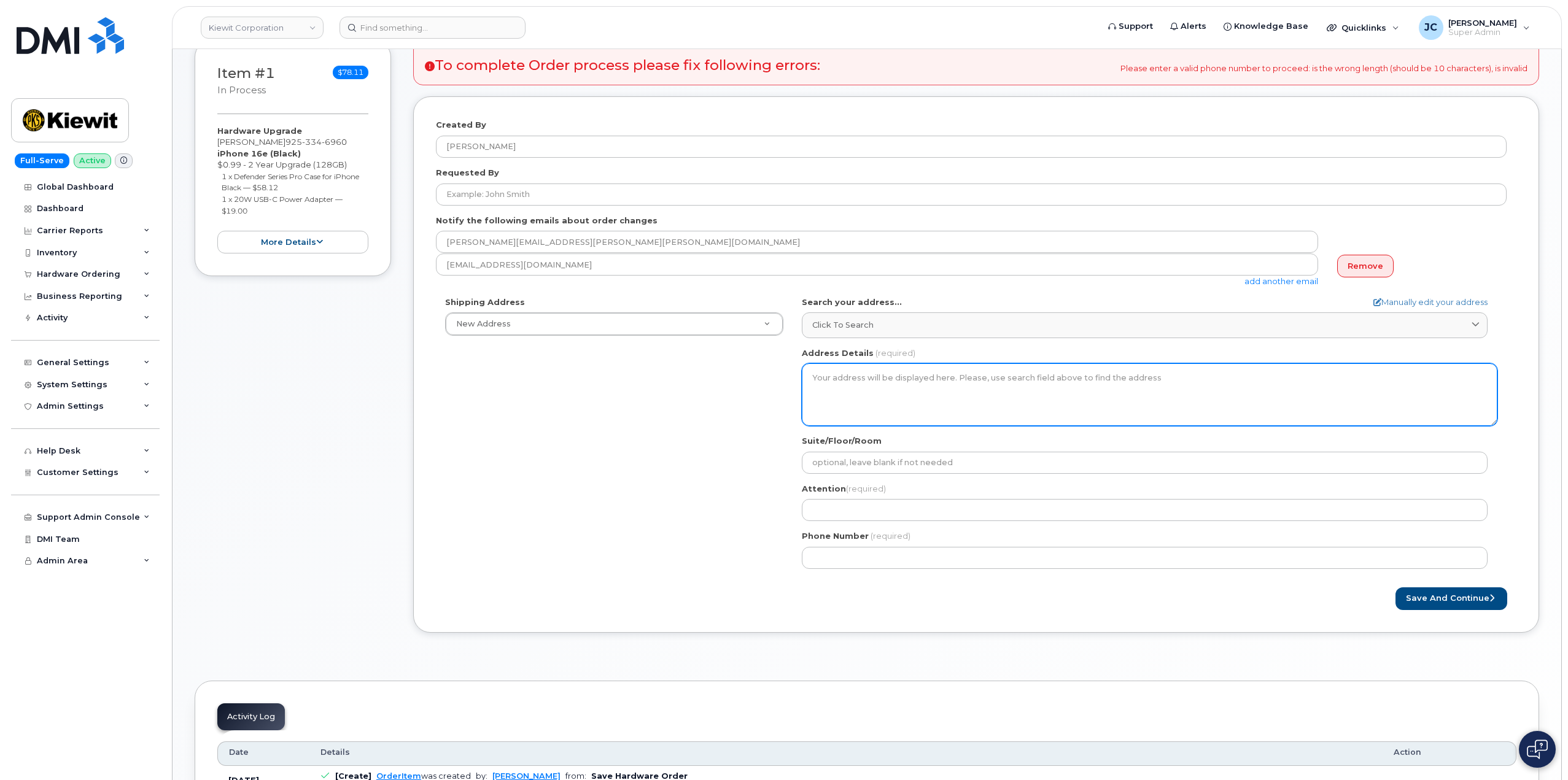
click at [886, 394] on textarea "Address Details" at bounding box center [1149, 394] width 696 height 63
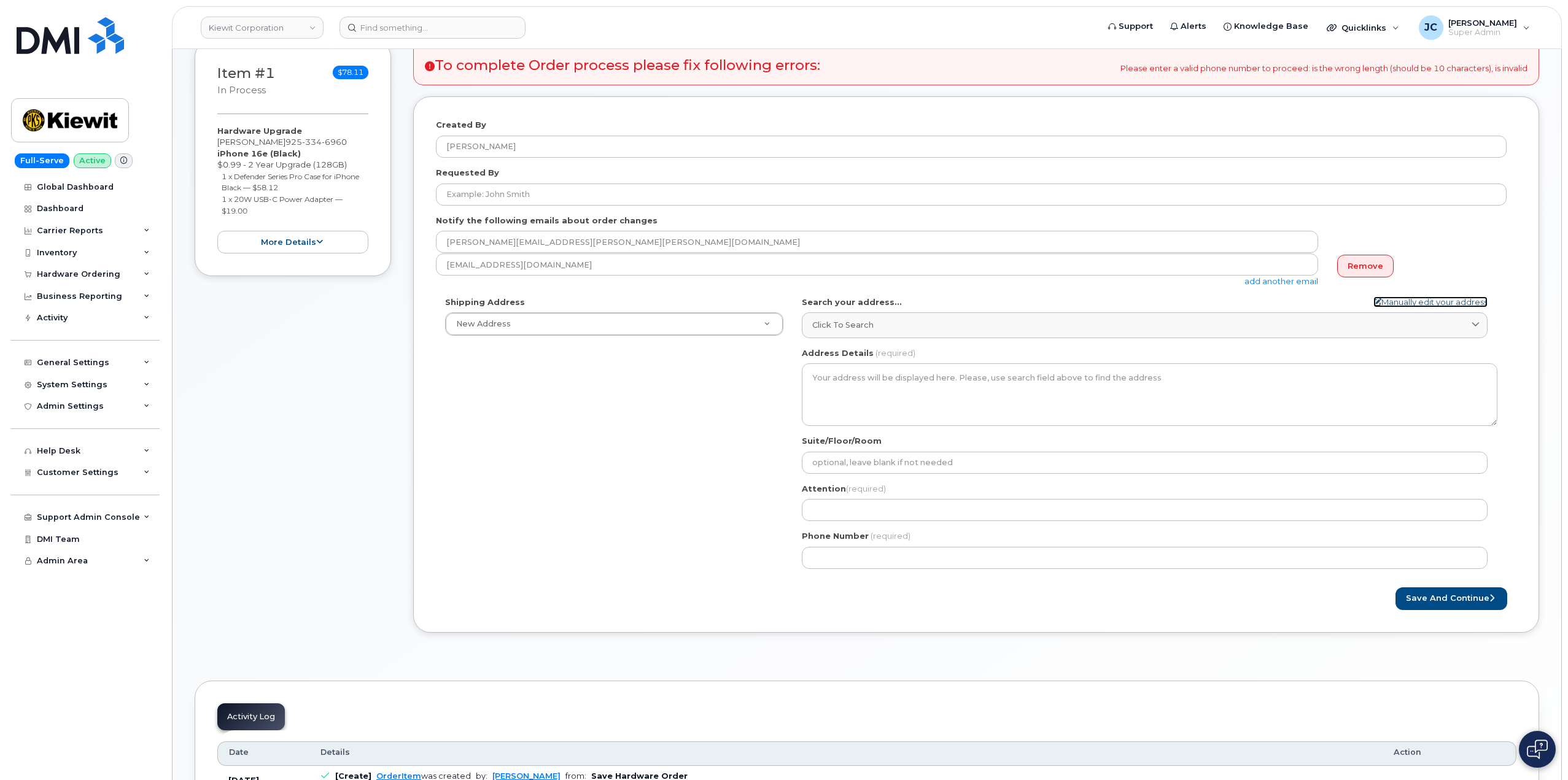
click at [1376, 304] on icon at bounding box center [1377, 302] width 8 height 8
select select
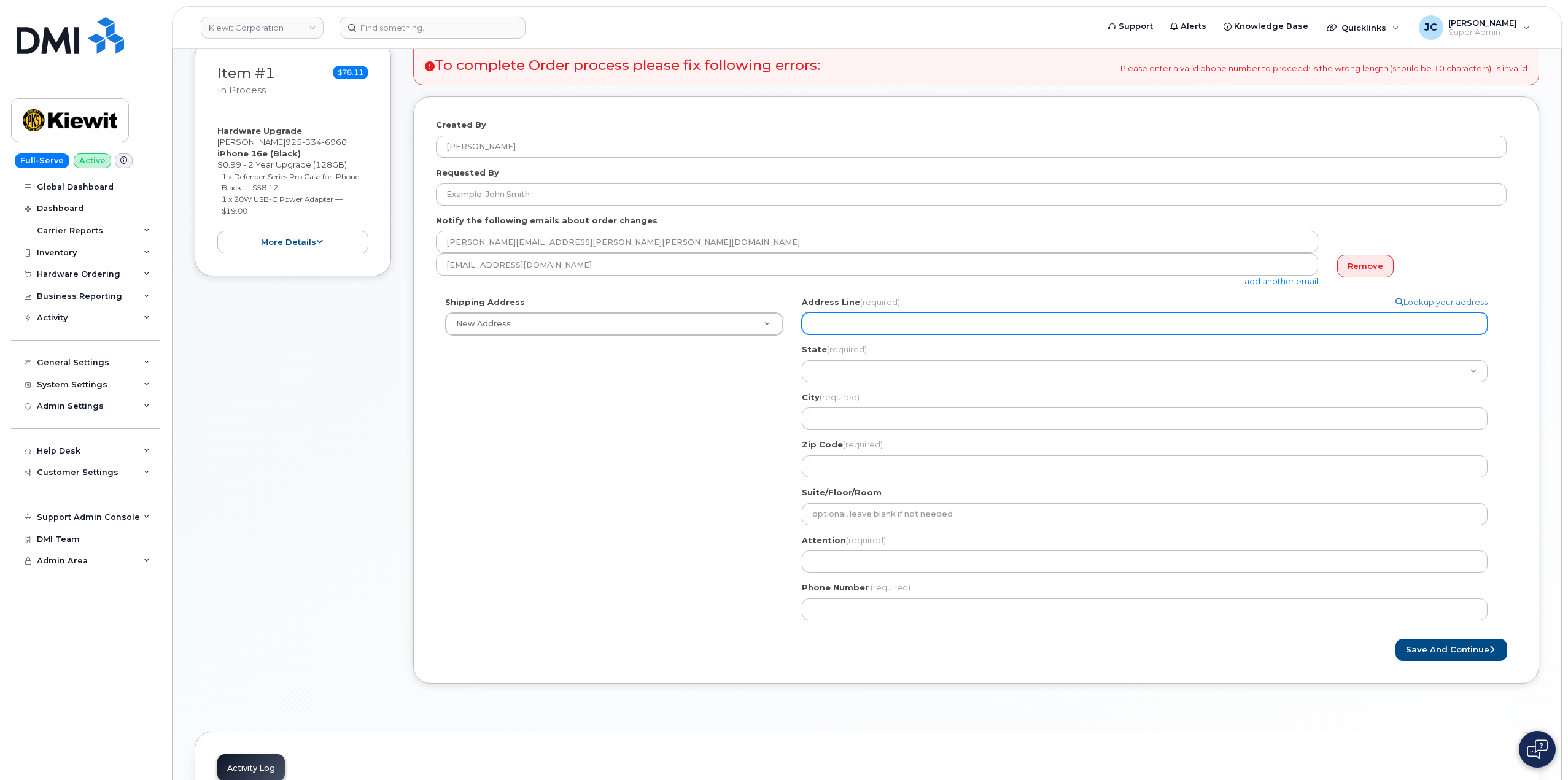
click at [860, 323] on input "Address Line (required)" at bounding box center [1144, 323] width 686 height 22
select select
type input "8"
select select
type input "87"
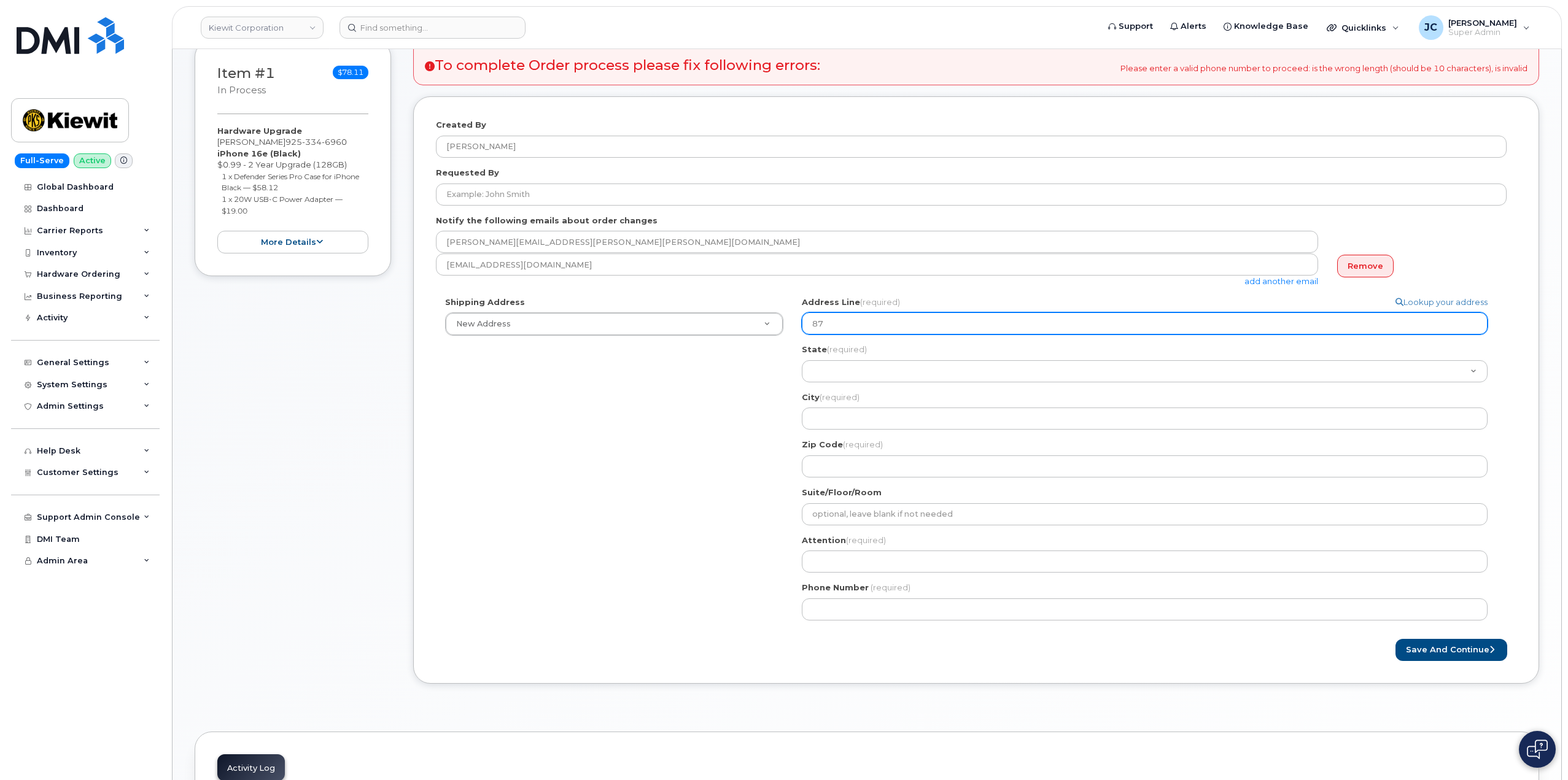
select select
type input "870"
select select
type input "870 S"
select select
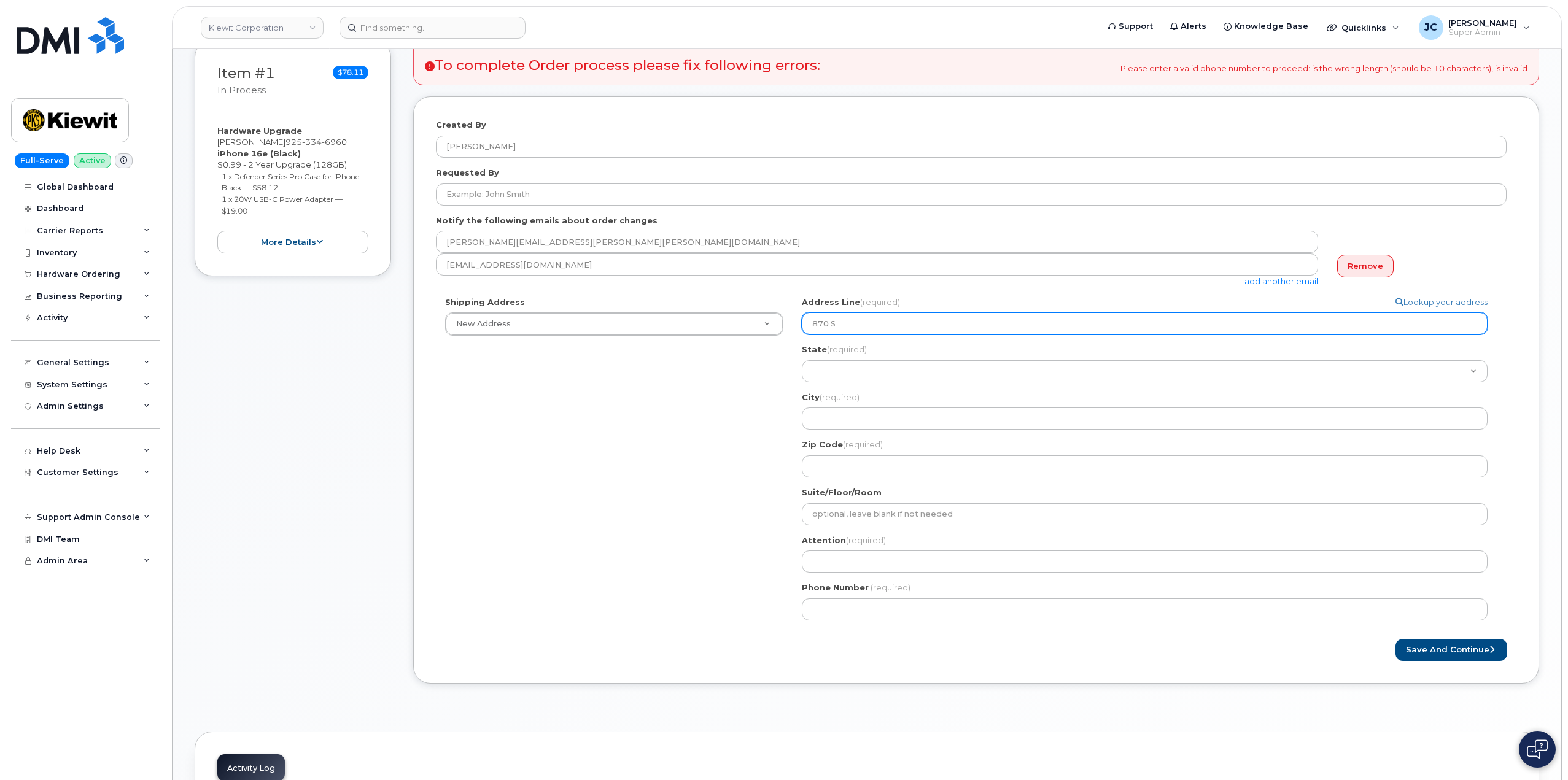
type input "870 Sa"
select select
type input "870 San"
select select
type input "870 Sanf"
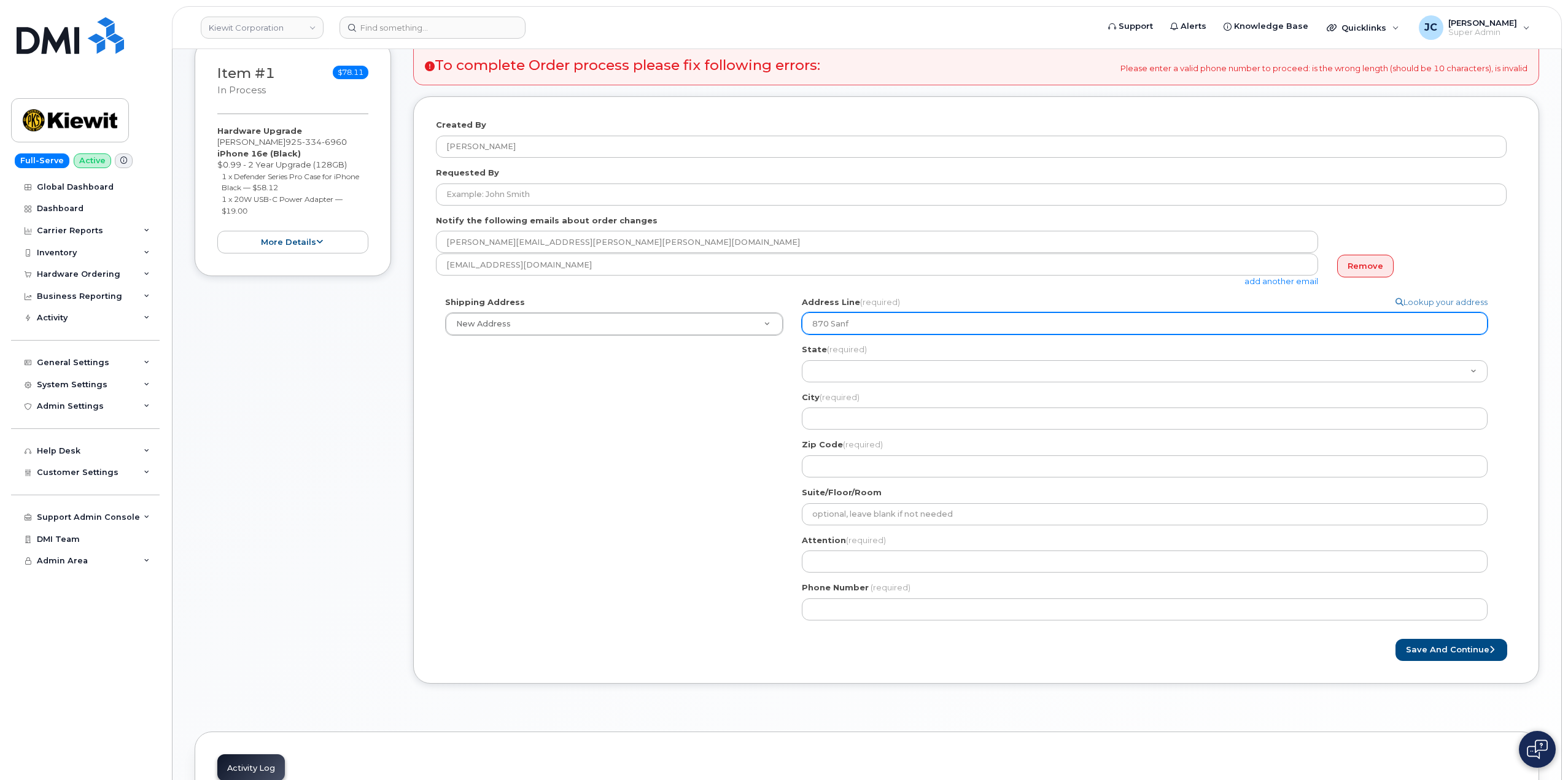
select select
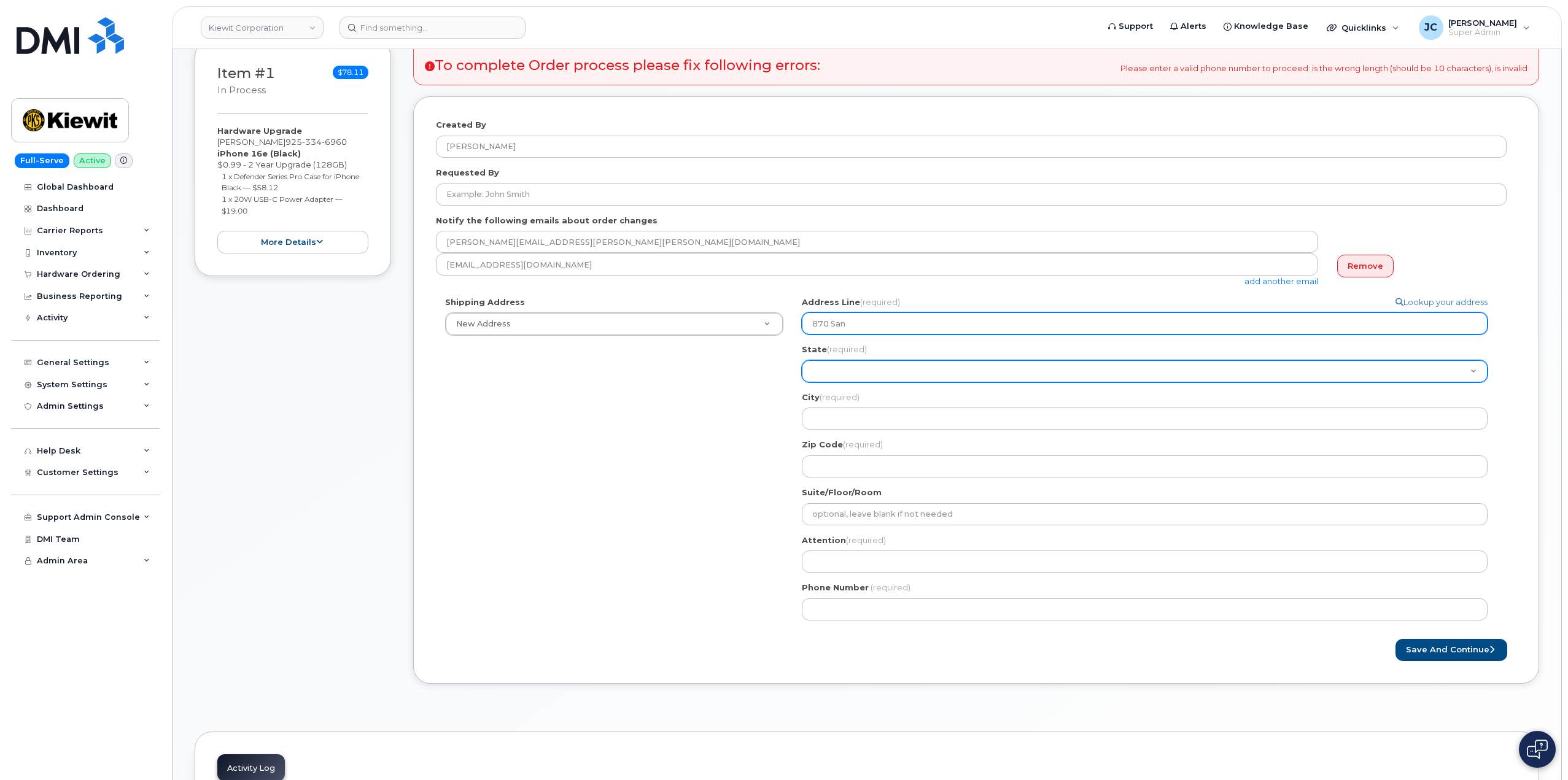
type input "870 San Fernando Lane"
select select
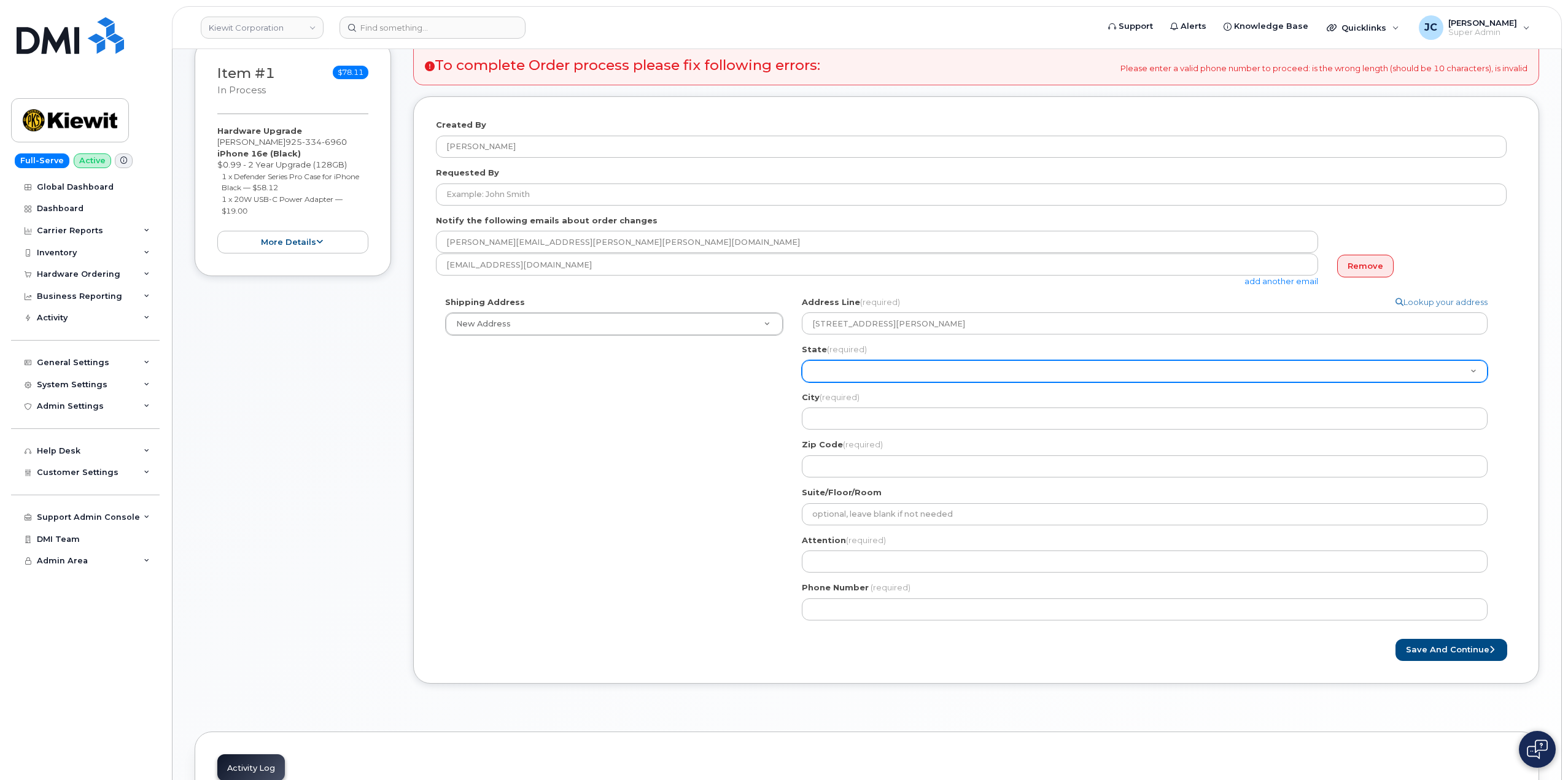
click at [875, 372] on select "Alabama Alaska American Samoa Arizona Arkansas California Colorado Connecticut …" at bounding box center [1144, 371] width 686 height 22
select select "TN"
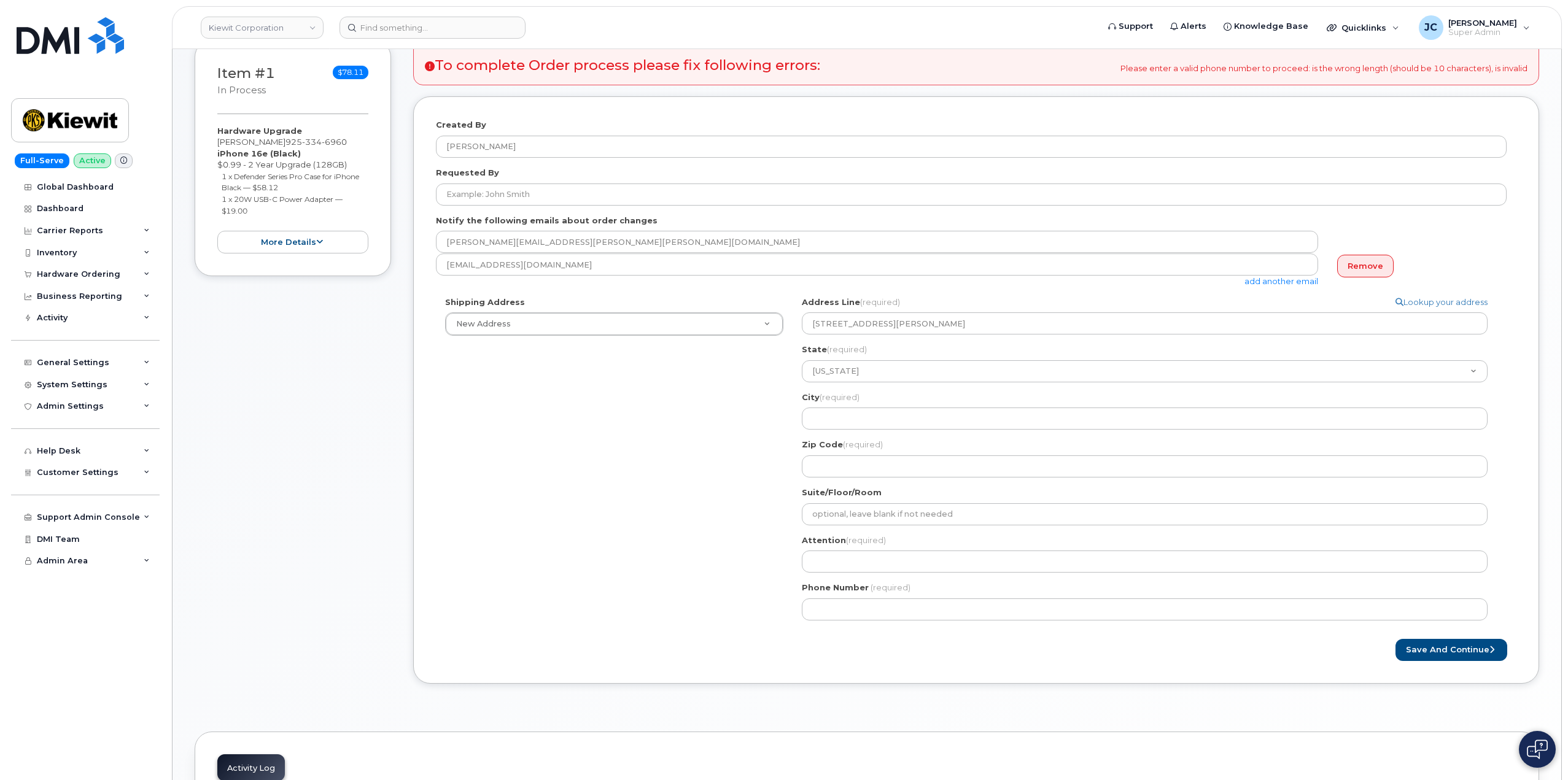
select select
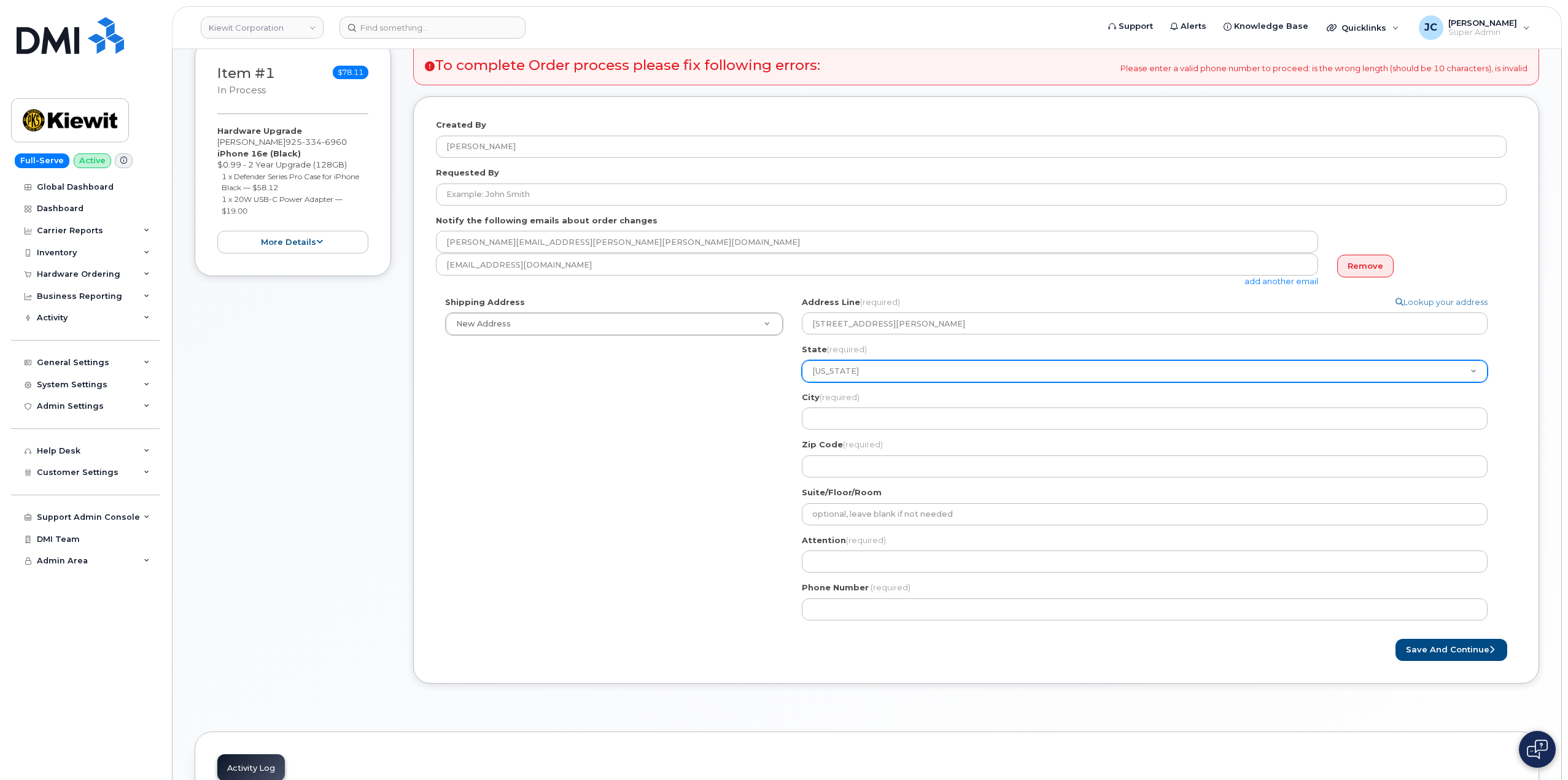
drag, startPoint x: 864, startPoint y: 354, endPoint x: 861, endPoint y: 363, distance: 9.5
click at [864, 357] on div "State (required) Alabama Alaska American Samoa Arizona Arkansas California Colo…" at bounding box center [1149, 362] width 696 height 38
click at [850, 370] on select "Alabama Alaska American Samoa Arizona Arkansas California Colorado Connecticut …" at bounding box center [1144, 371] width 686 height 22
select select "TX"
click at [802, 360] on select "Alabama Alaska American Samoa Arizona Arkansas California Colorado Connecticut …" at bounding box center [1144, 371] width 686 height 22
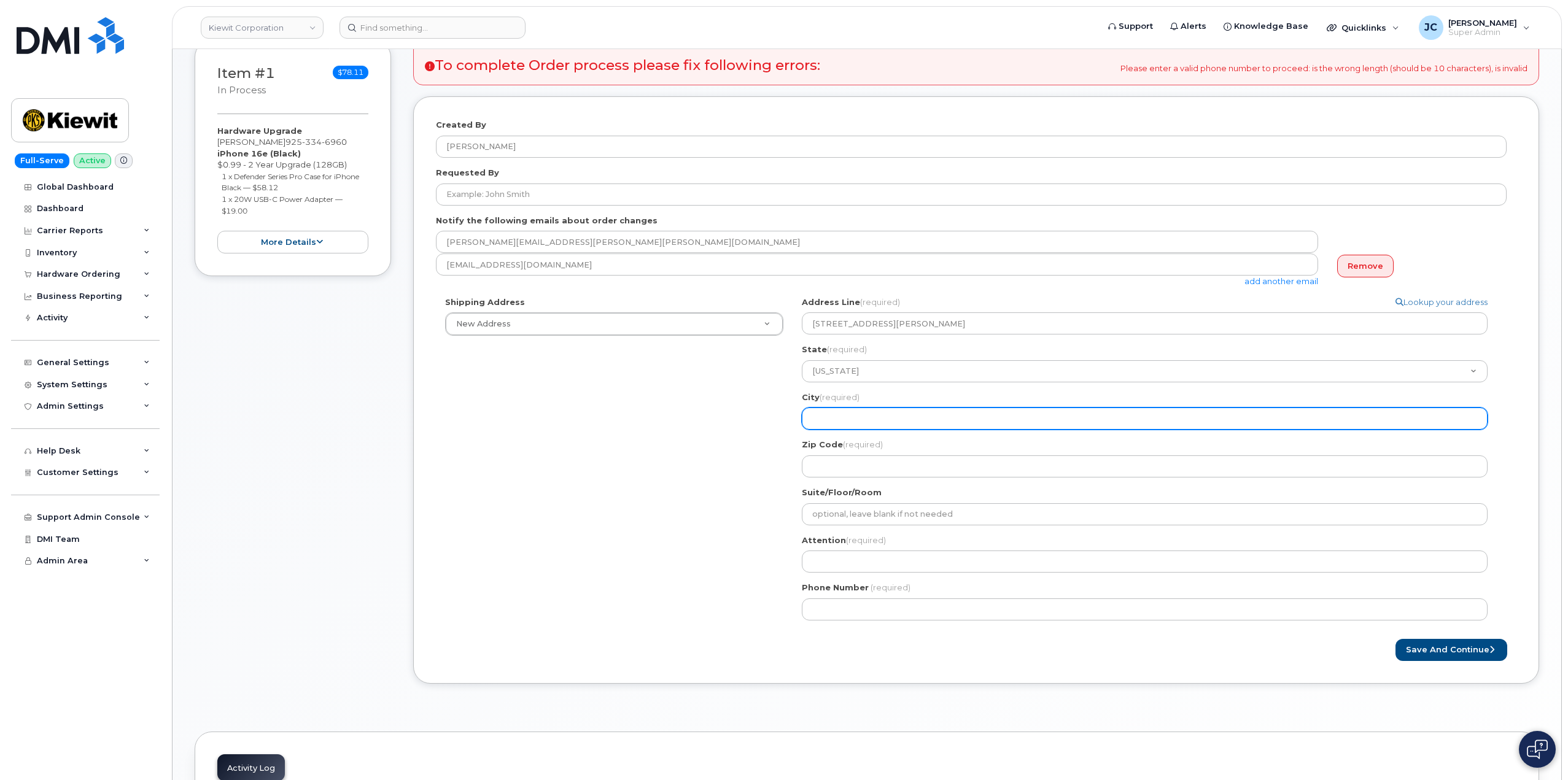
click at [852, 416] on input "City (required)" at bounding box center [1144, 419] width 686 height 22
select select
type input "N"
select select
type input "Nw"
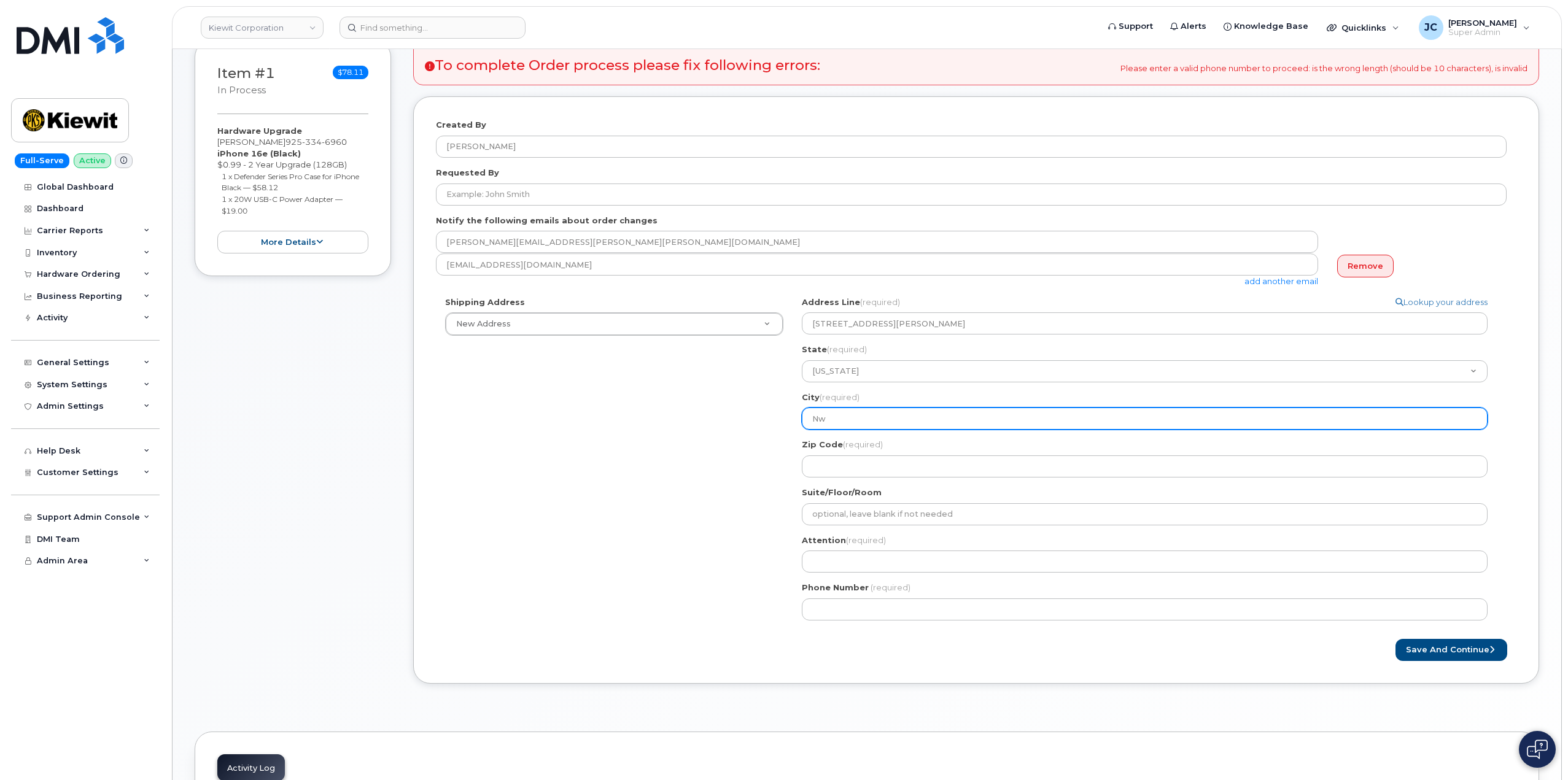
select select
type input "Nwq"
select select
type input "Nw"
select select
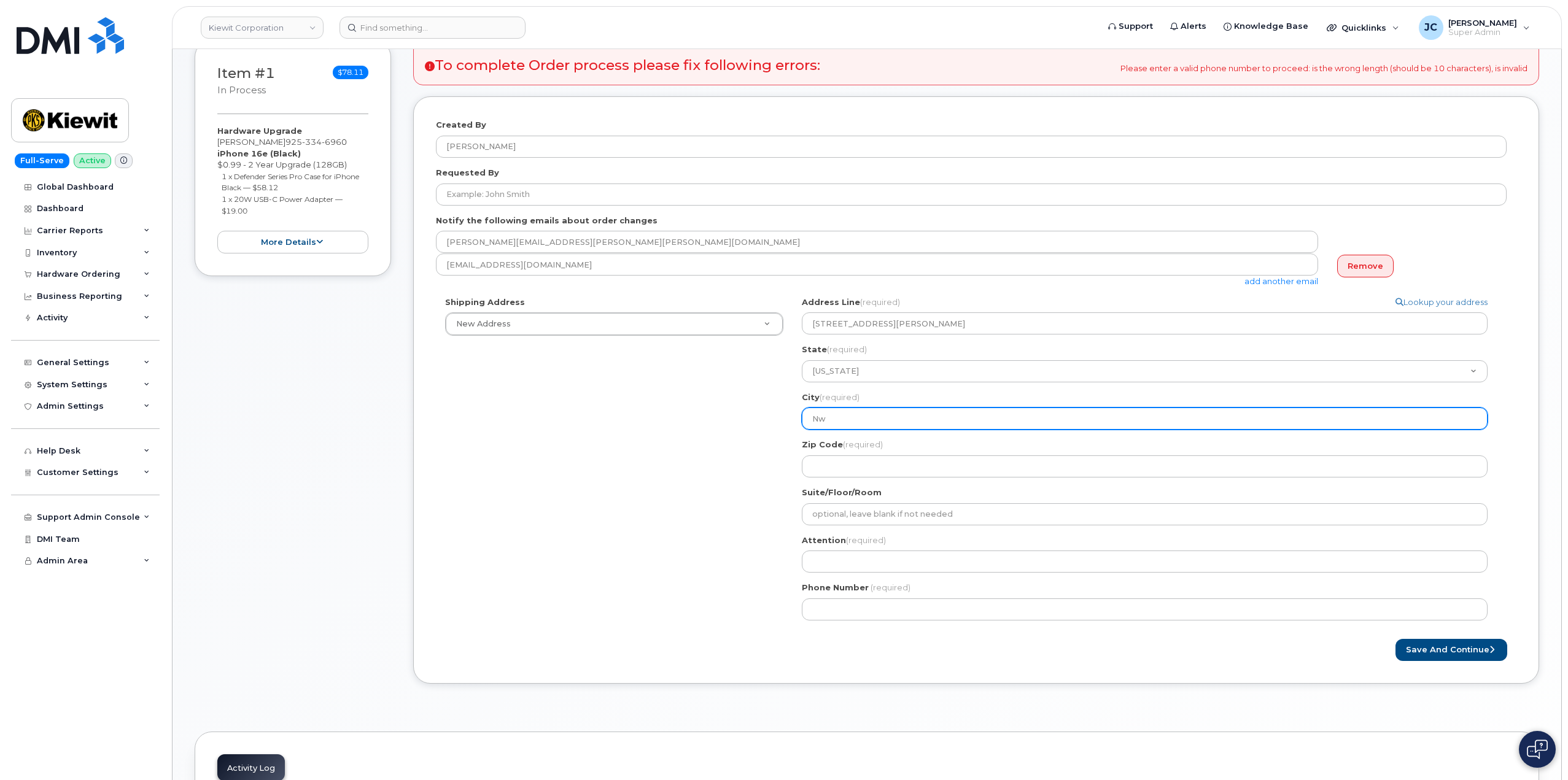
type input "N"
select select
type input "Nw"
select select
type input "Nwq"
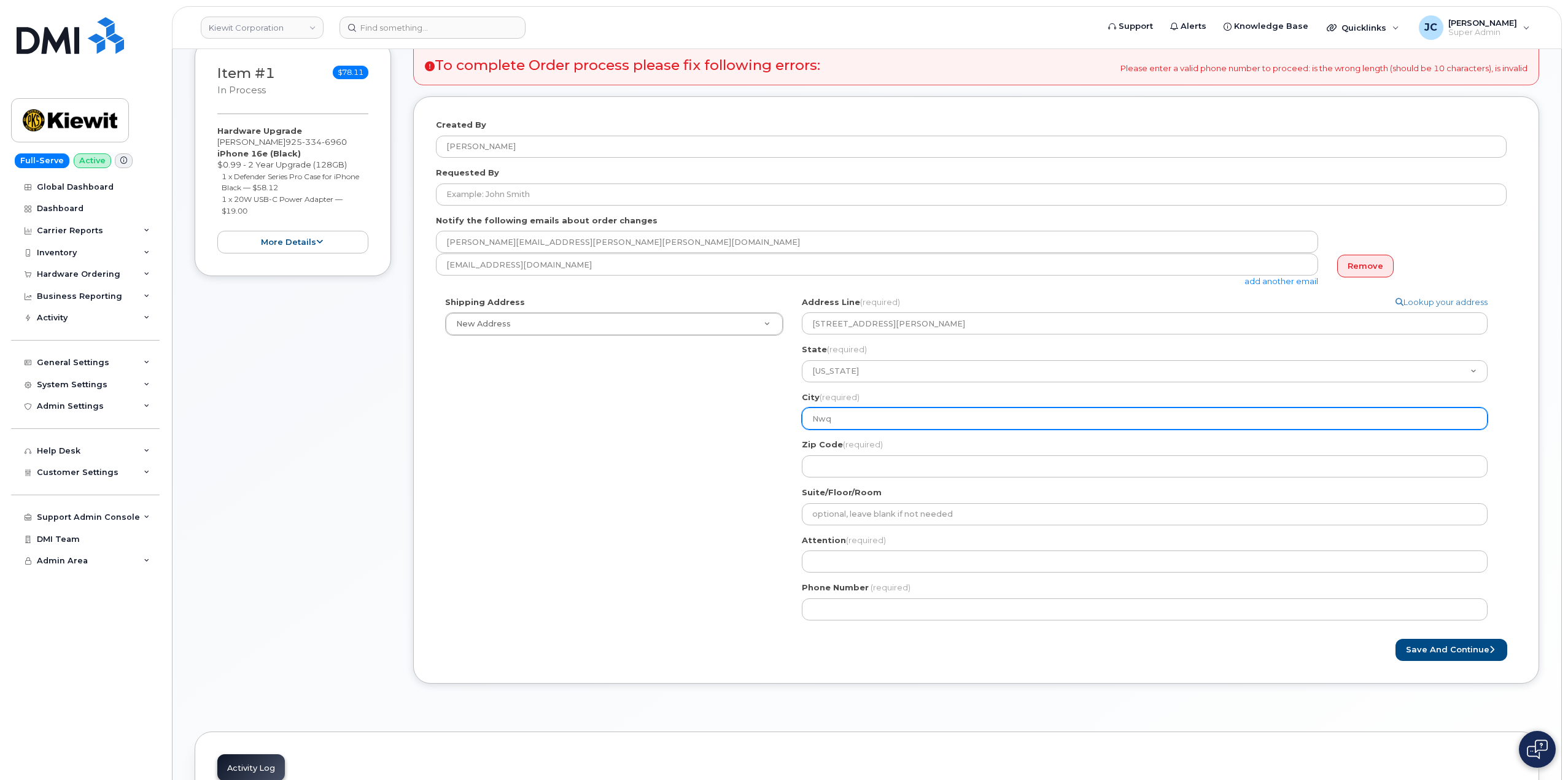
select select
type input "Nw"
select select
type input "N"
select select
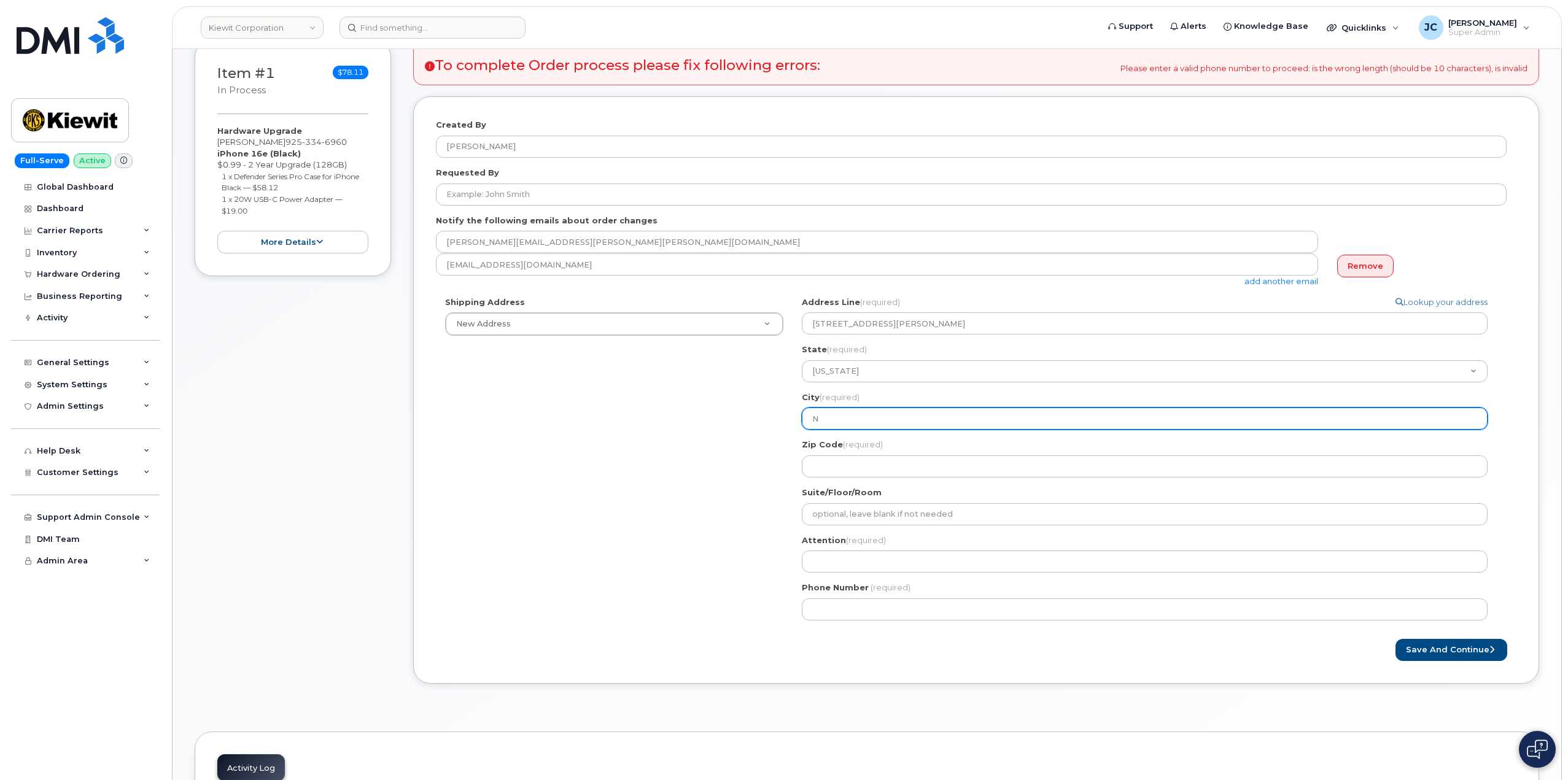
type input "Ne"
select select
type input "New"
select select
type input "New B"
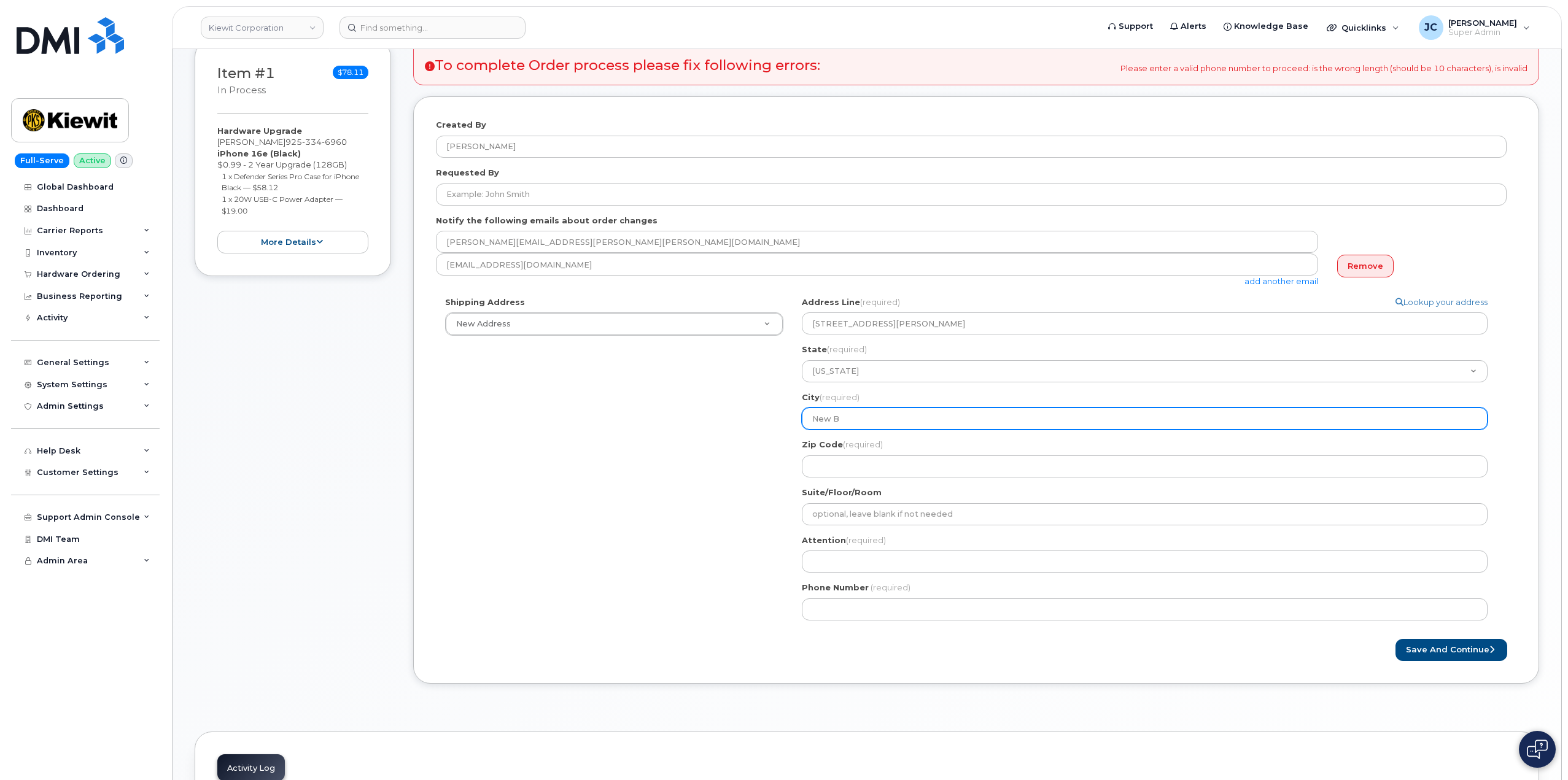
select select
type input "New Br"
select select
type input "New Bra"
select select
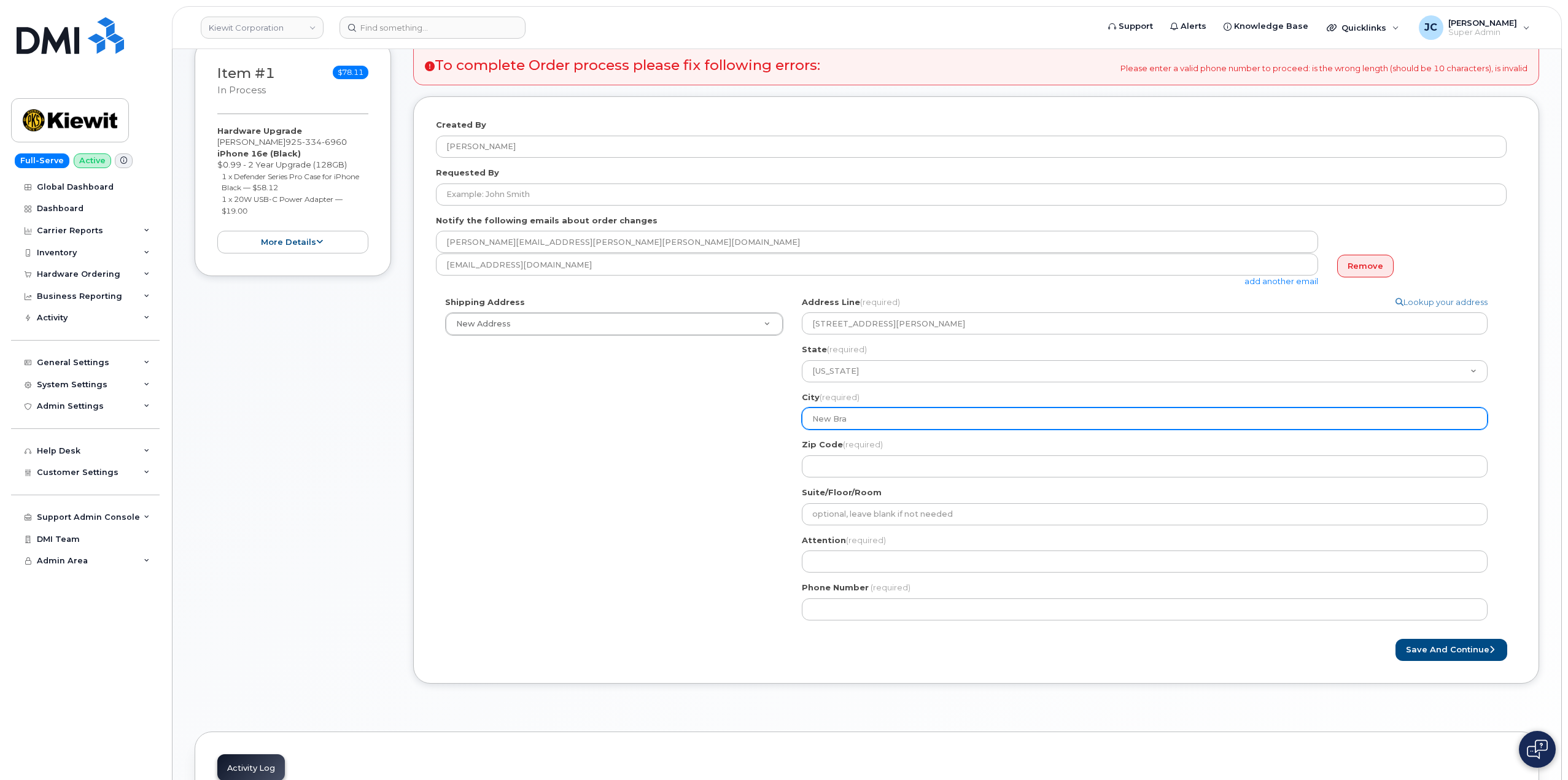
type input "New Brau"
select select
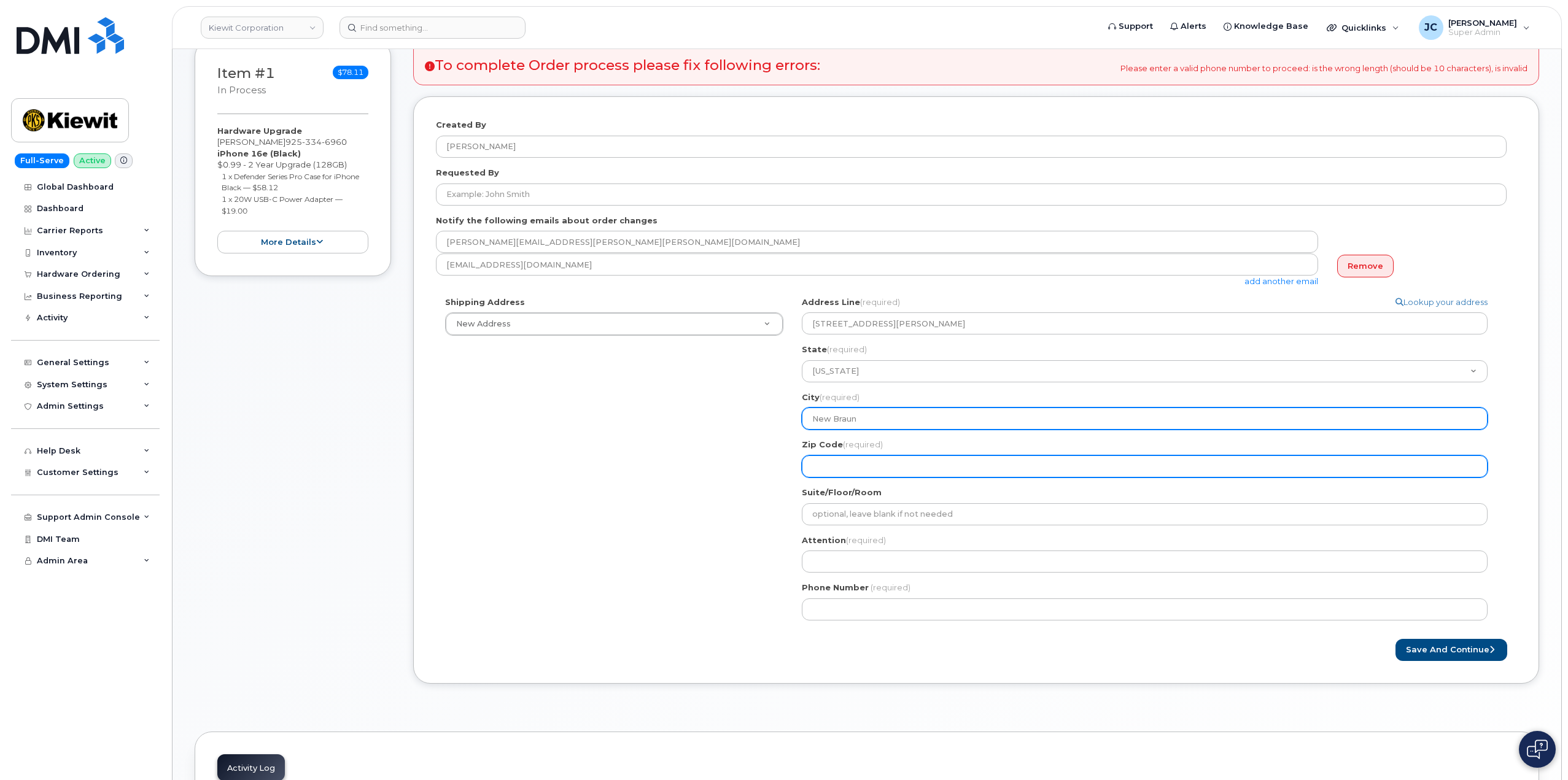
type input "New Braunfels"
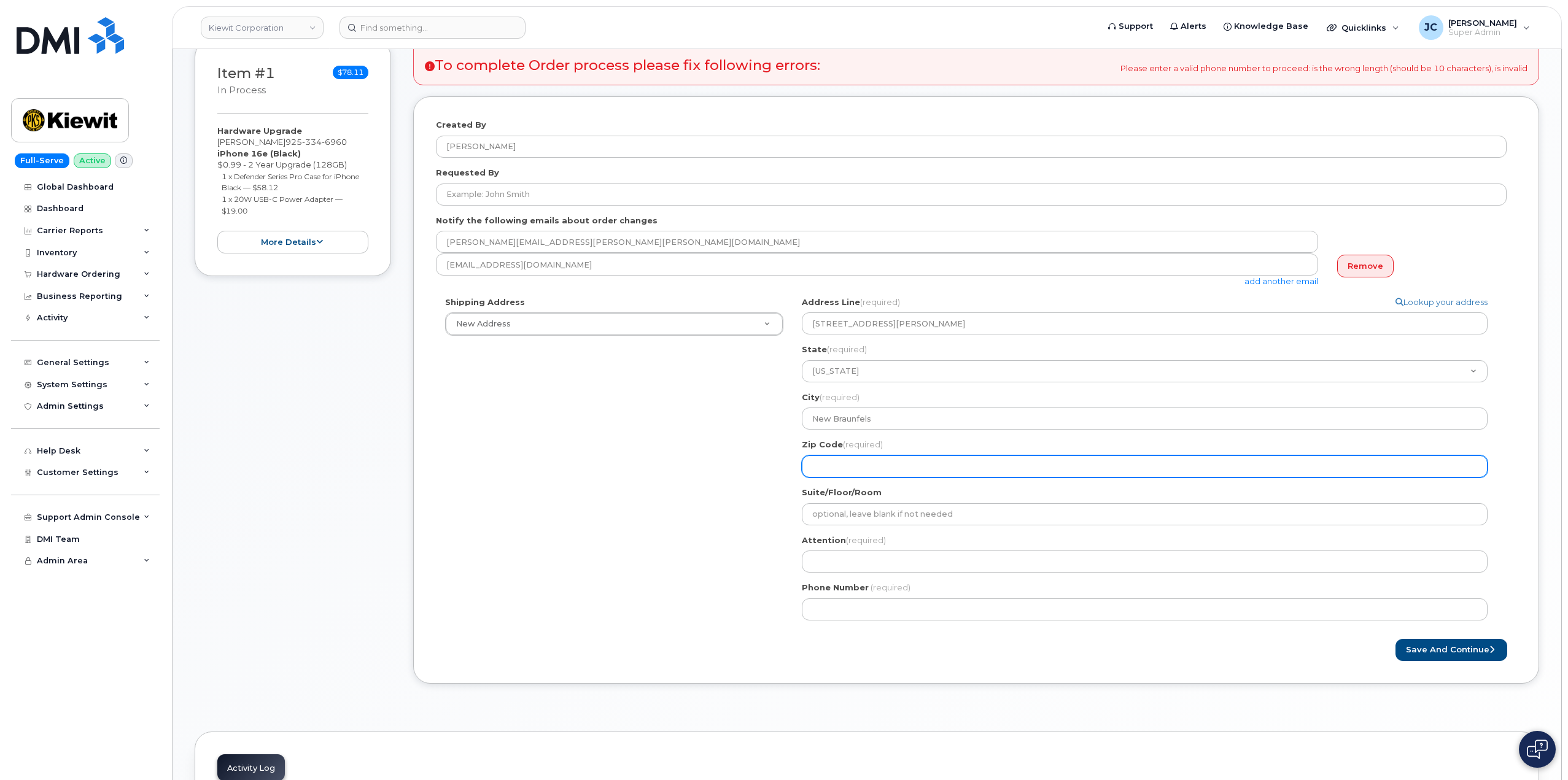
click at [875, 466] on input "Zip Code (required)" at bounding box center [1144, 466] width 686 height 22
select select
type input "7"
select select
type input "78"
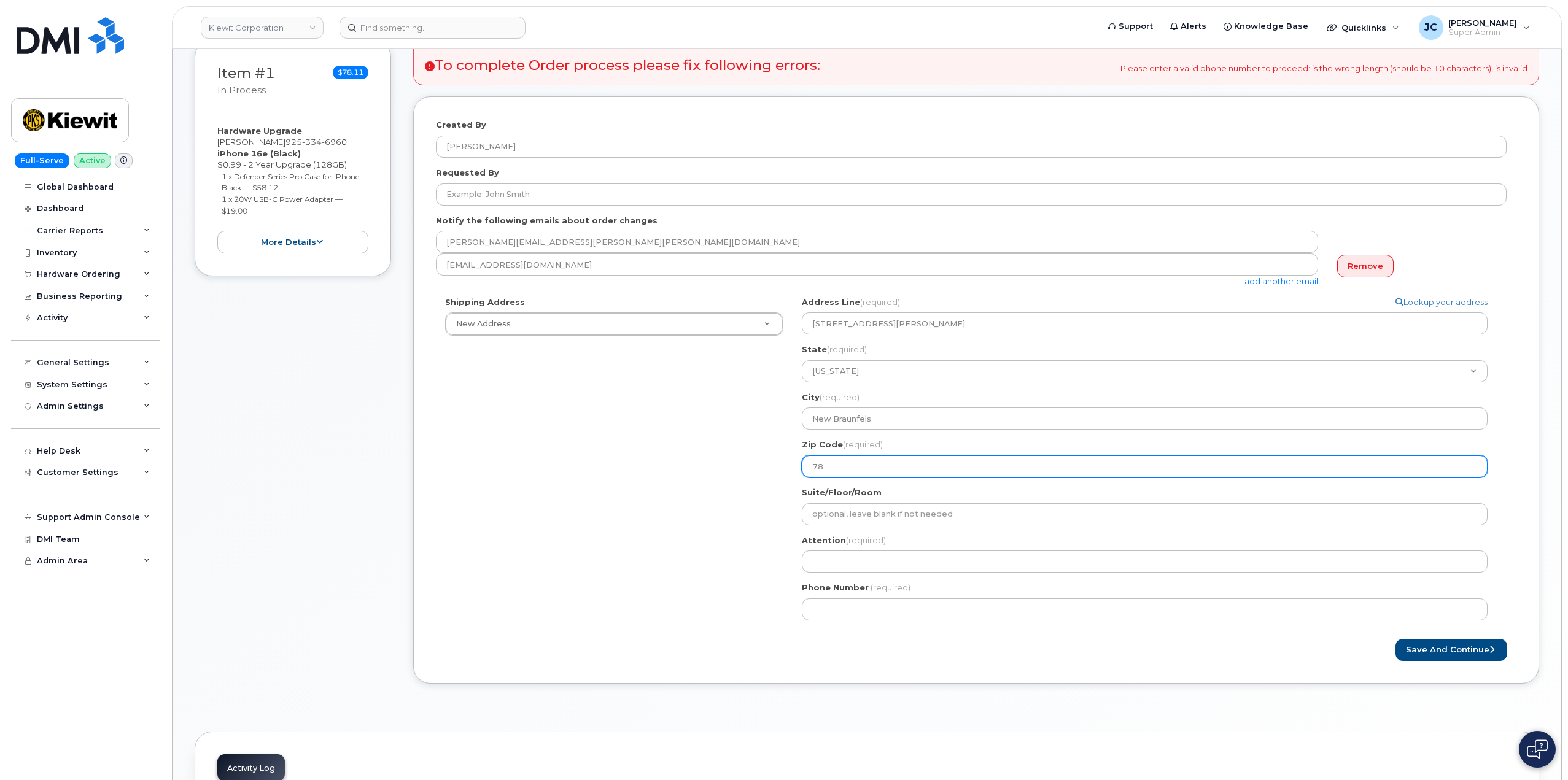
select select
type input "781"
select select
type input "7813"
select select
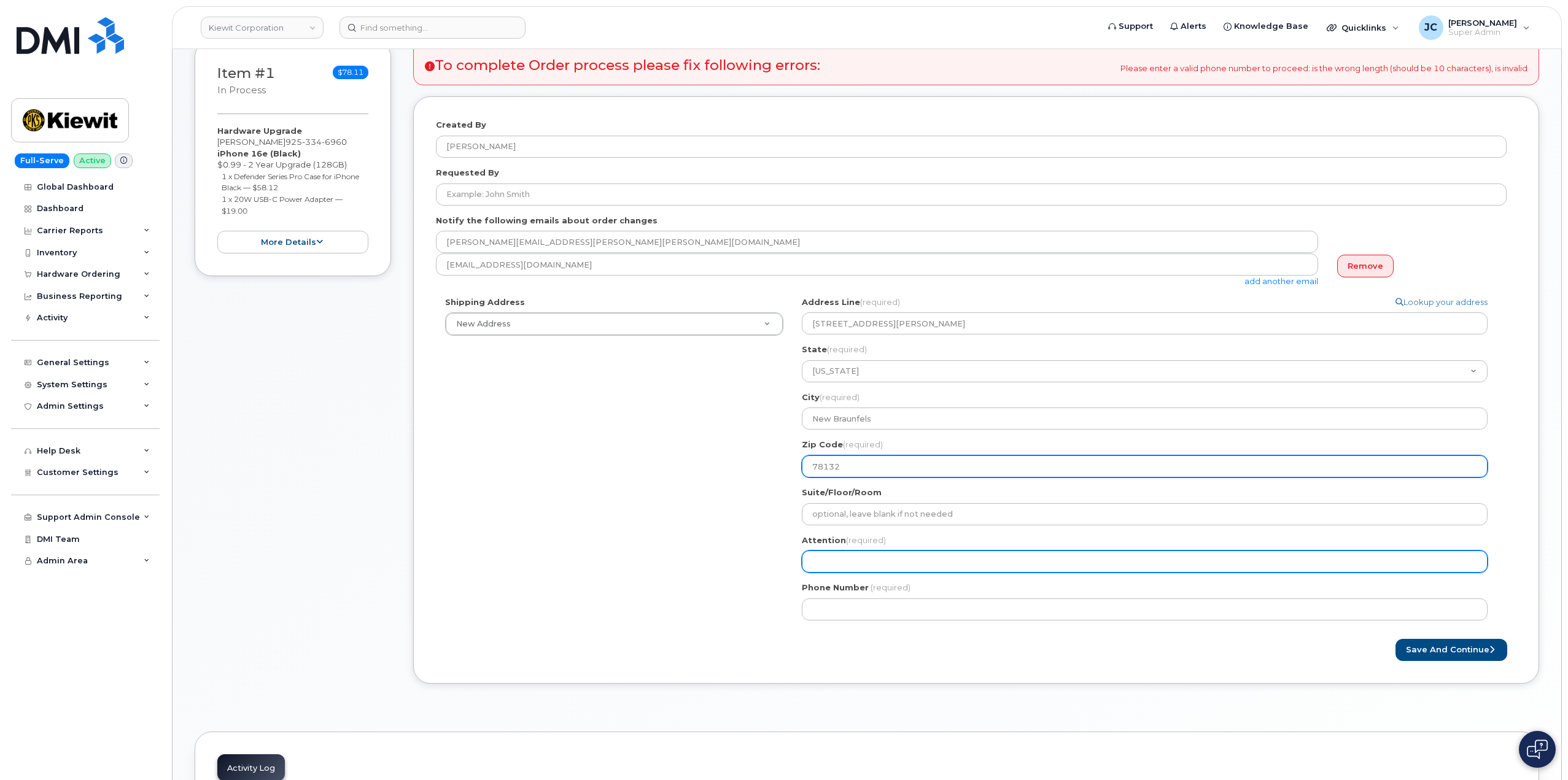
type input "78132"
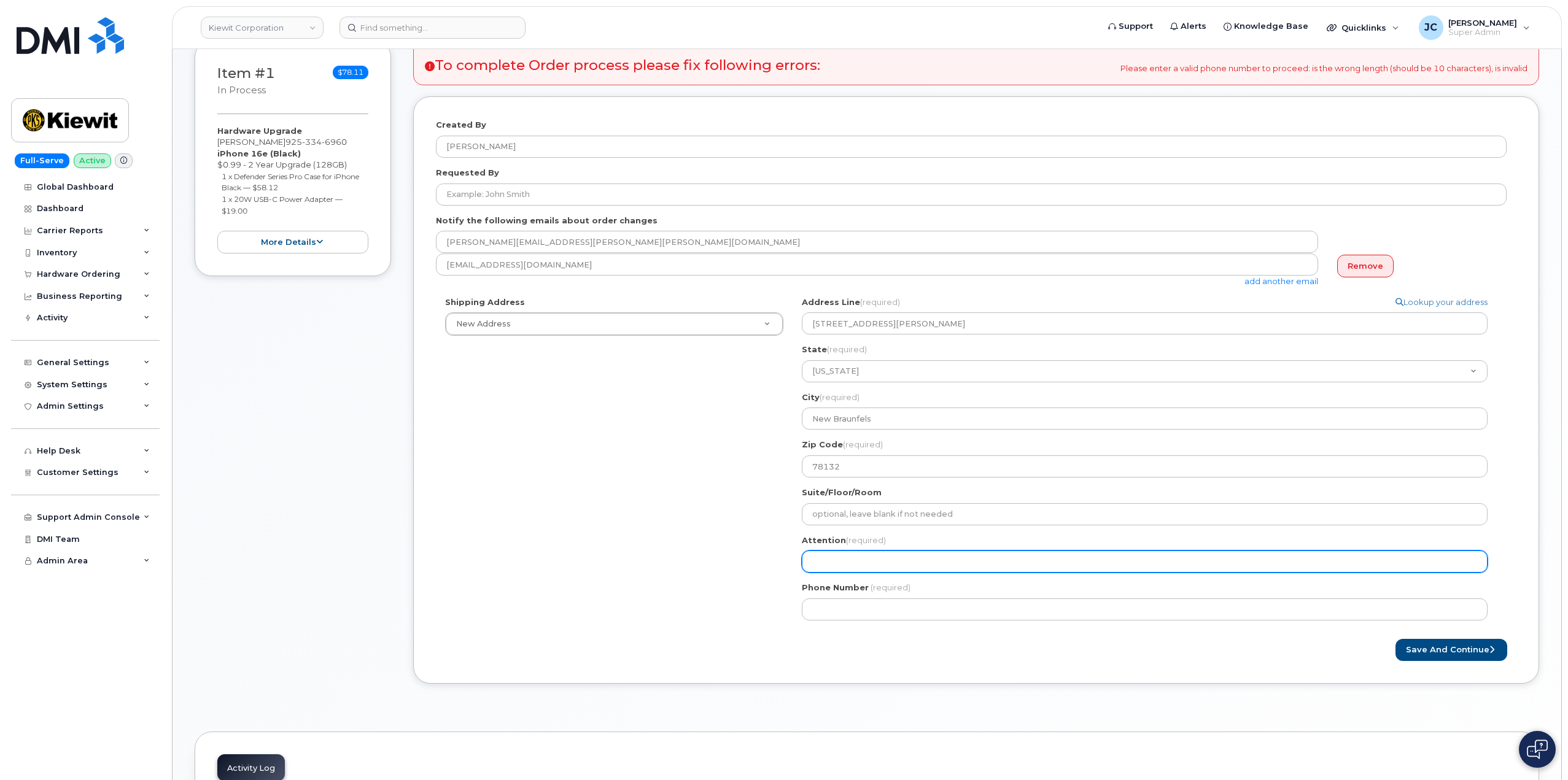
drag, startPoint x: 813, startPoint y: 558, endPoint x: 835, endPoint y: 565, distance: 23.1
click at [817, 561] on input "Attention (required)" at bounding box center [1144, 561] width 686 height 22
select select
type input "A"
select select
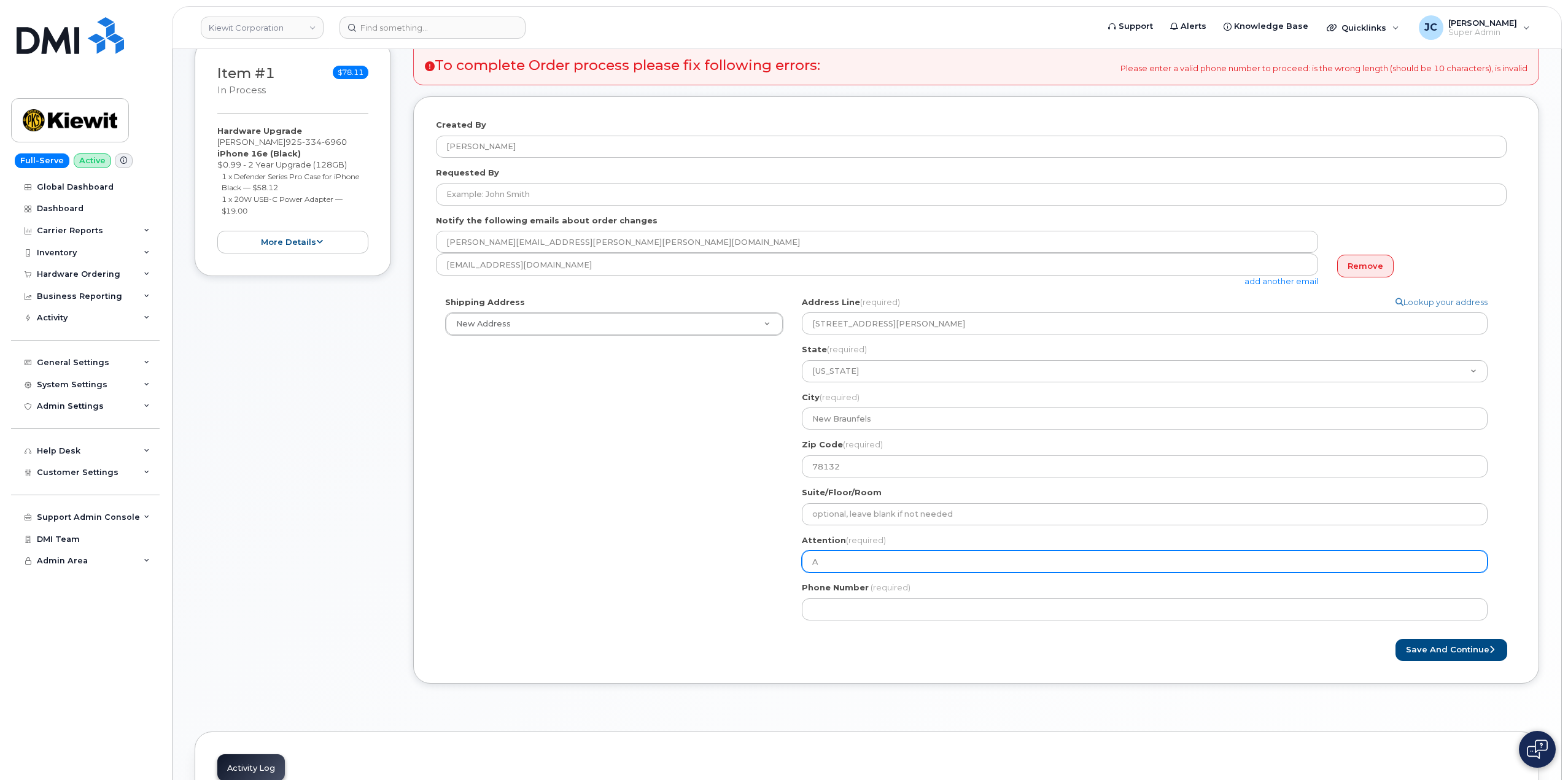
type input "AT"
select select
type input "ATT"
select select
type input "ATTN"
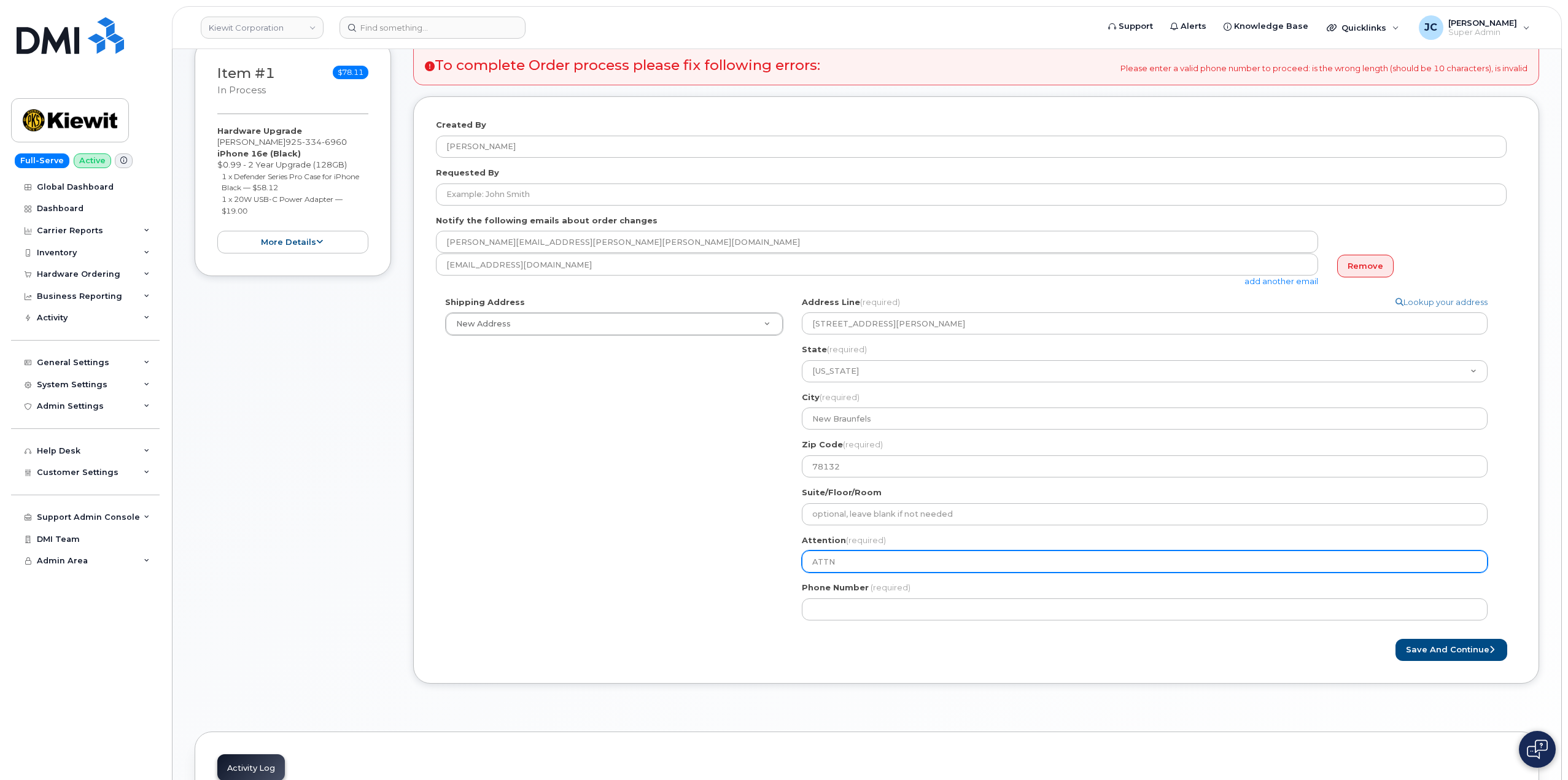
select select
click at [915, 557] on input "ATTN:" at bounding box center [1144, 561] width 686 height 22
click at [886, 557] on input "ATTN:" at bounding box center [1144, 561] width 686 height 22
type input "ATTN:"
select select
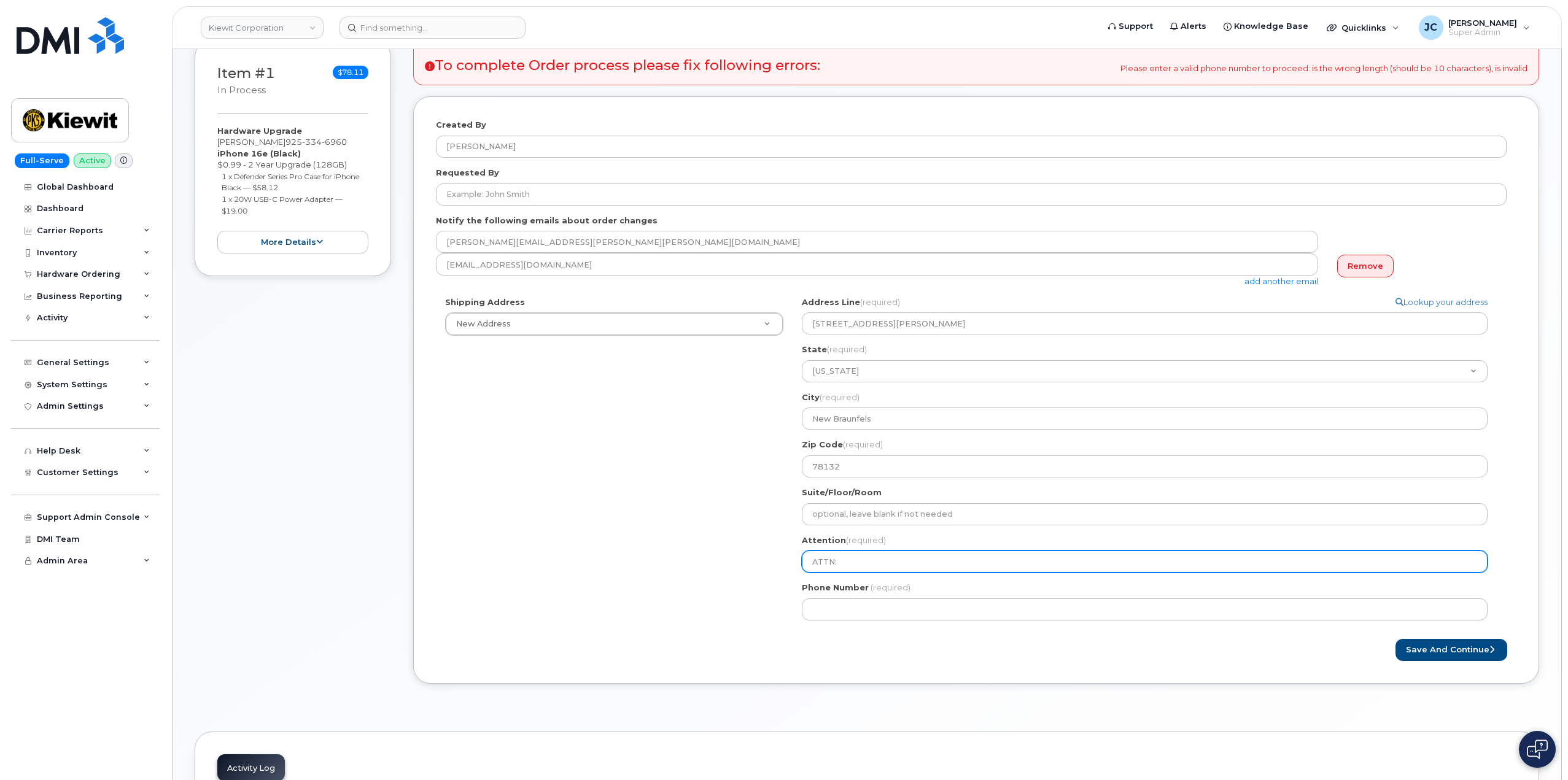
type input "ATTN: A"
select select
type input "ATTN: An"
select select
type input "ATTN: And"
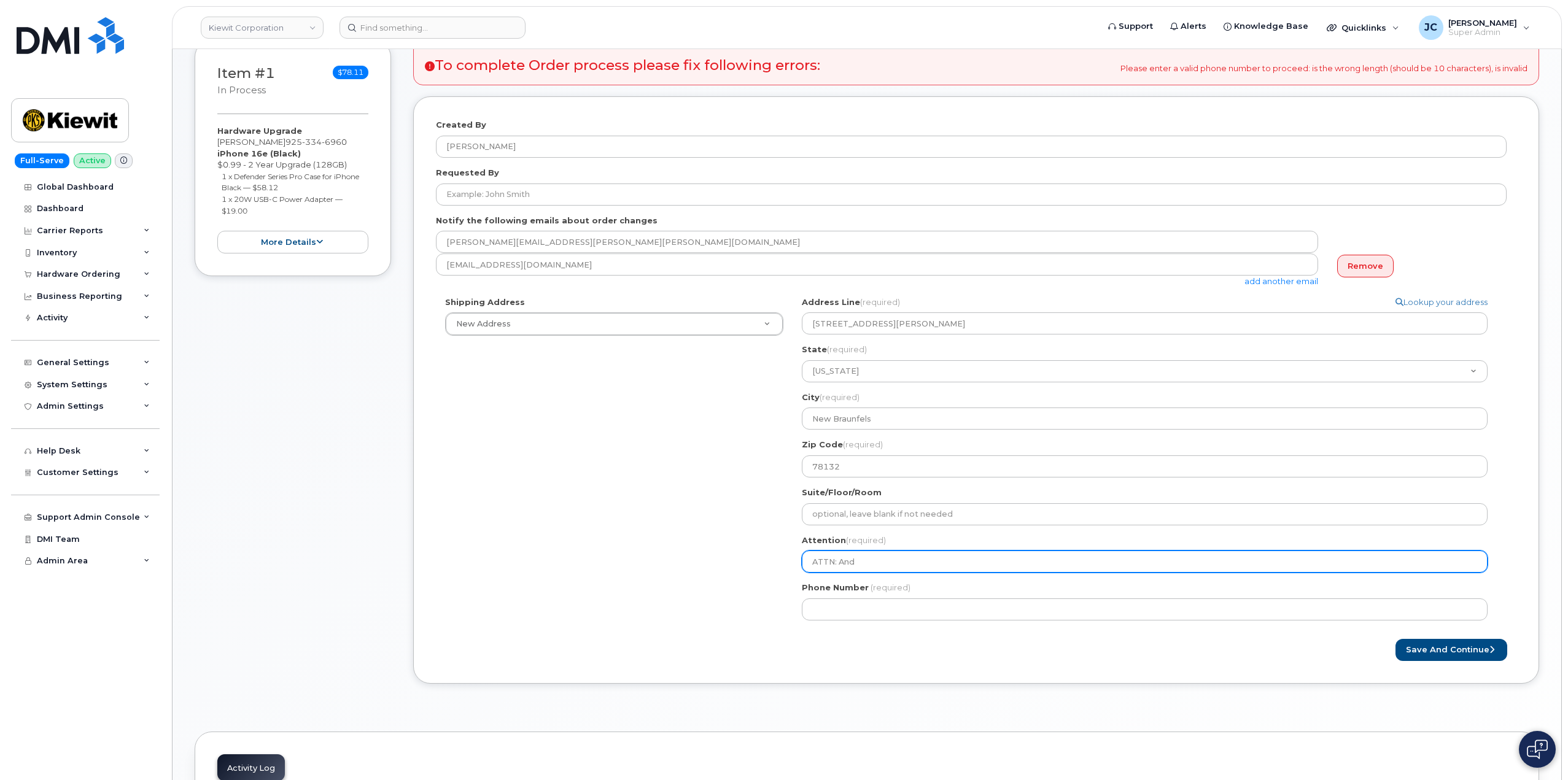
select select
type input "ATTN: Andy"
select select
type input "ATTN: Andy A"
select select
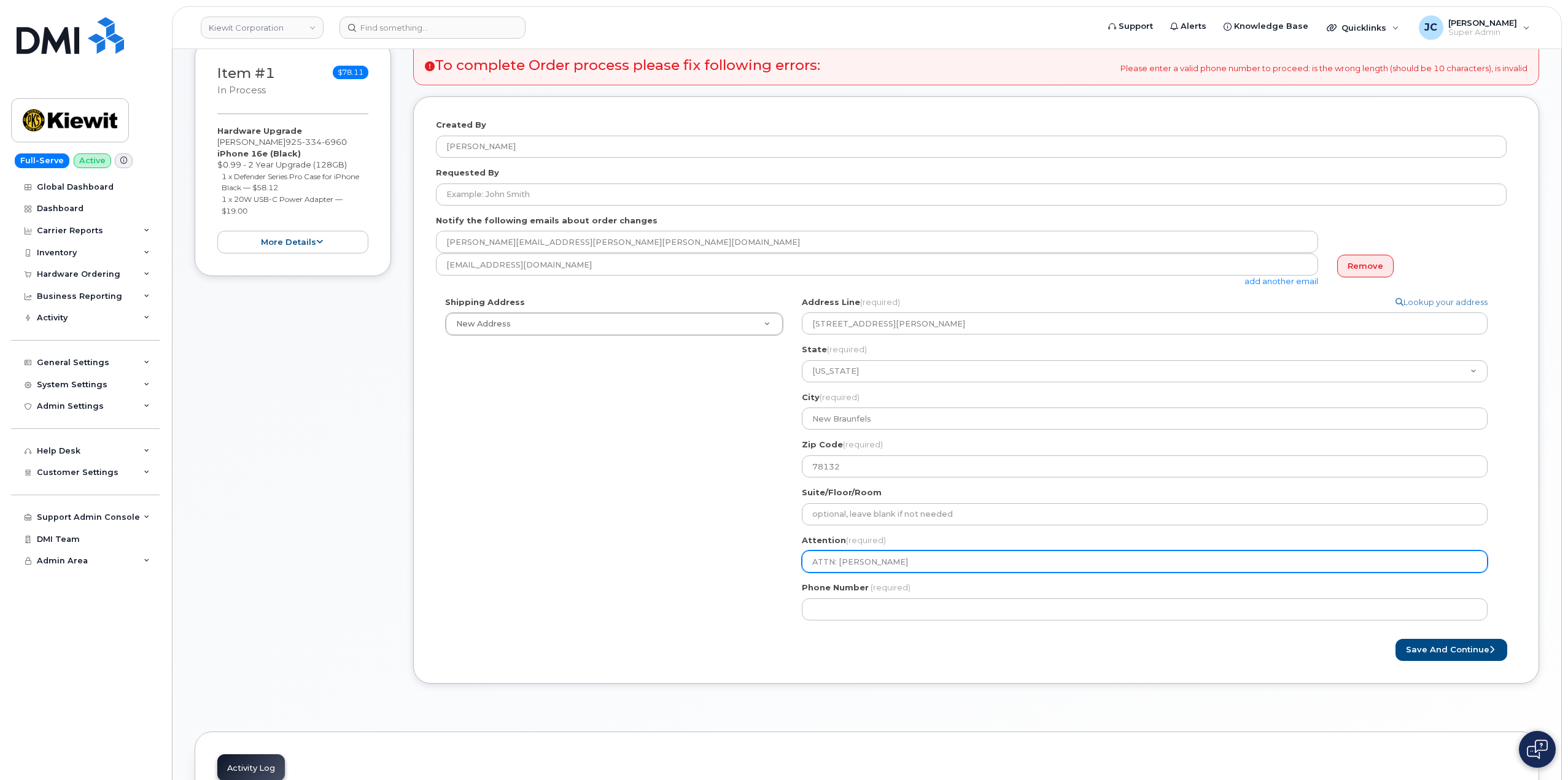
type input "ATTN: Andy An"
select select
type input "ATTN: [PERSON_NAME]"
select select
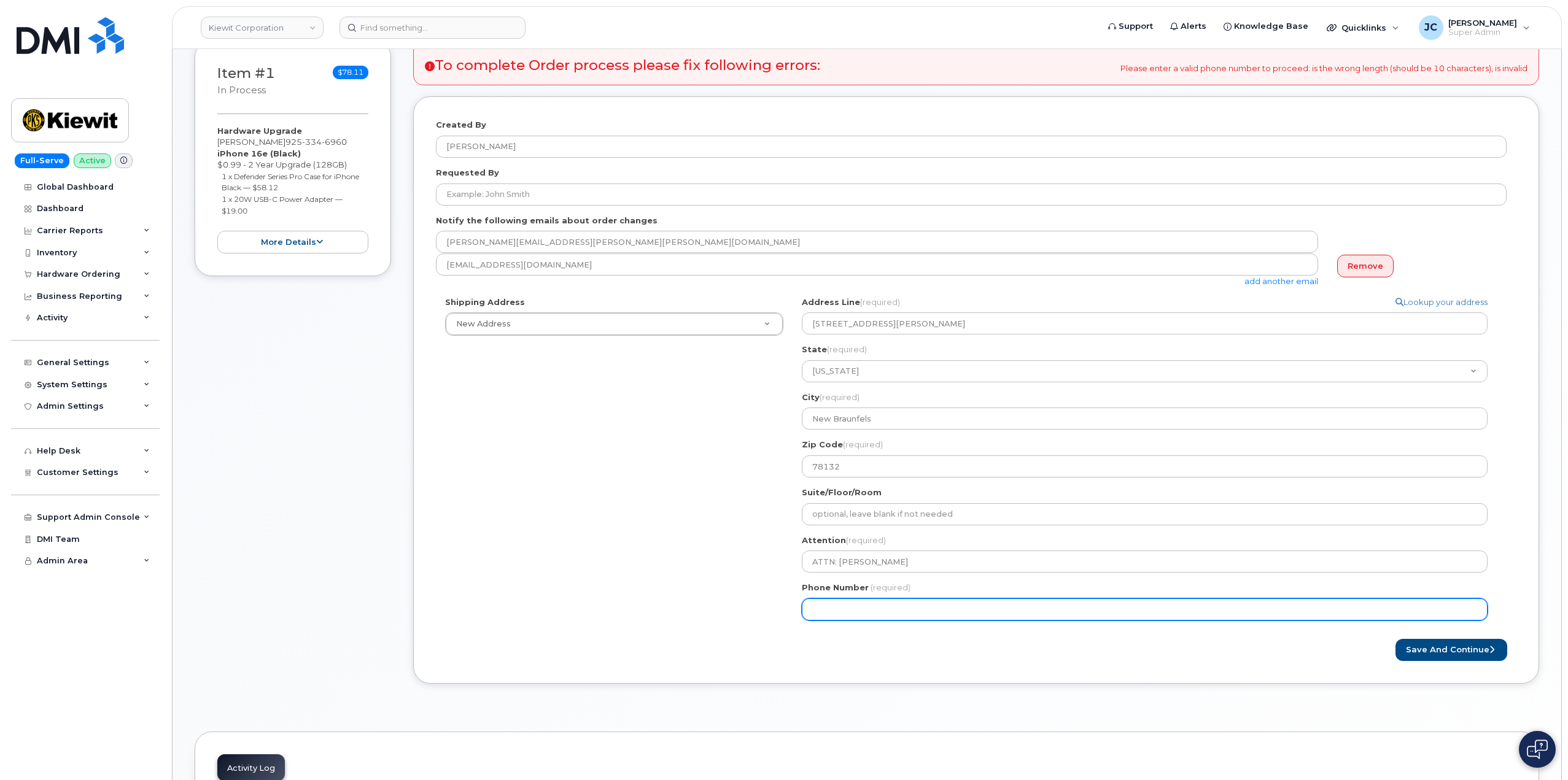
click at [860, 608] on input "Phone Number" at bounding box center [1144, 609] width 686 height 22
type input "425389103"
select select
type input "4253891030"
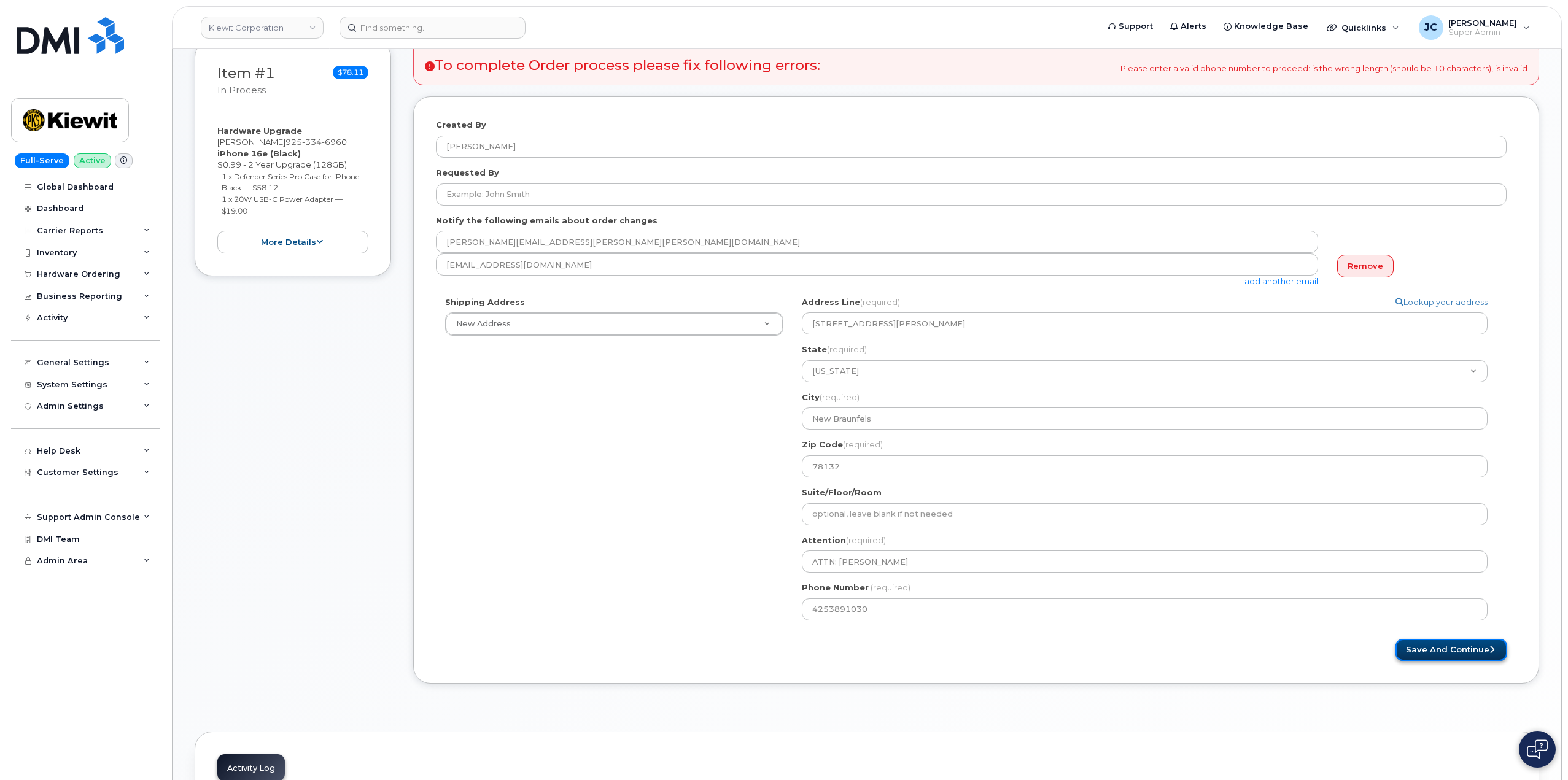
click at [1475, 647] on button "Save and Continue" at bounding box center [1451, 650] width 111 height 23
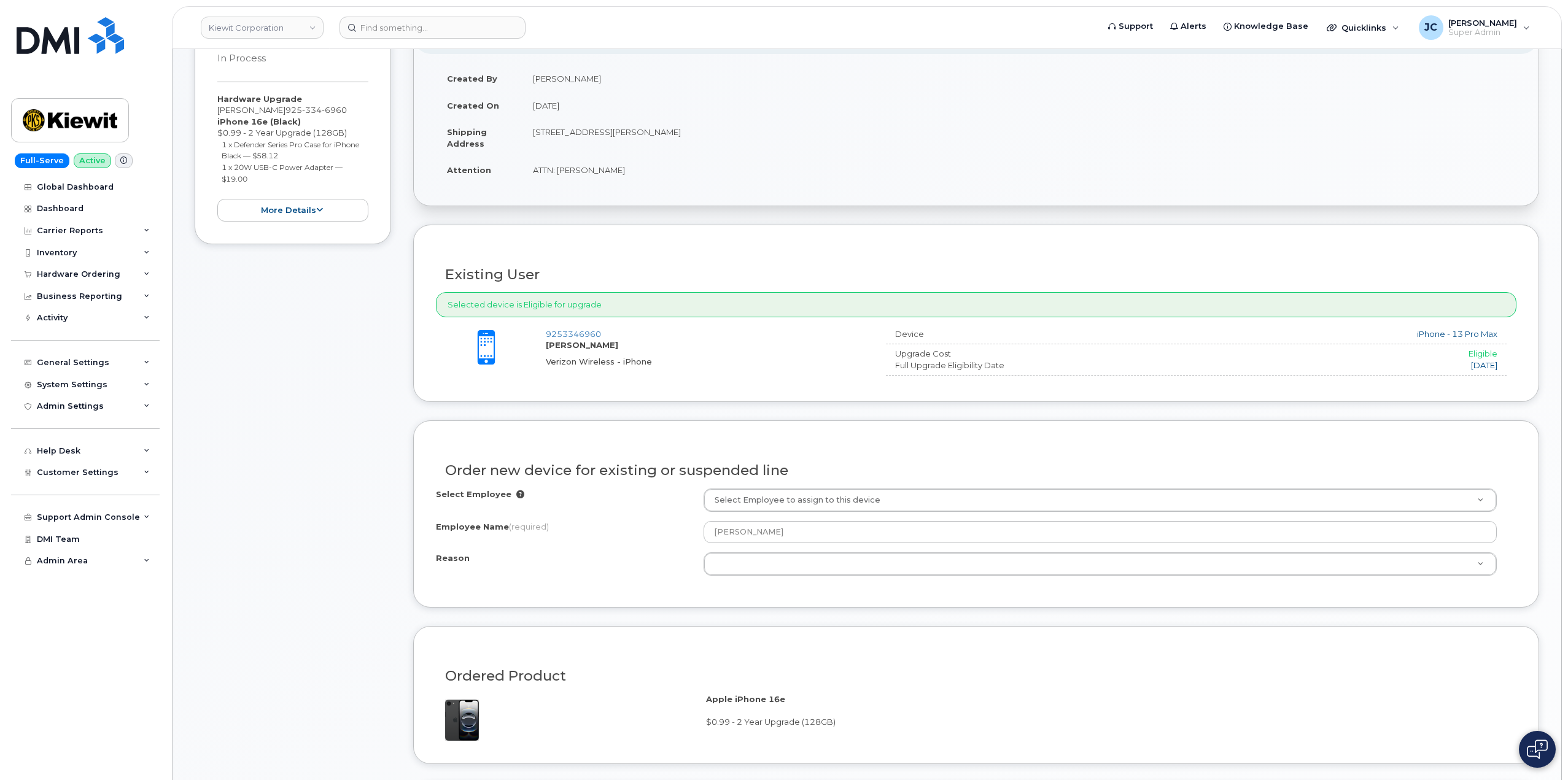
scroll to position [307, 0]
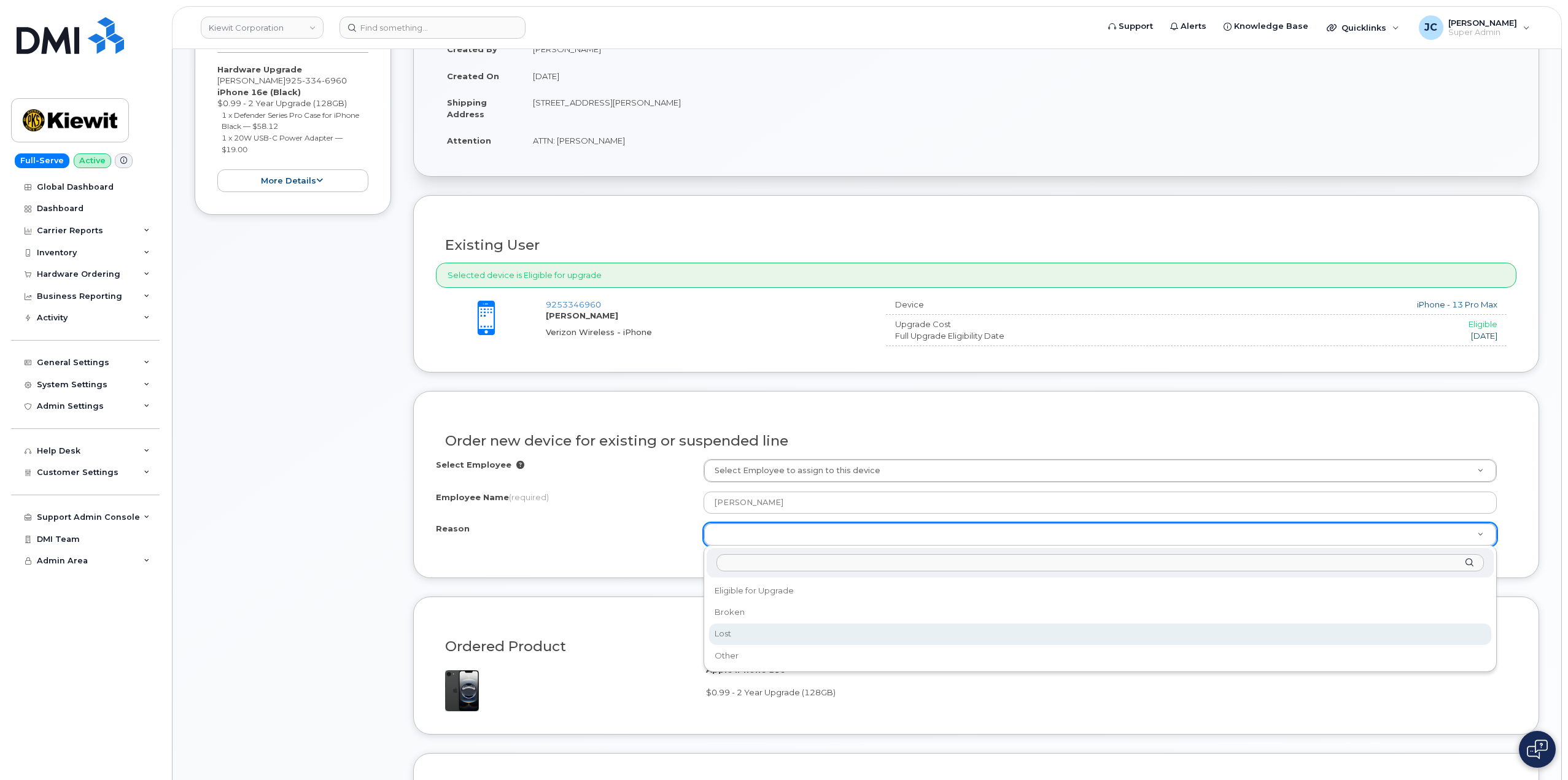
select select "lost"
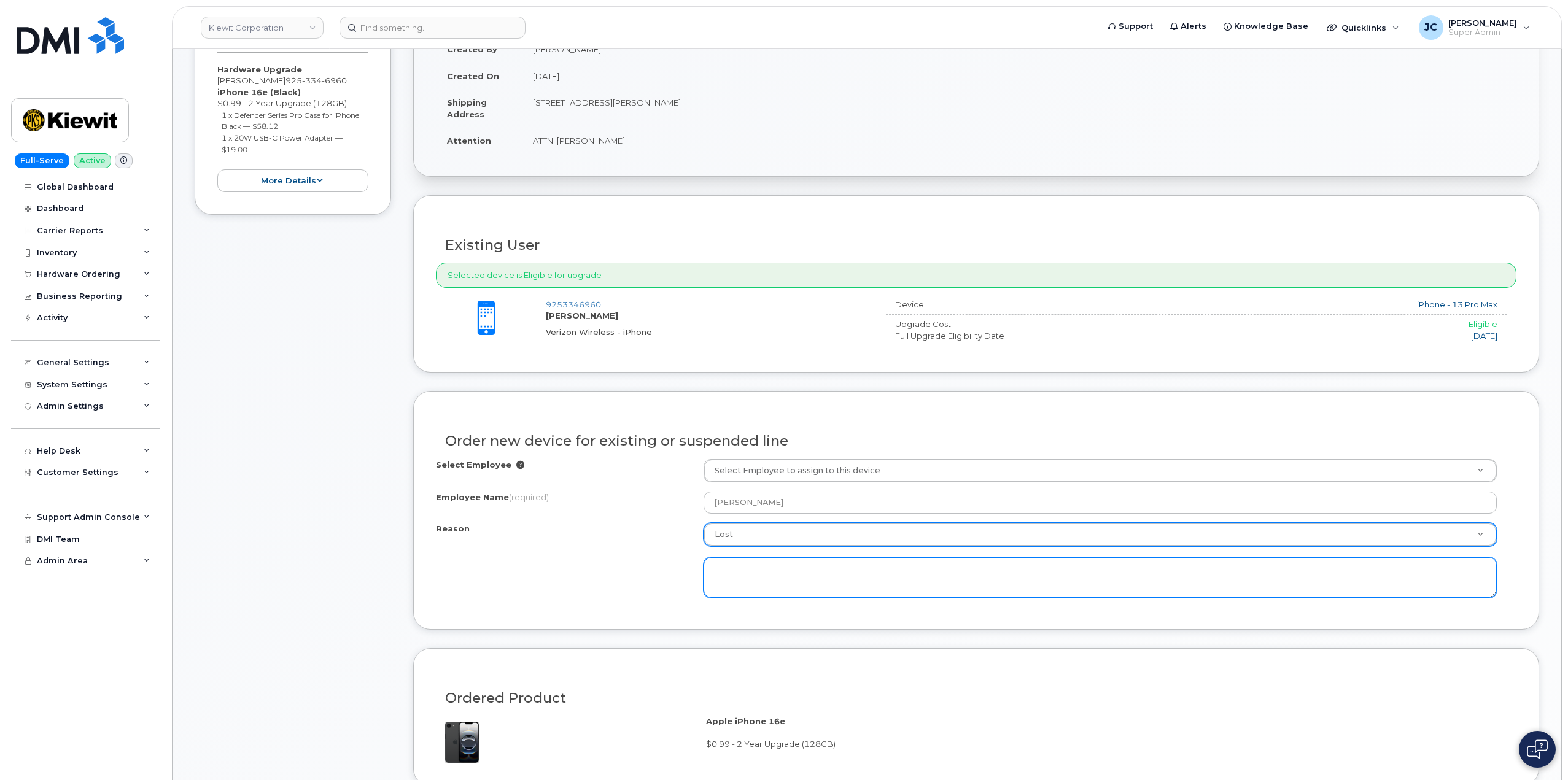
click at [753, 564] on textarea at bounding box center [1100, 578] width 793 height 41
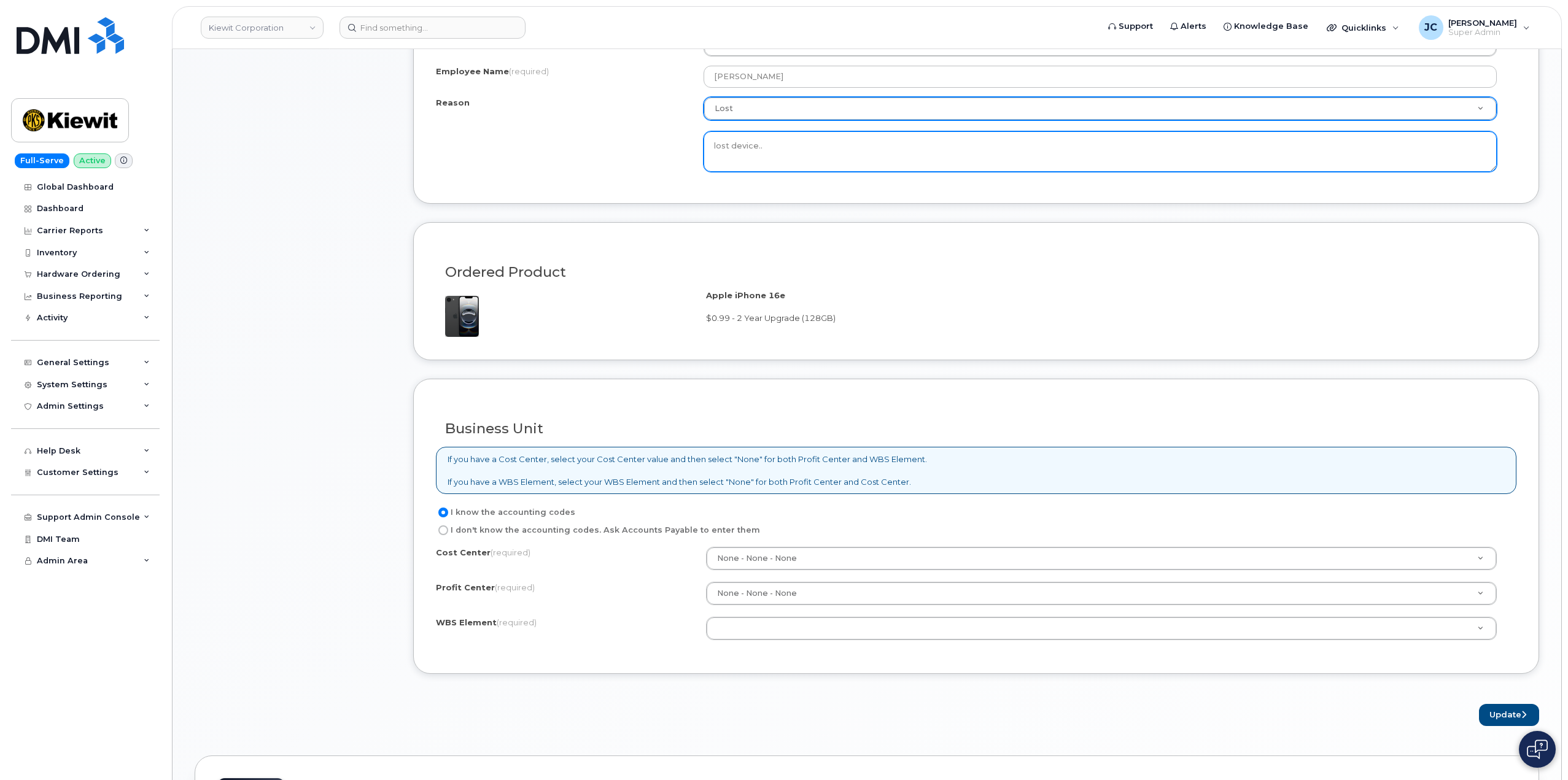
scroll to position [736, 0]
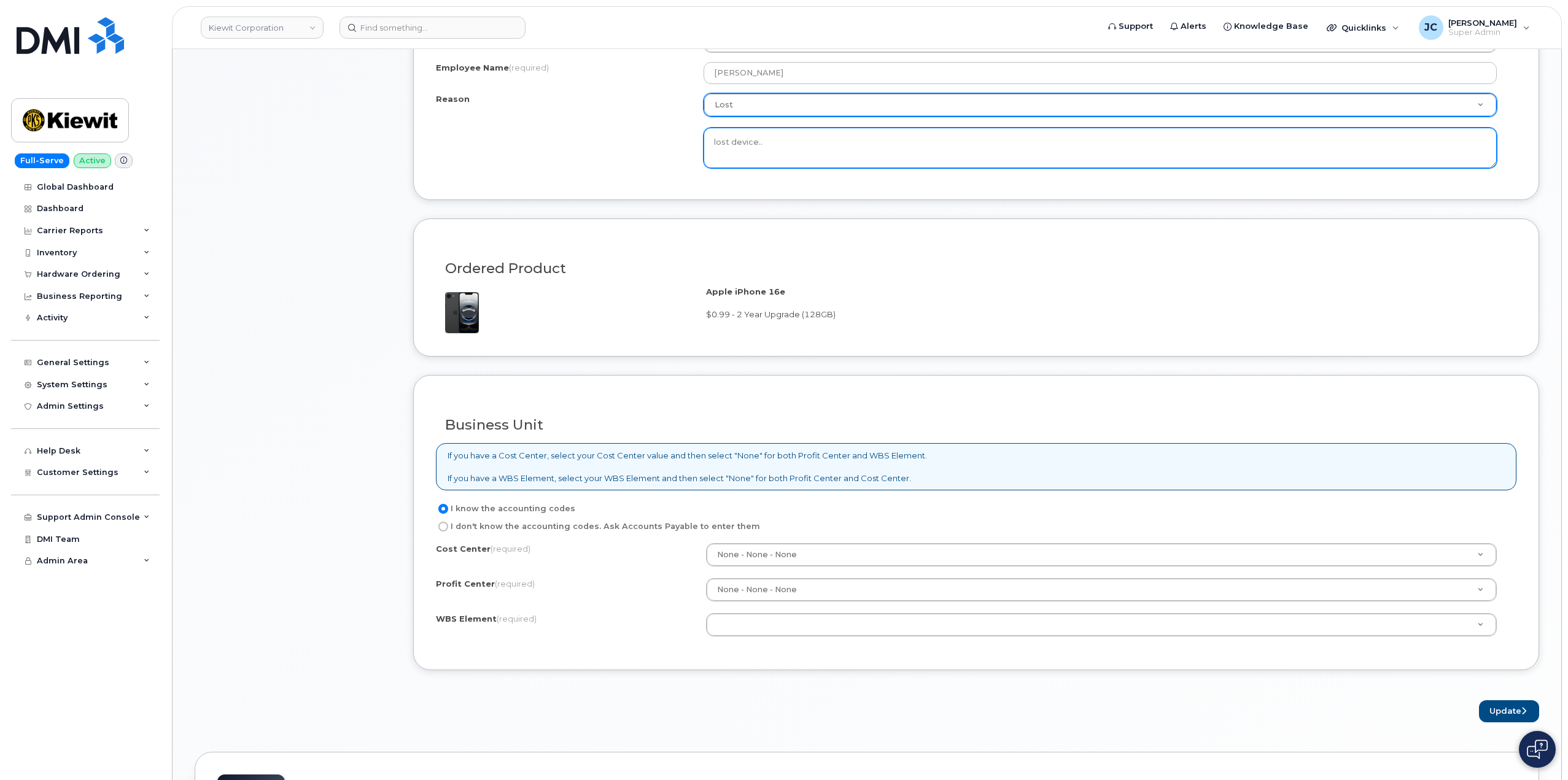
type textarea "lost device.."
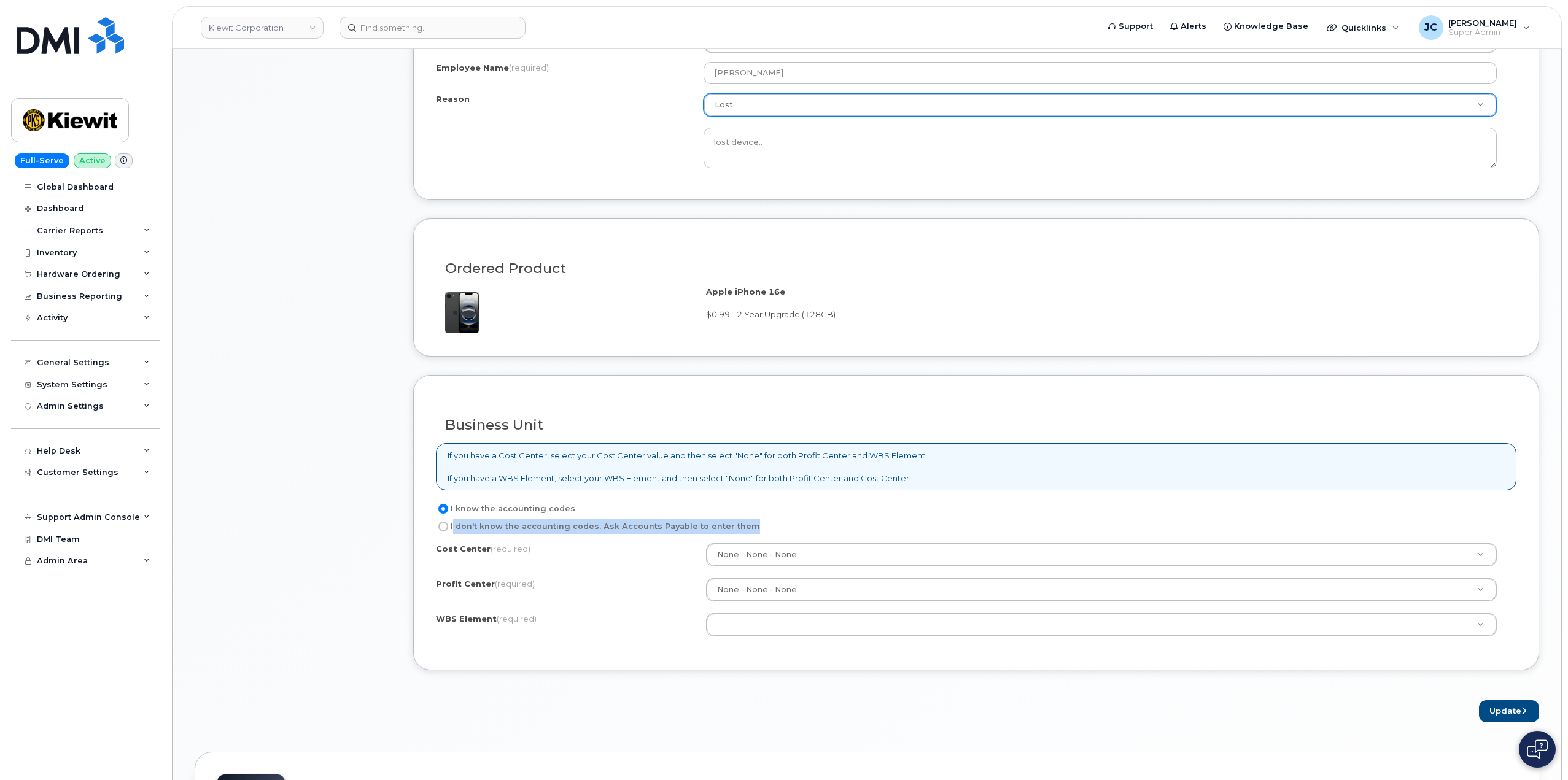
click at [451, 534] on div "I know the accounting codes I don't know the accounting codes. Ask Accounts Pay…" at bounding box center [977, 574] width 1081 height 146
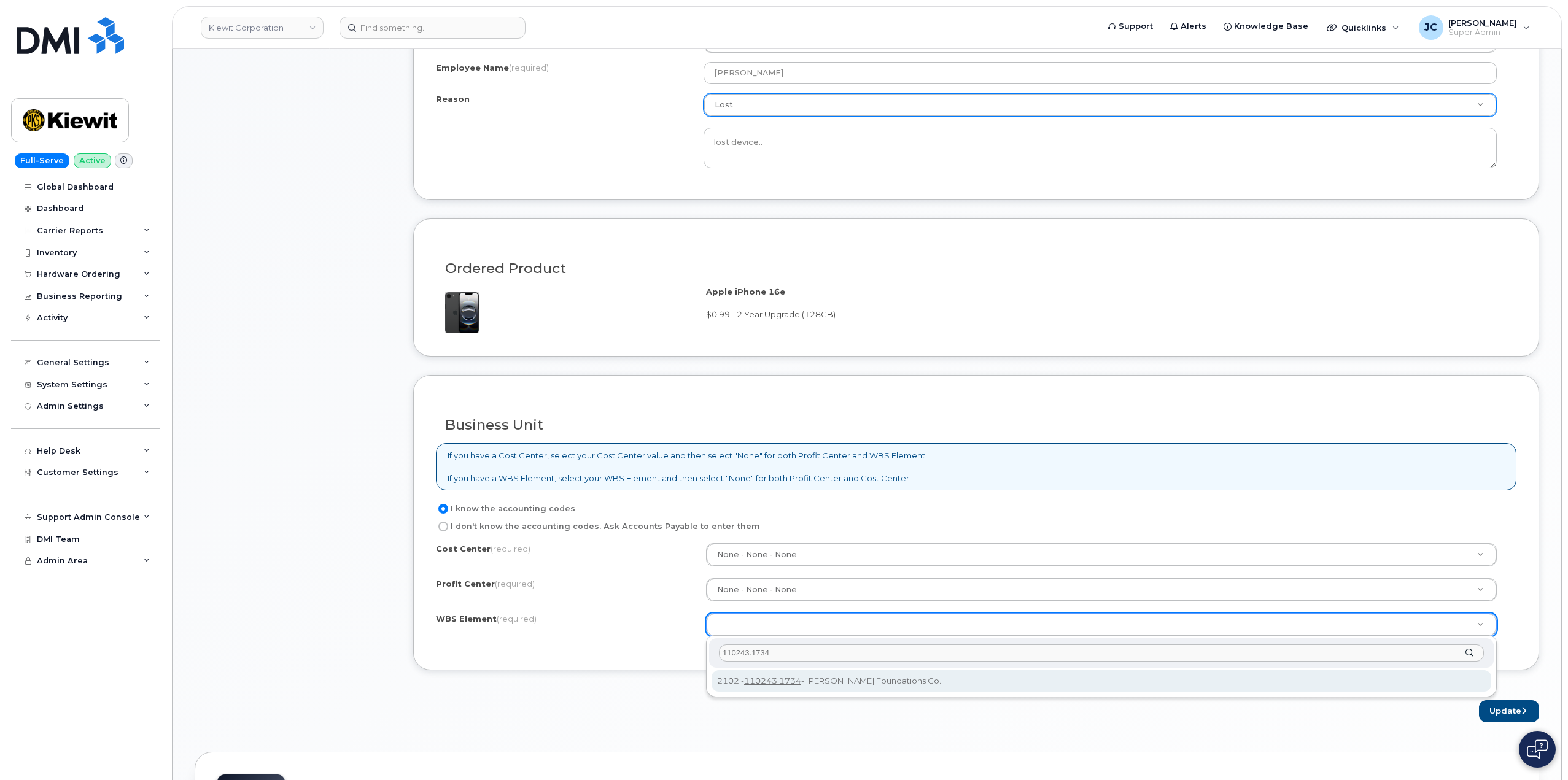
type input "110243.1734"
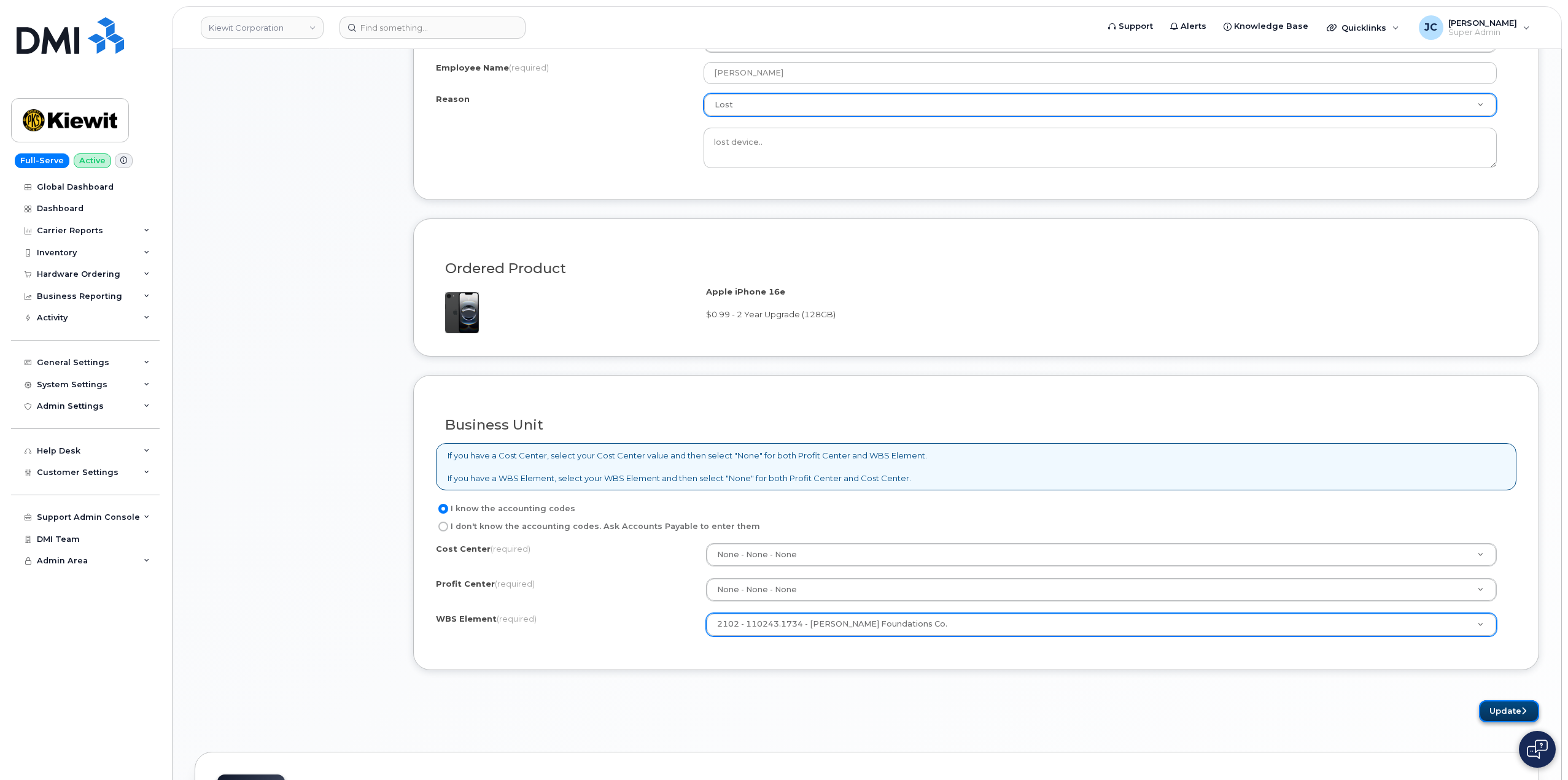
click at [1510, 707] on button "Update" at bounding box center [1509, 711] width 60 height 23
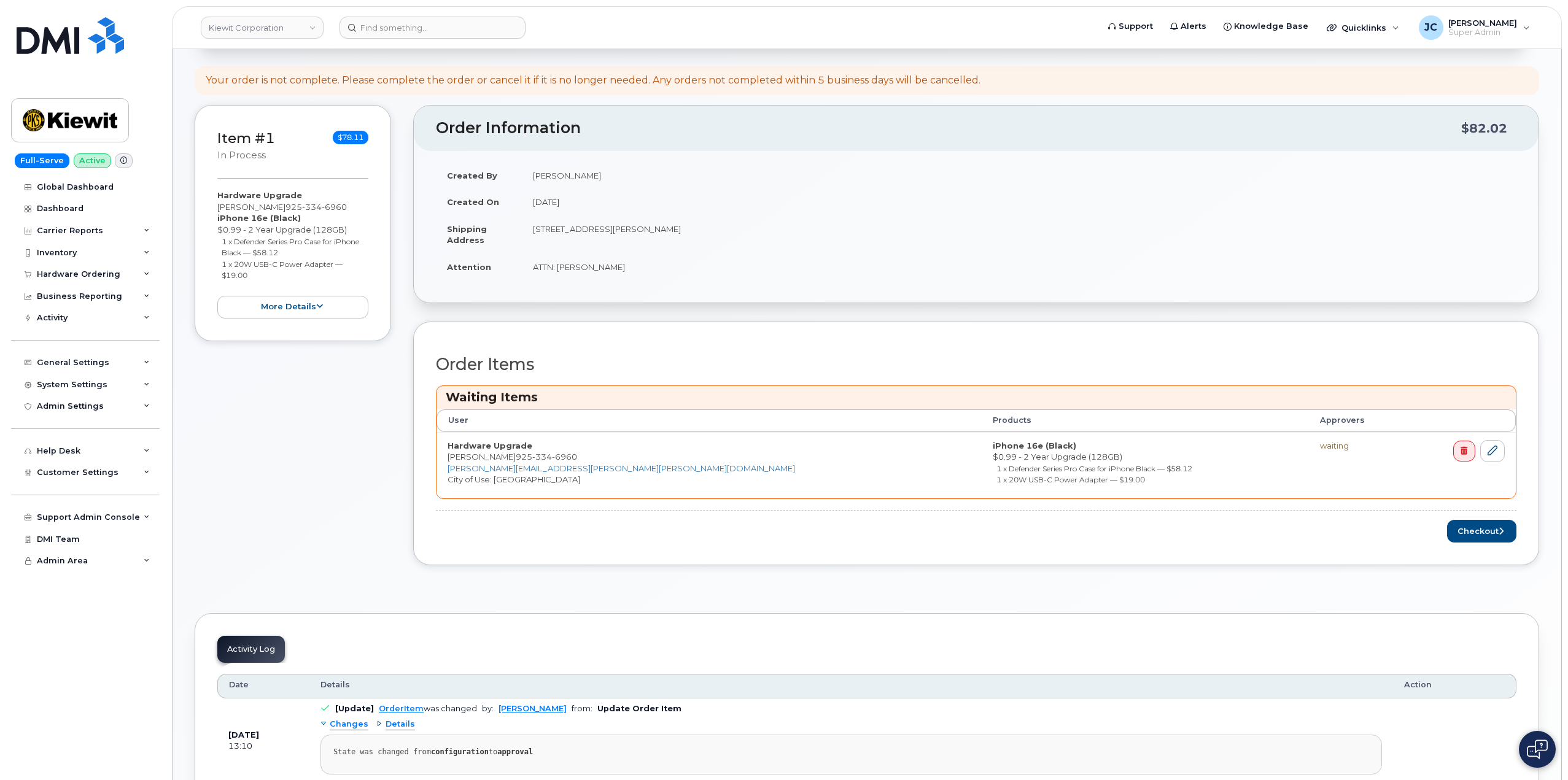
scroll to position [245, 0]
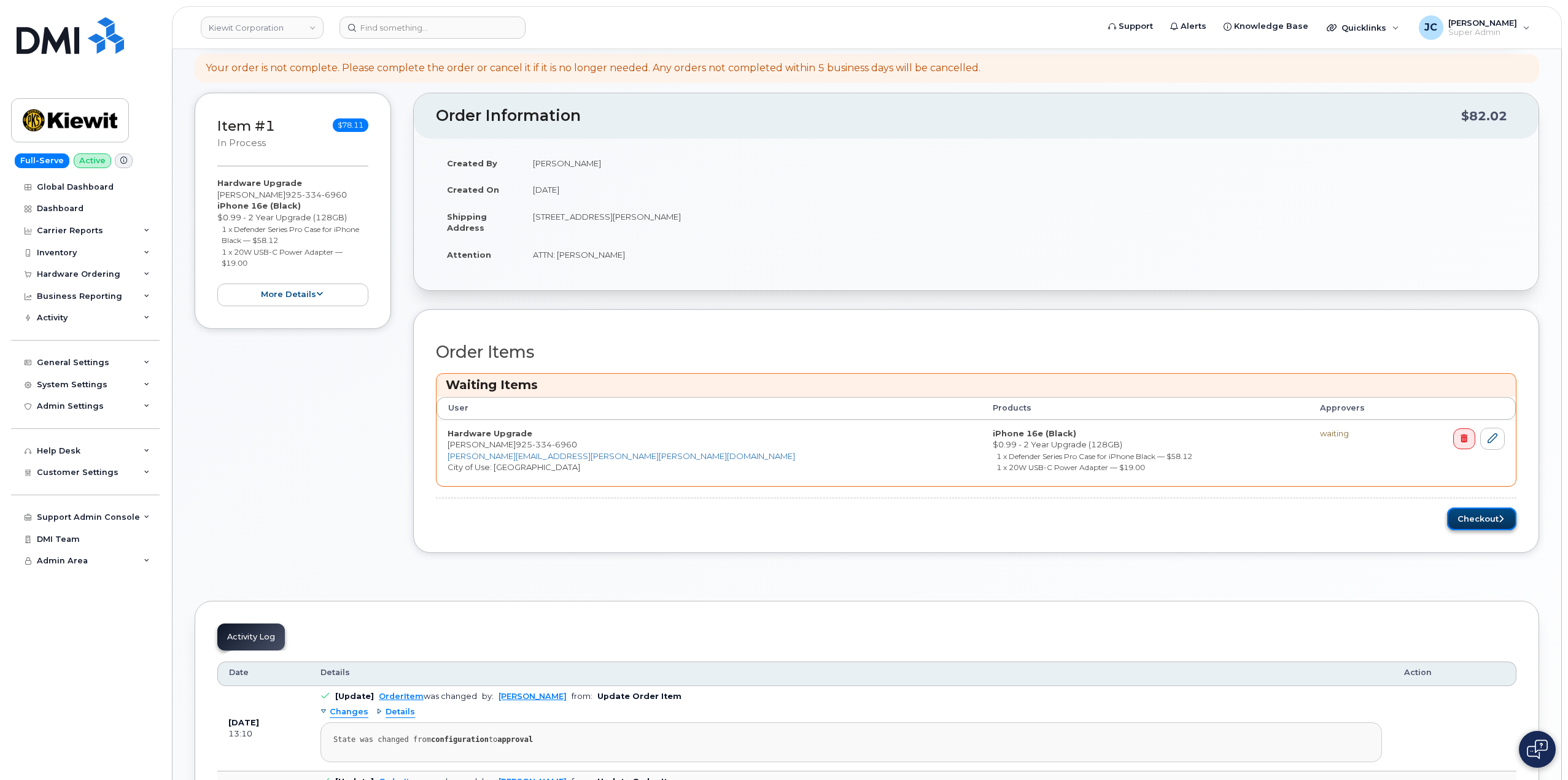
click at [1493, 521] on button "Checkout" at bounding box center [1482, 518] width 69 height 23
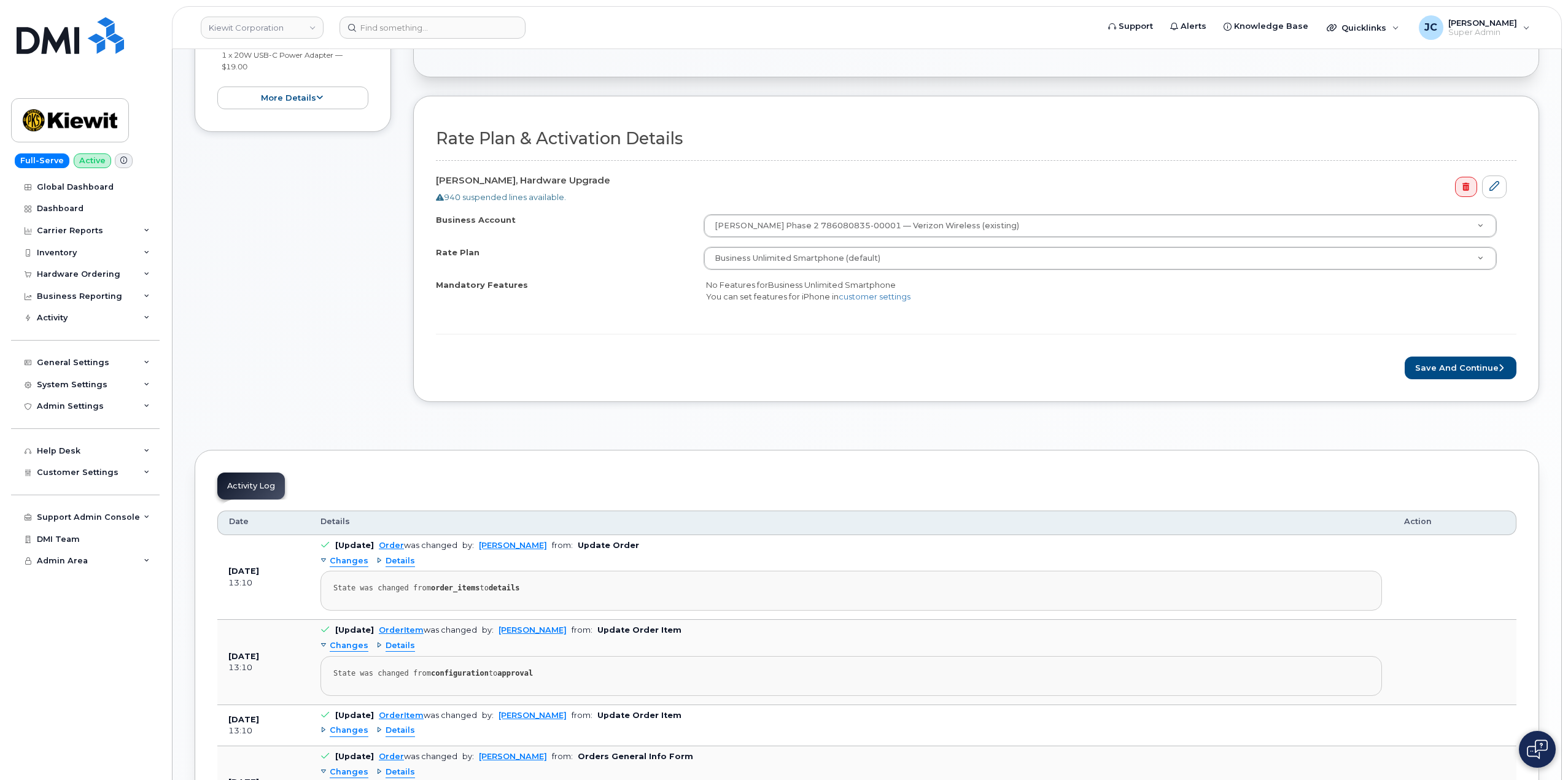
scroll to position [368, 0]
click at [1445, 368] on button "Save and Continue" at bounding box center [1461, 367] width 111 height 23
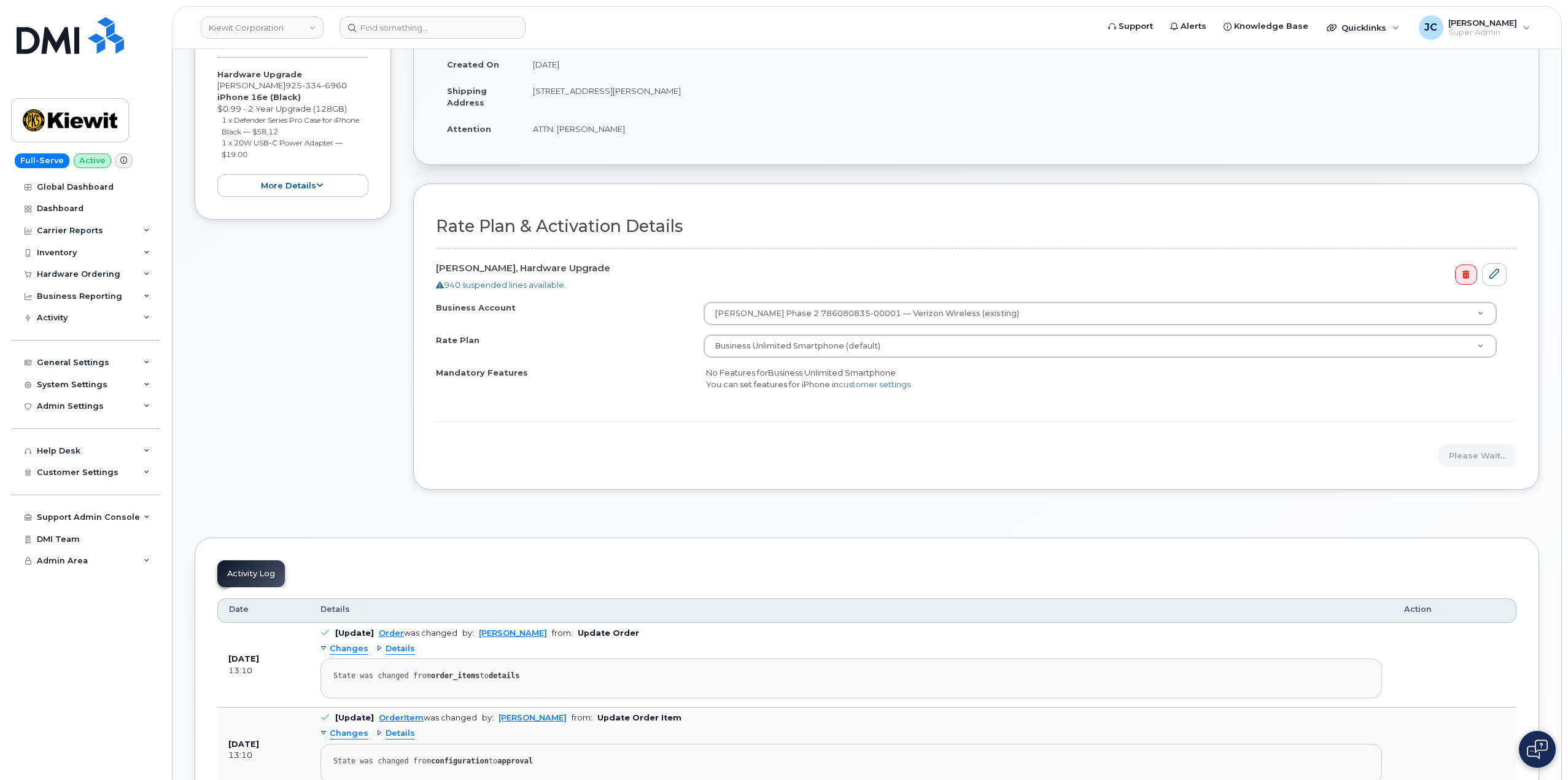
scroll to position [245, 0]
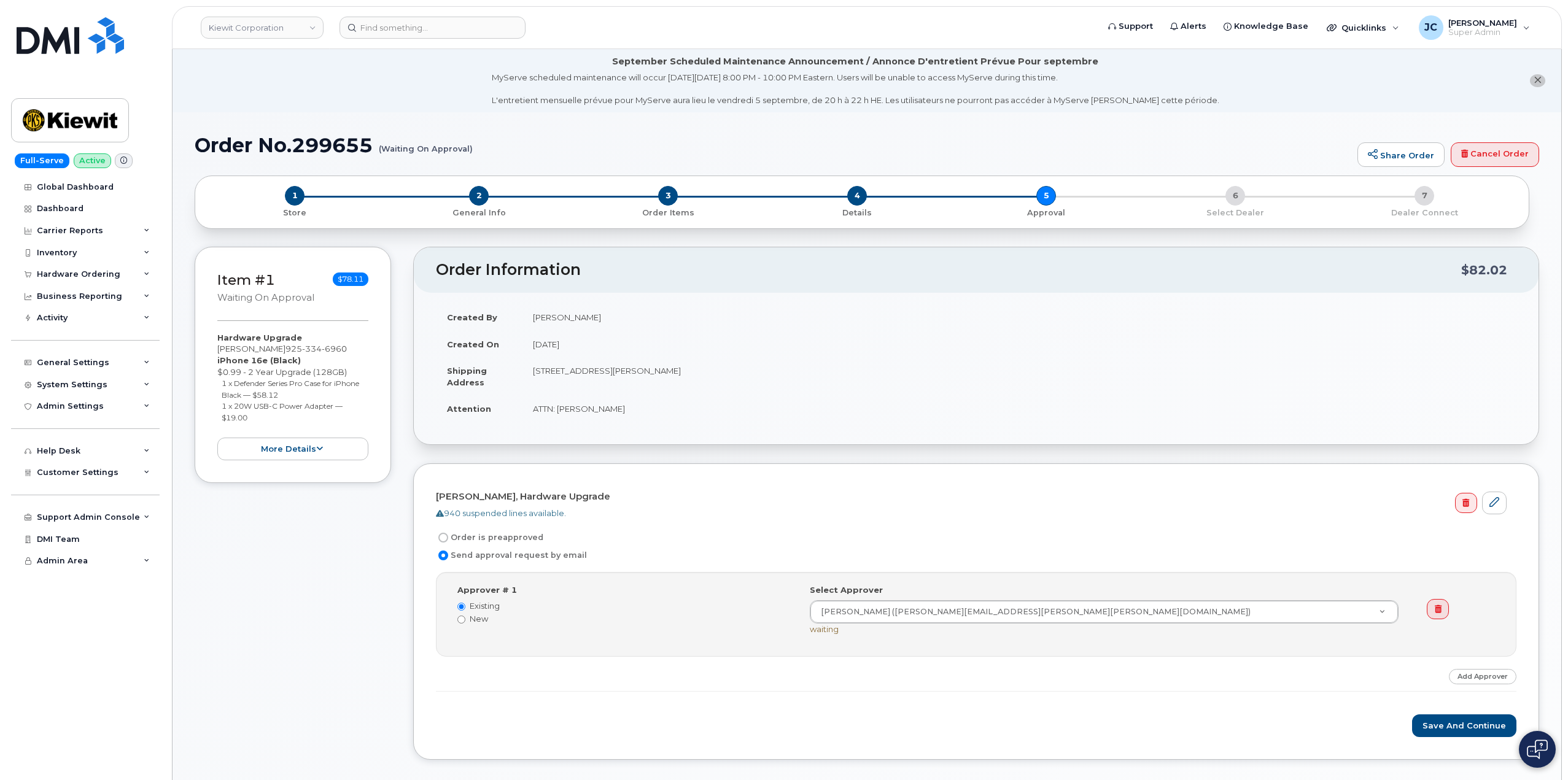
click at [444, 539] on input "Order is preapproved" at bounding box center [443, 537] width 10 height 10
radio input "true"
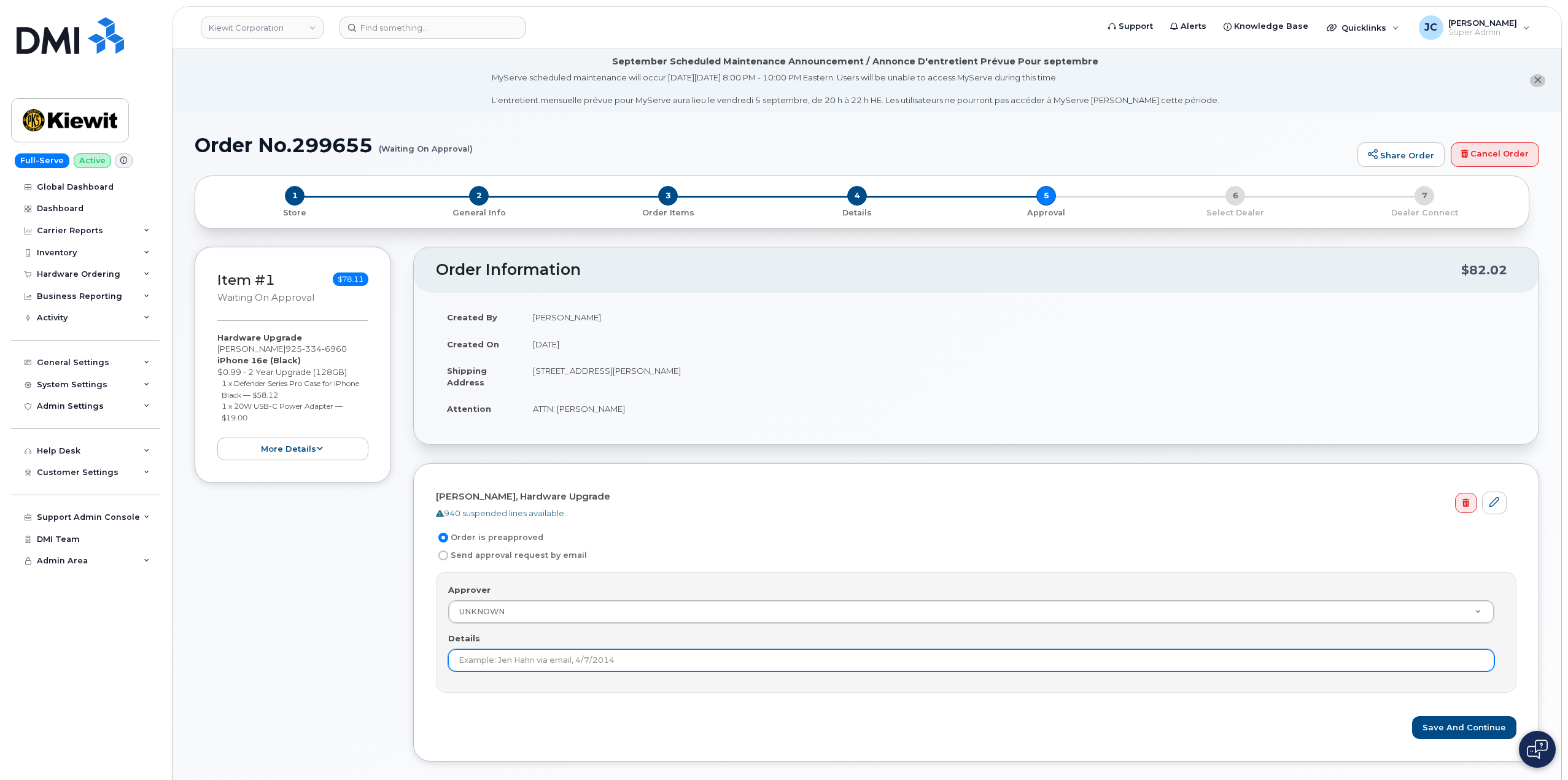
click at [537, 650] on input "Details" at bounding box center [971, 660] width 1046 height 22
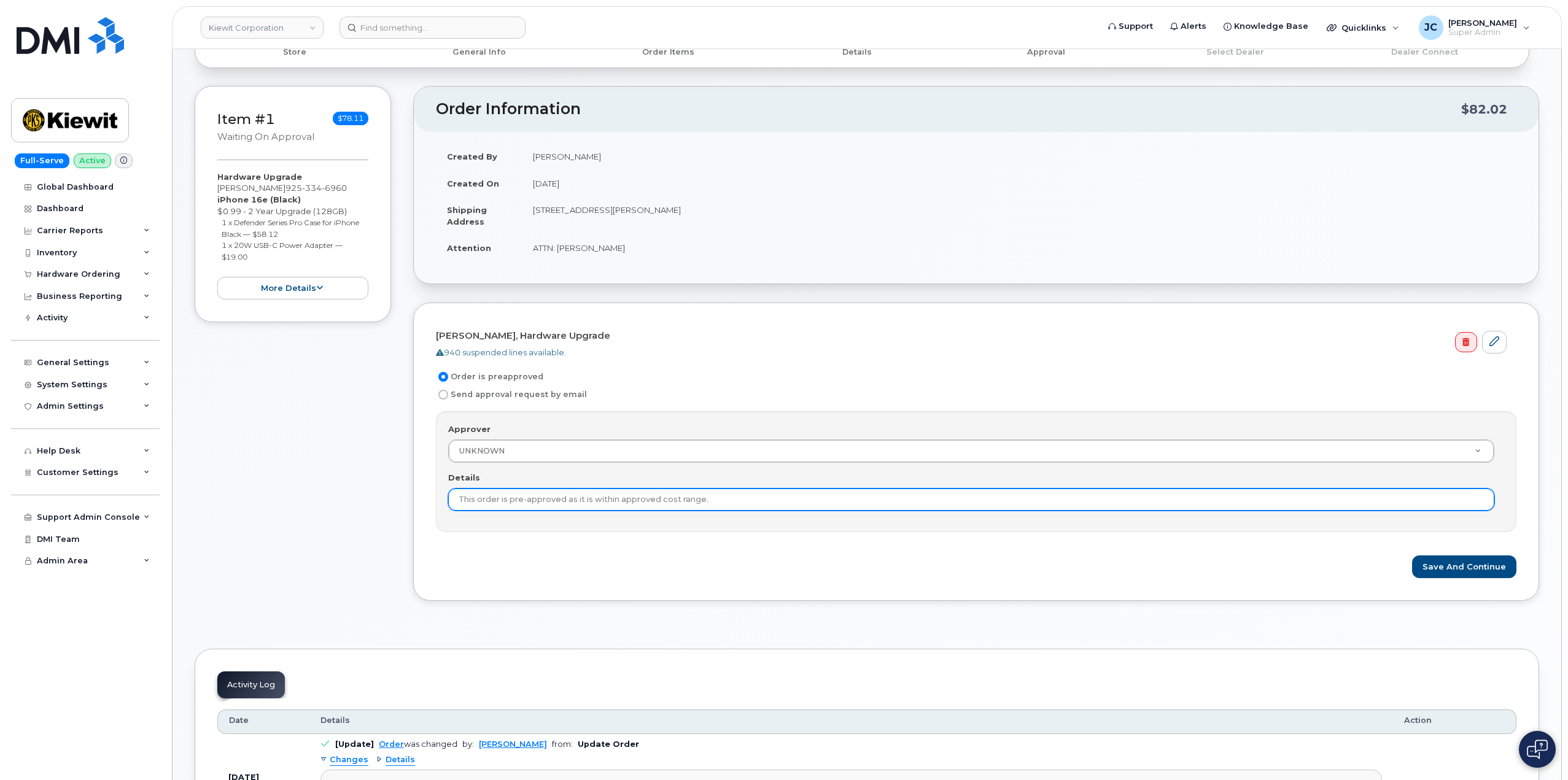
scroll to position [184, 0]
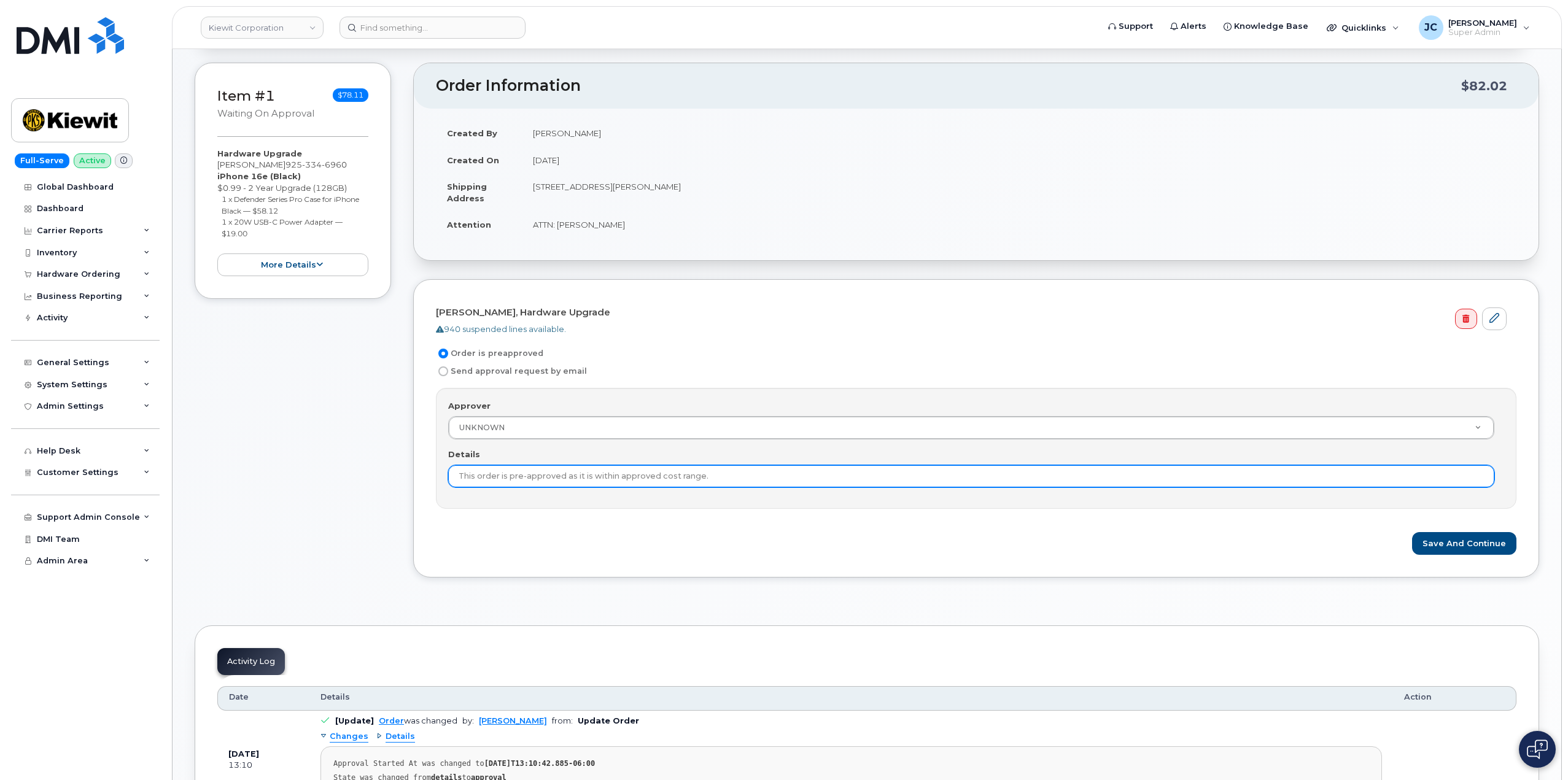
click at [744, 479] on input "This order is pre-approved as it is within approved cost range." at bounding box center [971, 476] width 1046 height 22
type input "This order is pre-approved as it is within approved cost range"
drag, startPoint x: 712, startPoint y: 478, endPoint x: 286, endPoint y: 417, distance: 430.3
click at [330, 460] on div "Item #1 Waiting On Approval $78.11 Hardware Upgrade ANDY ANDERSON 925 334 6960 …" at bounding box center [867, 329] width 1344 height 533
click at [474, 470] on input "Details" at bounding box center [971, 476] width 1046 height 22
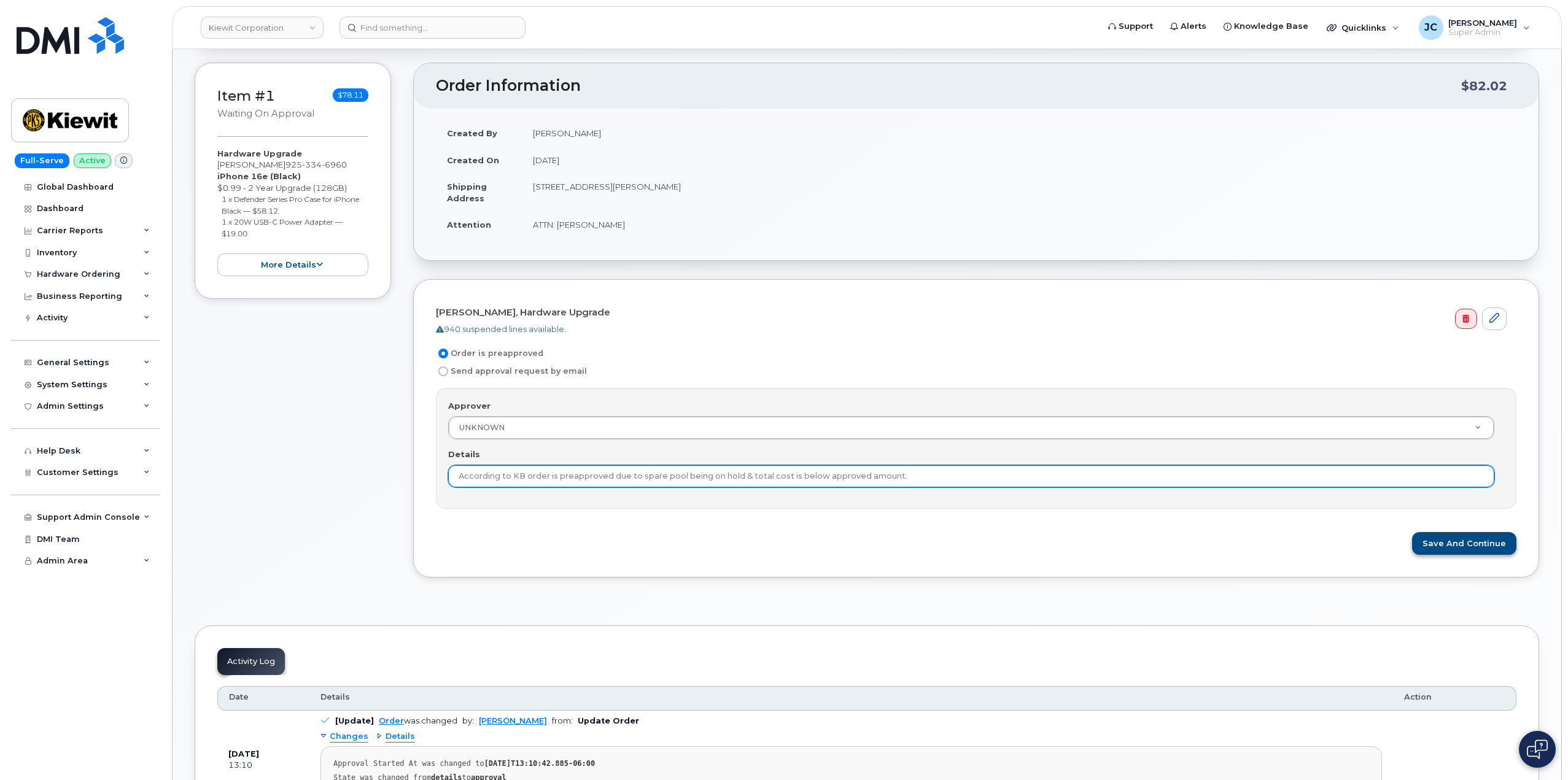
type input "According to KB order is preapproved due to spare pool being on hold & total co…"
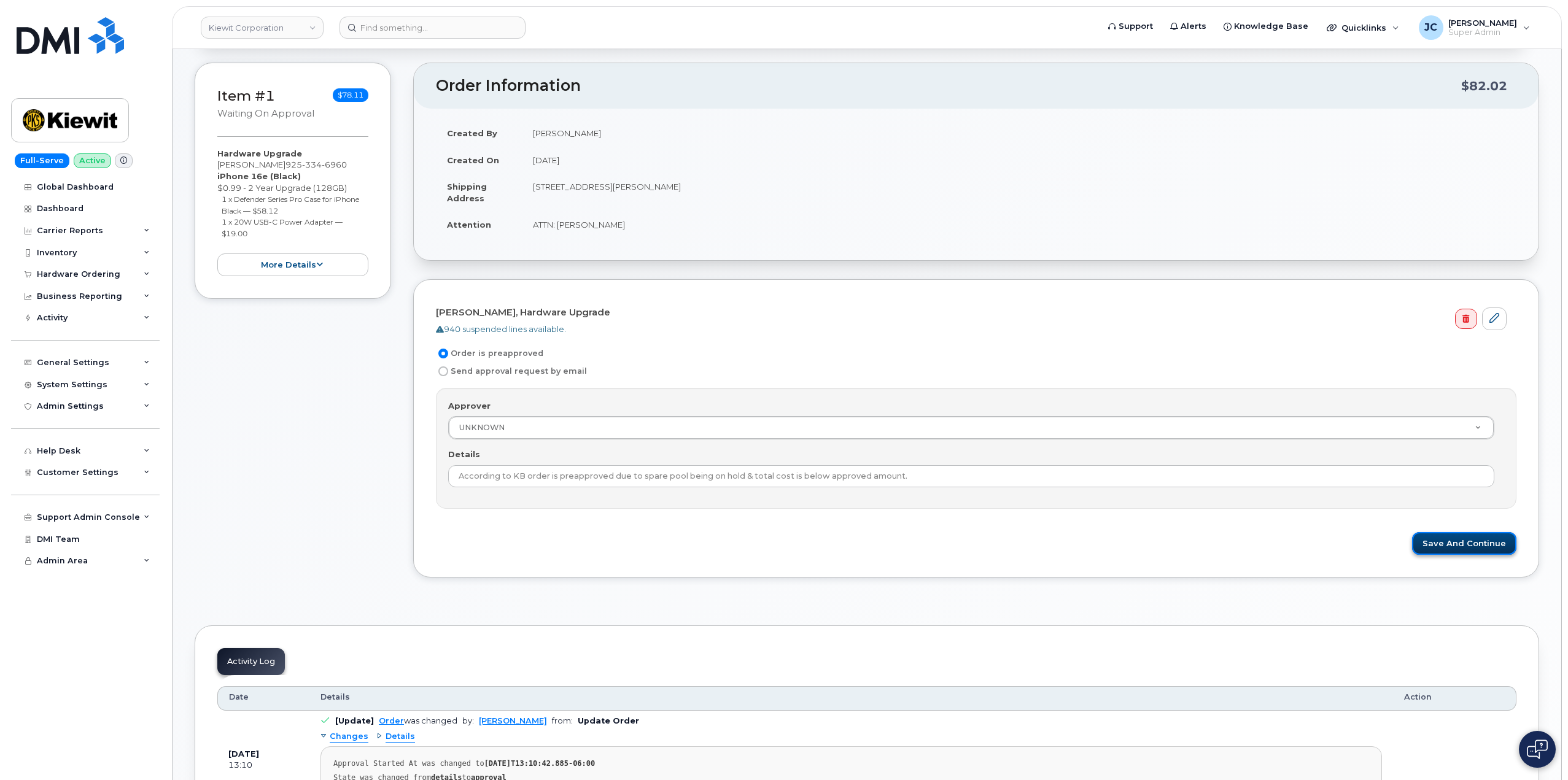
click at [1478, 547] on button "Save and Continue" at bounding box center [1464, 543] width 104 height 23
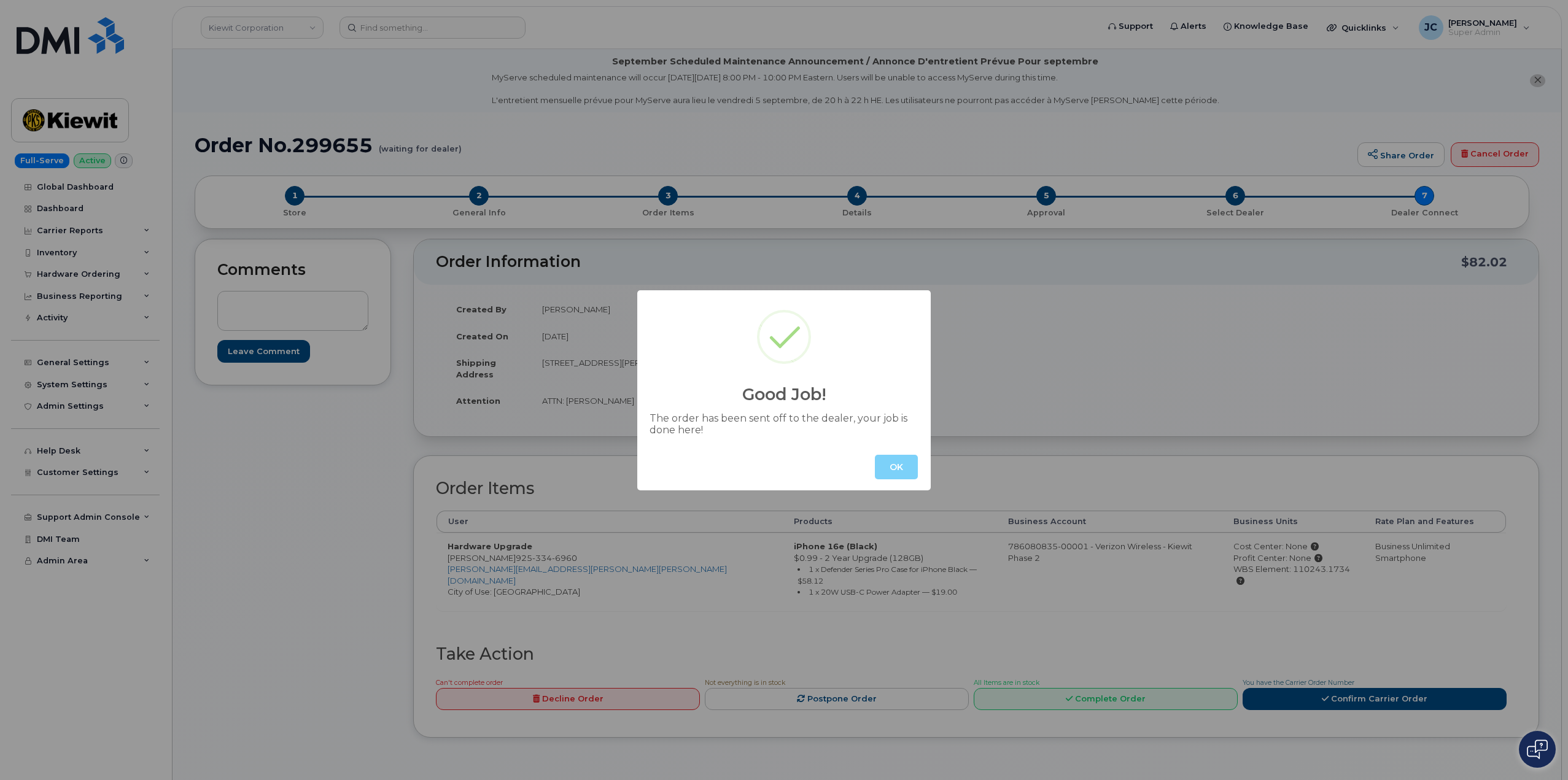
drag, startPoint x: 902, startPoint y: 458, endPoint x: 899, endPoint y: 452, distance: 6.7
click at [903, 457] on button "OK" at bounding box center [896, 466] width 43 height 24
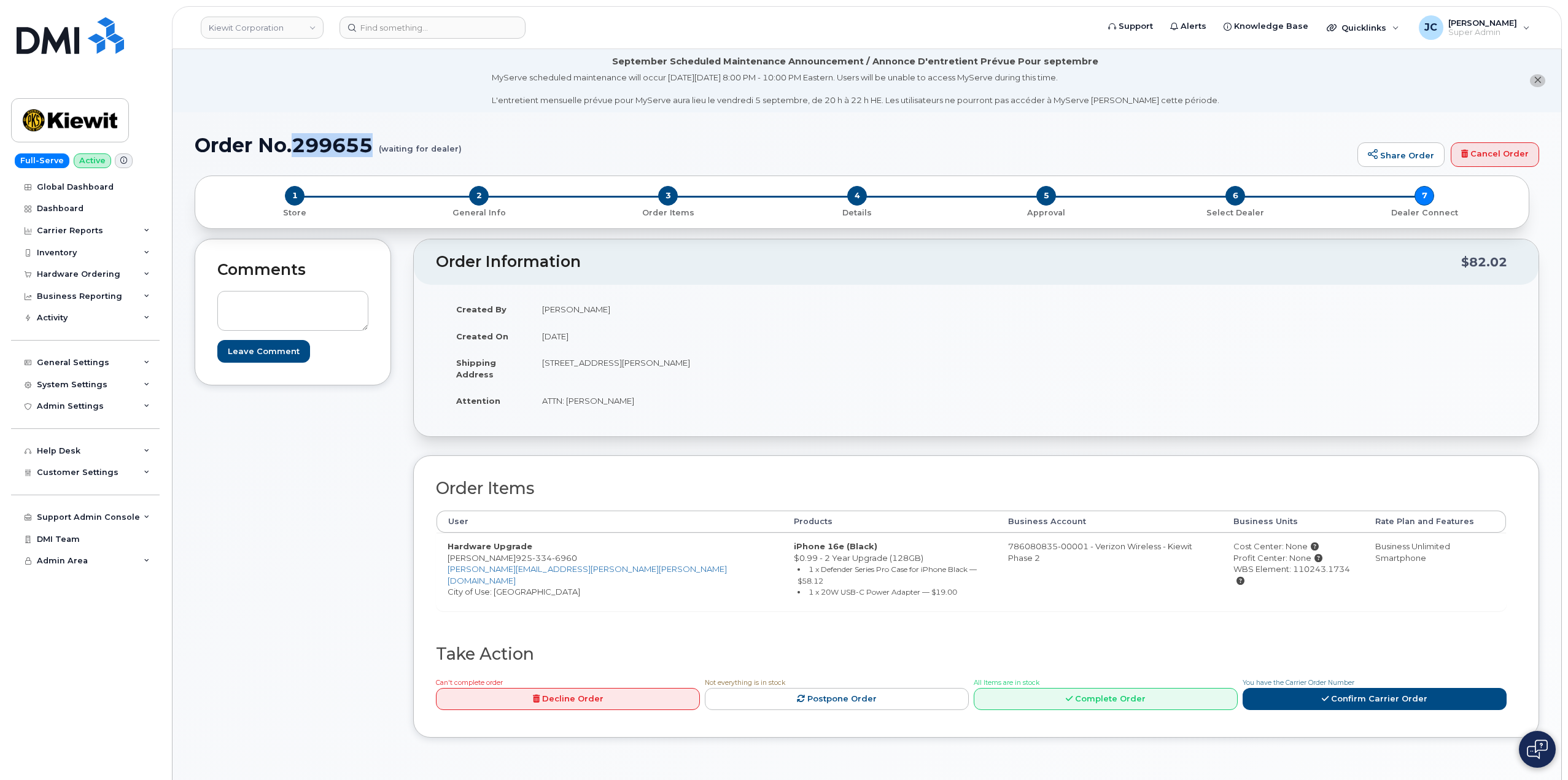
drag, startPoint x: 373, startPoint y: 140, endPoint x: 298, endPoint y: 134, distance: 75.2
click at [298, 134] on h1 "Order No.299655 (waiting for dealer)" at bounding box center [773, 144] width 1157 height 21
copy h1 "299655"
